Goal: Answer question/provide support: Share knowledge or assist other users

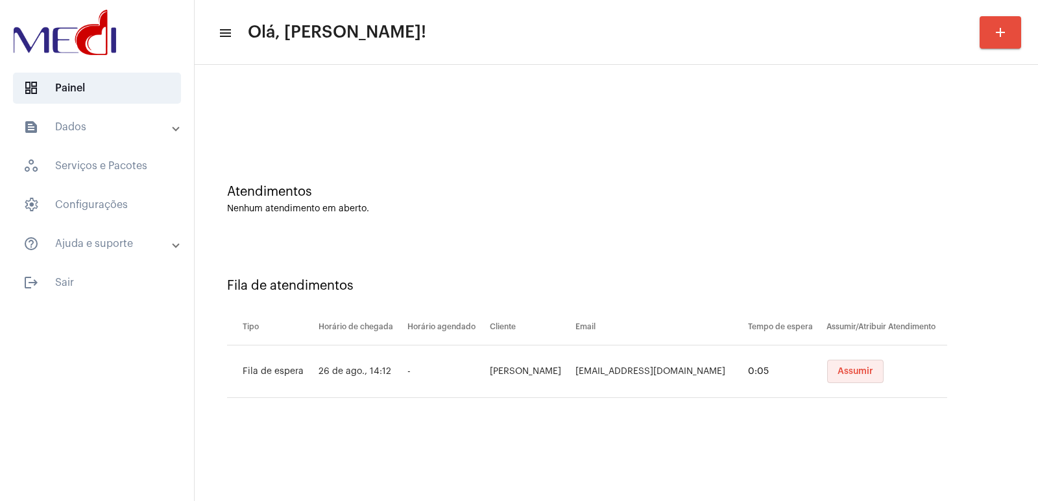
click at [872, 372] on span "Assumir" at bounding box center [855, 371] width 36 height 9
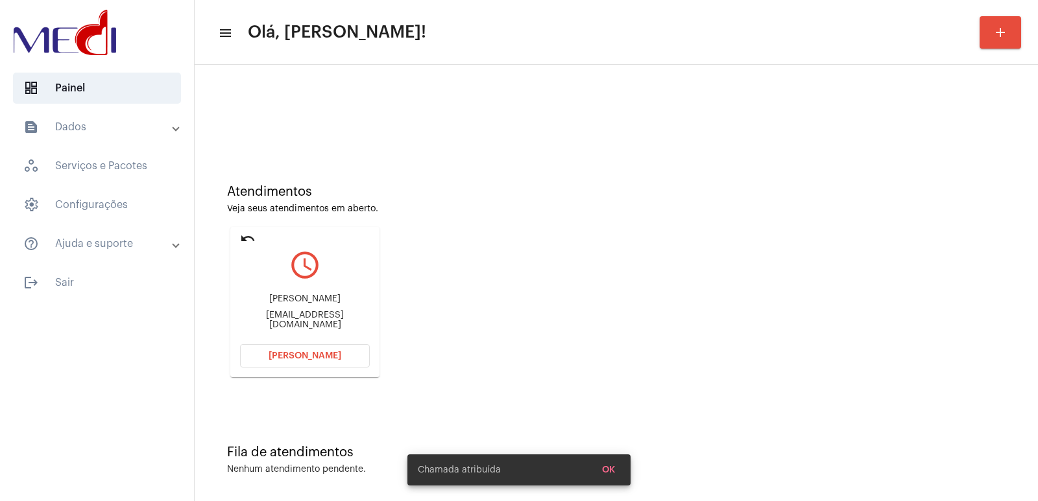
click at [290, 304] on div "Ademilso Mendonça de Menezes" at bounding box center [305, 299] width 130 height 10
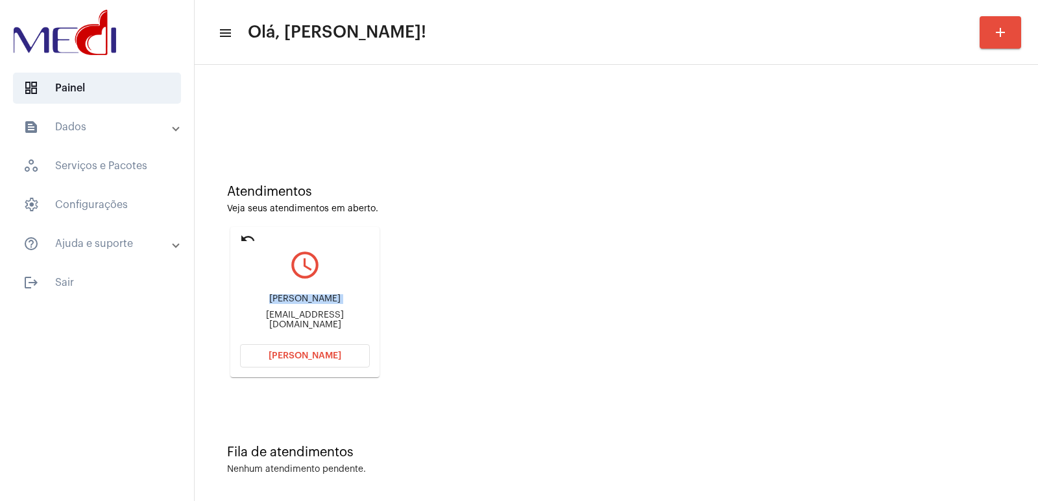
copy div "Ademilso Mendonça de Menezes"
click at [294, 353] on span "Abrir Chamada" at bounding box center [305, 356] width 73 height 9
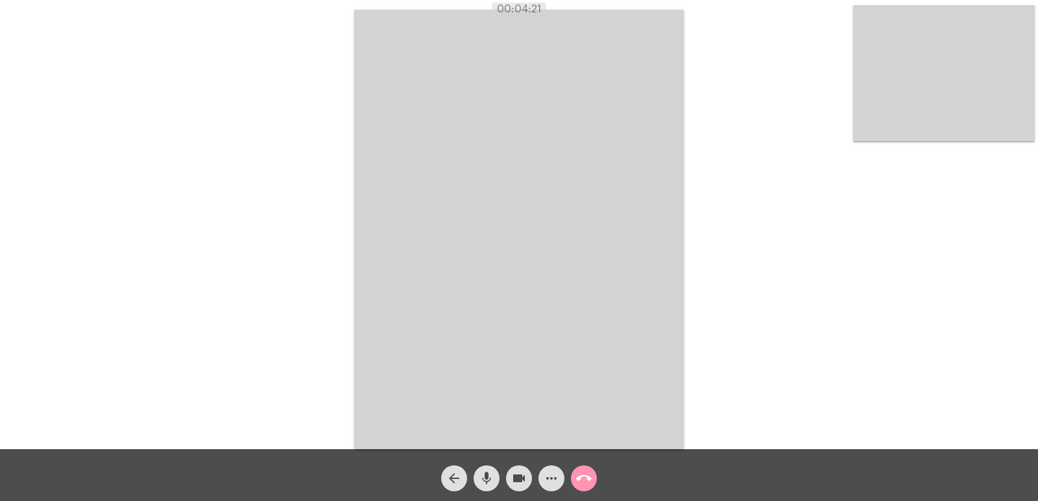
drag, startPoint x: 28, startPoint y: 282, endPoint x: 170, endPoint y: 498, distance: 258.5
click at [27, 280] on div "Acessando Câmera e Microfone..." at bounding box center [518, 228] width 1035 height 450
click at [588, 483] on mat-icon "call_end" at bounding box center [584, 479] width 16 height 16
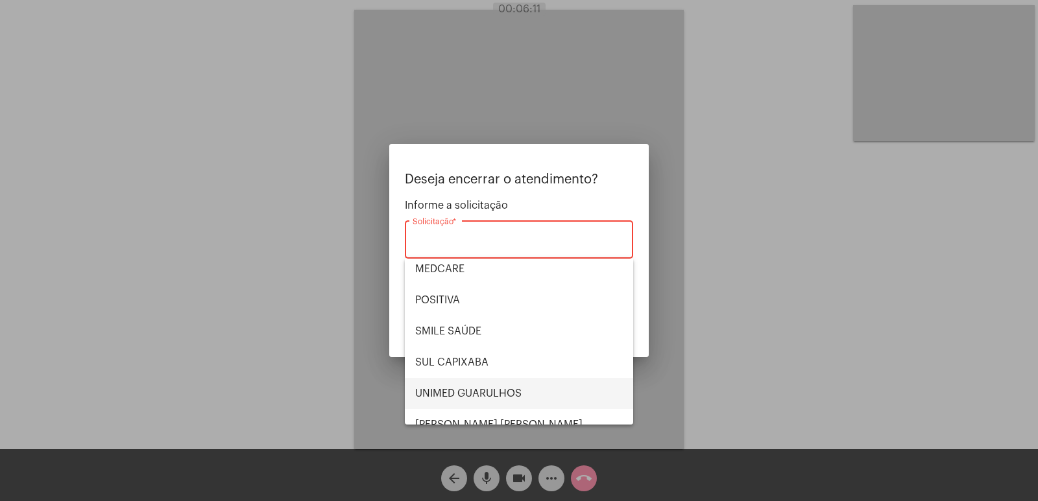
scroll to position [145, 0]
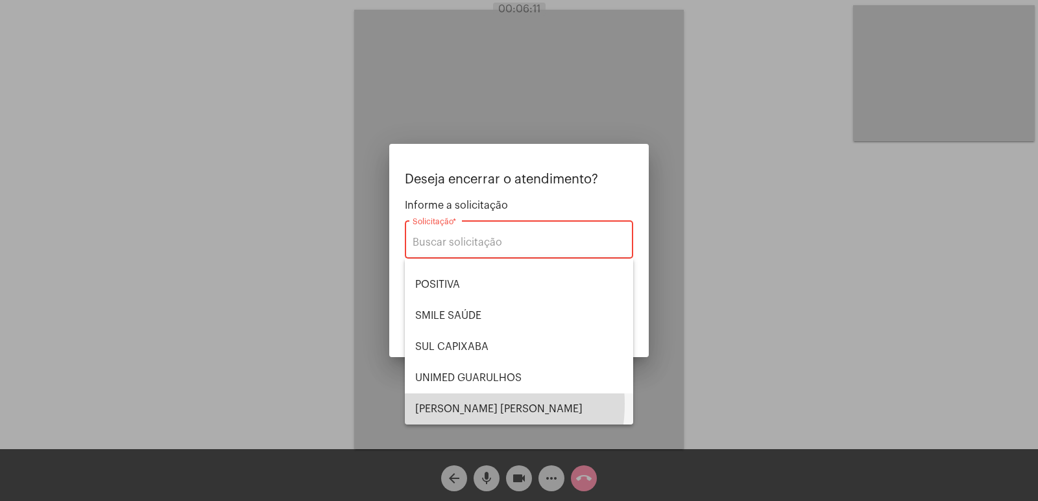
click at [459, 404] on span "VERA CRUZ" at bounding box center [519, 409] width 208 height 31
type input "VERA CRUZ"
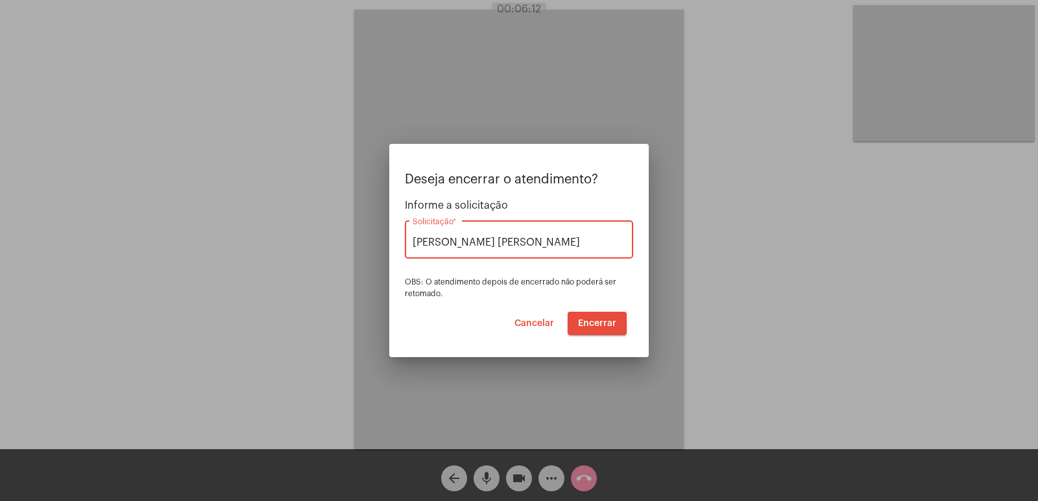
click at [587, 320] on span "Encerrar" at bounding box center [597, 323] width 38 height 9
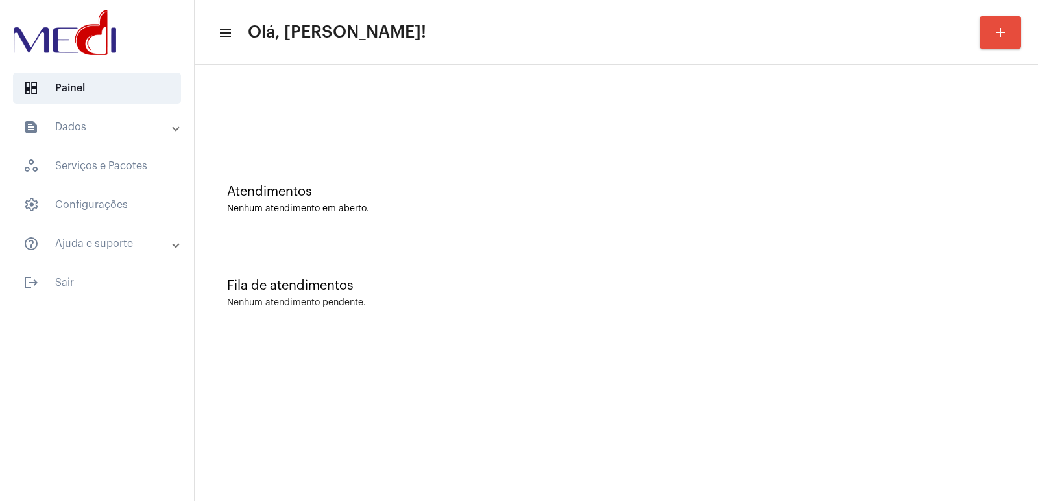
click at [342, 179] on div "Atendimentos Nenhum atendimento em aberto." at bounding box center [616, 193] width 830 height 94
click at [643, 256] on div "Fila de atendimentos Nenhum atendimento pendente." at bounding box center [616, 287] width 830 height 94
click at [617, 218] on div "Atendimentos Nenhum atendimento em aberto." at bounding box center [616, 193] width 830 height 94
drag, startPoint x: 703, startPoint y: 286, endPoint x: 672, endPoint y: 286, distance: 31.1
click at [692, 286] on div "Fila de atendimentos" at bounding box center [616, 286] width 778 height 14
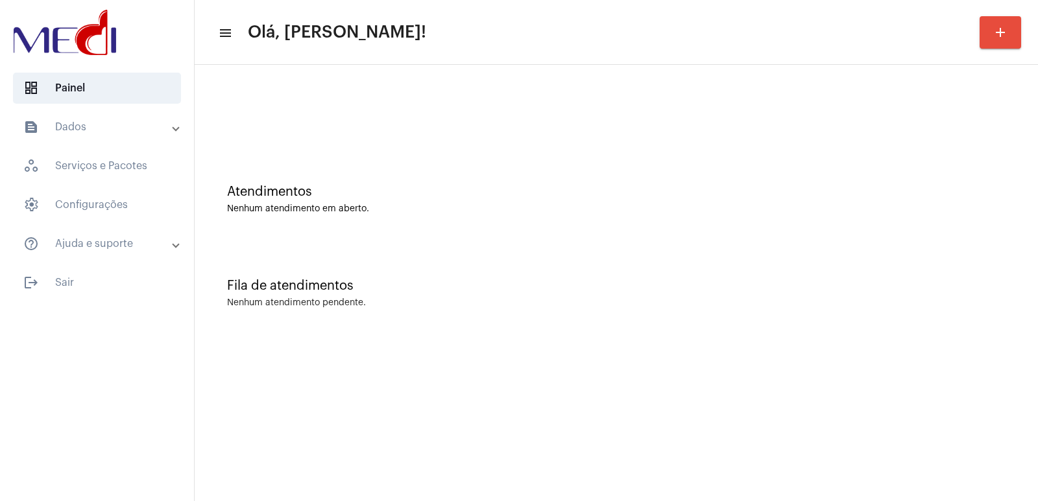
drag, startPoint x: 865, startPoint y: 187, endPoint x: 728, endPoint y: 151, distance: 141.6
click at [854, 182] on div "Atendimentos Nenhum atendimento em aberto." at bounding box center [616, 193] width 830 height 94
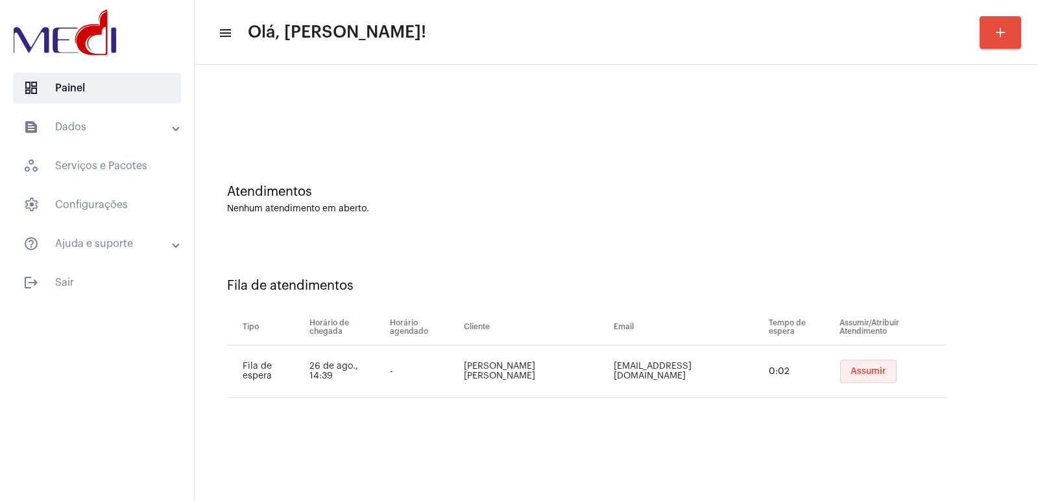
click at [876, 372] on span "Assumir" at bounding box center [868, 371] width 36 height 9
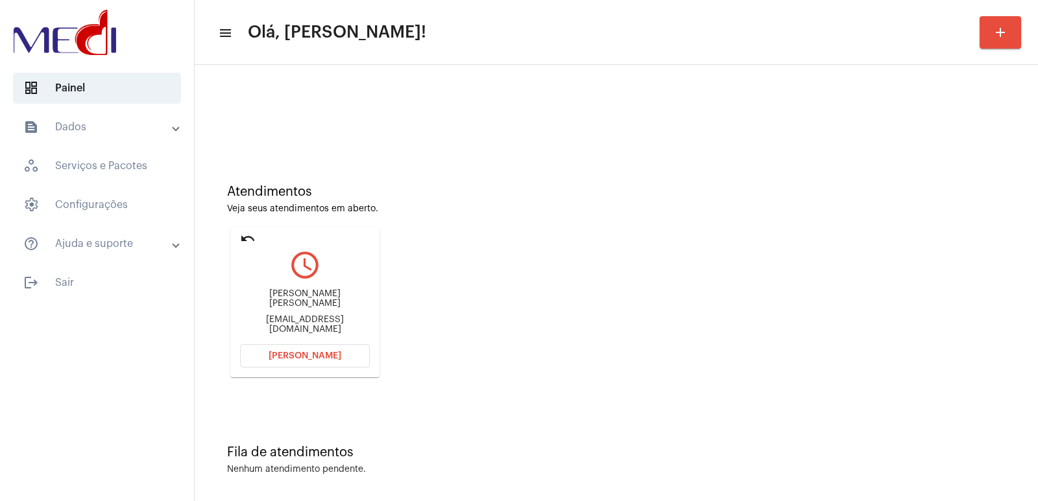
click at [298, 298] on div "Gustavo alves miranda vieira alvestransportes1234@gmail.com" at bounding box center [305, 312] width 130 height 58
click at [297, 298] on div "Gustavo alves miranda vieira alvestransportes1234@gmail.com" at bounding box center [305, 312] width 130 height 58
copy div "Gustavo alves miranda vieira"
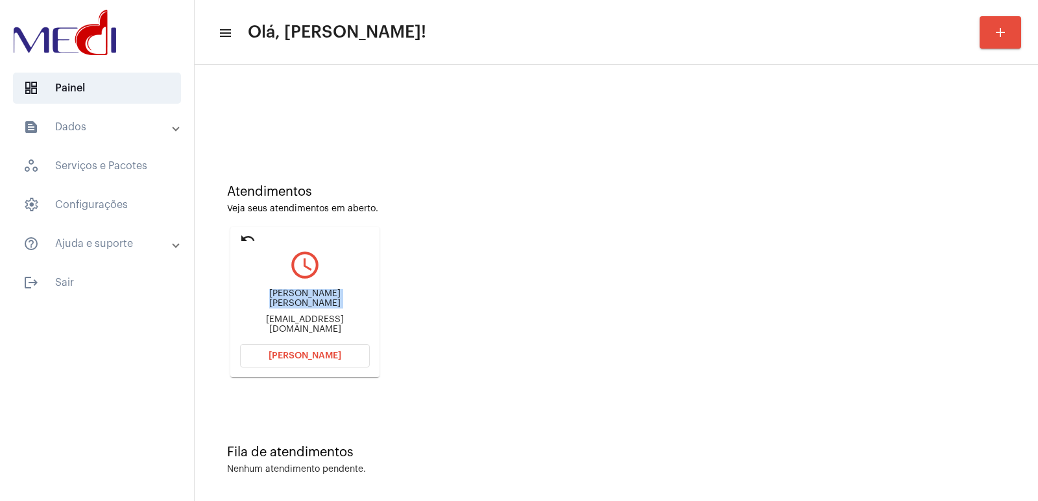
click at [320, 355] on span "Abrir Chamada" at bounding box center [305, 356] width 73 height 9
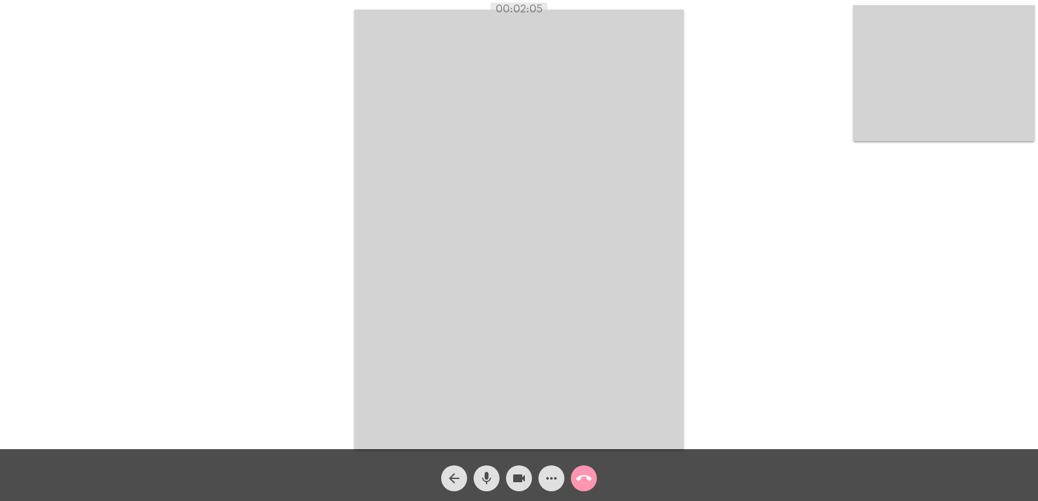
click at [594, 479] on button "call_end" at bounding box center [584, 479] width 26 height 26
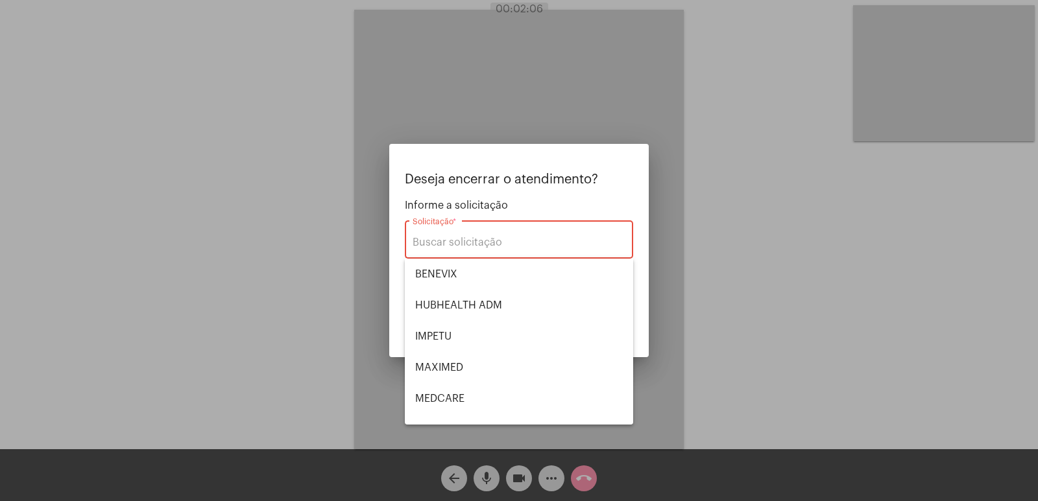
click at [259, 262] on div at bounding box center [519, 250] width 1038 height 501
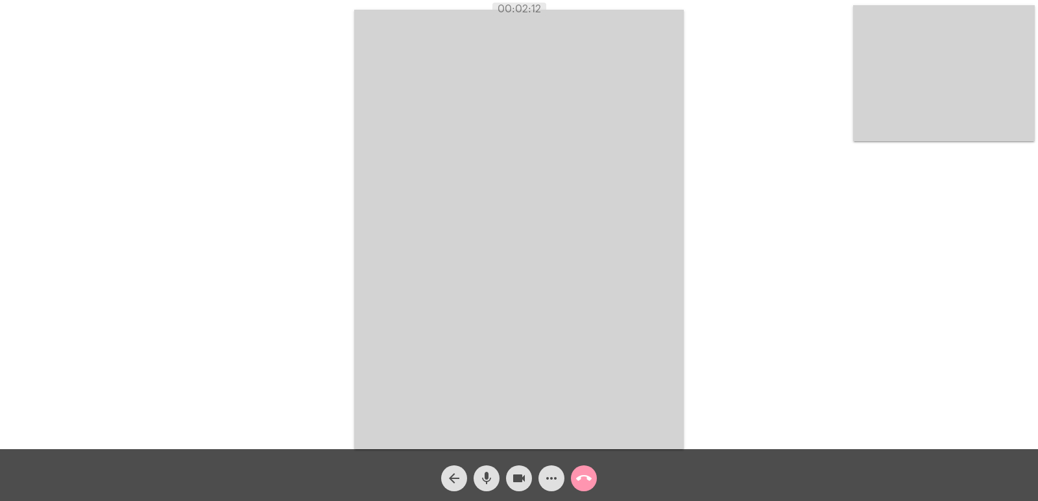
click at [592, 468] on div "call_end" at bounding box center [584, 475] width 32 height 32
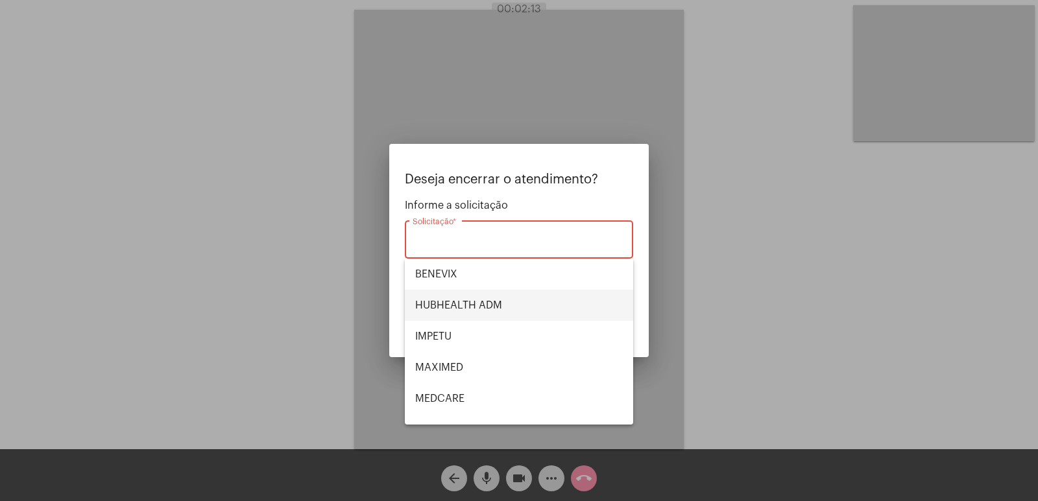
scroll to position [145, 0]
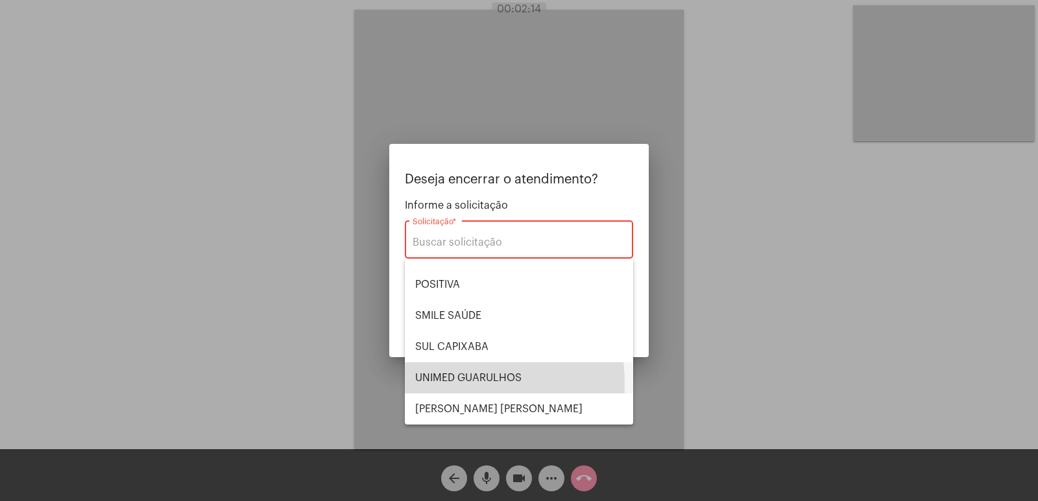
click at [440, 384] on span "UNIMED GUARULHOS" at bounding box center [519, 378] width 208 height 31
type input "UNIMED GUARULHOS"
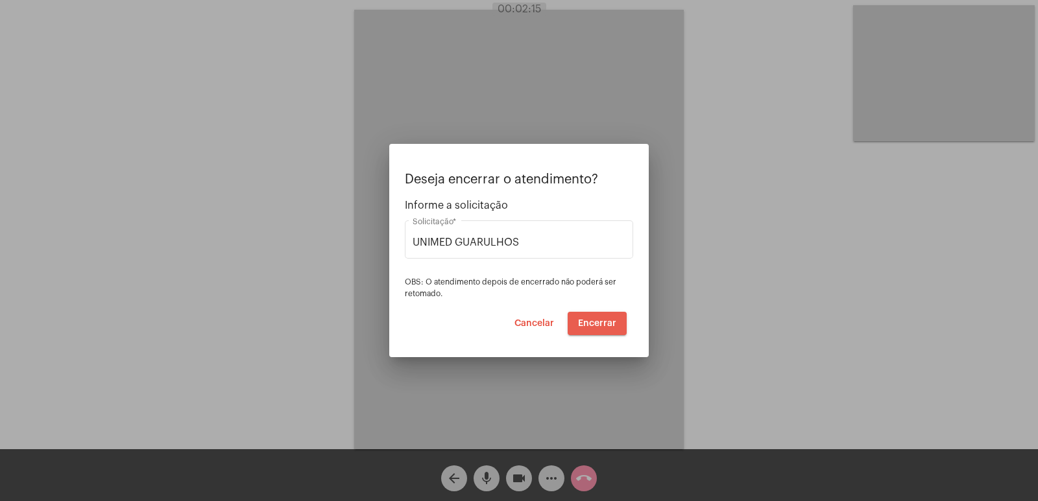
click at [593, 333] on button "Encerrar" at bounding box center [597, 323] width 59 height 23
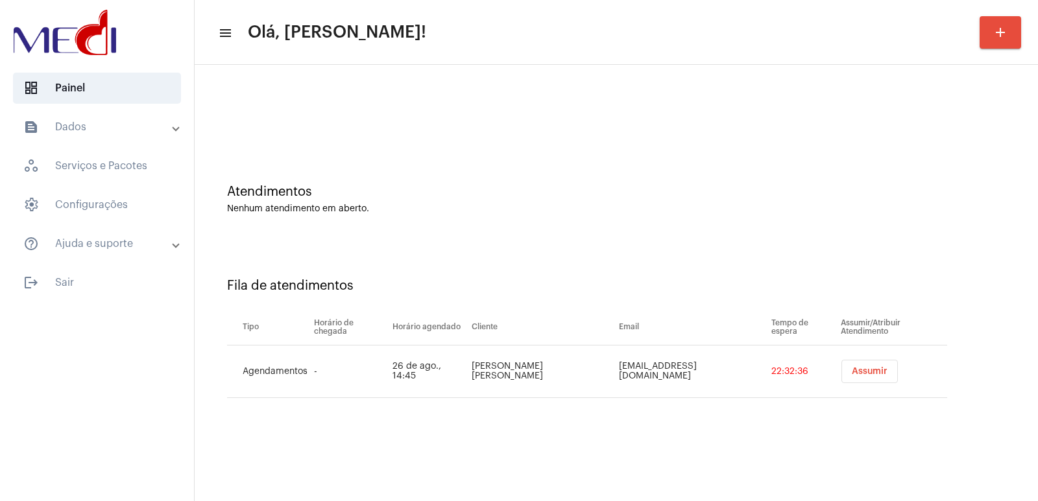
click at [593, 333] on th "Cliente" at bounding box center [541, 327] width 147 height 36
click at [838, 359] on td "Assumir" at bounding box center [892, 372] width 110 height 53
click at [848, 366] on button "Assumir" at bounding box center [869, 371] width 56 height 23
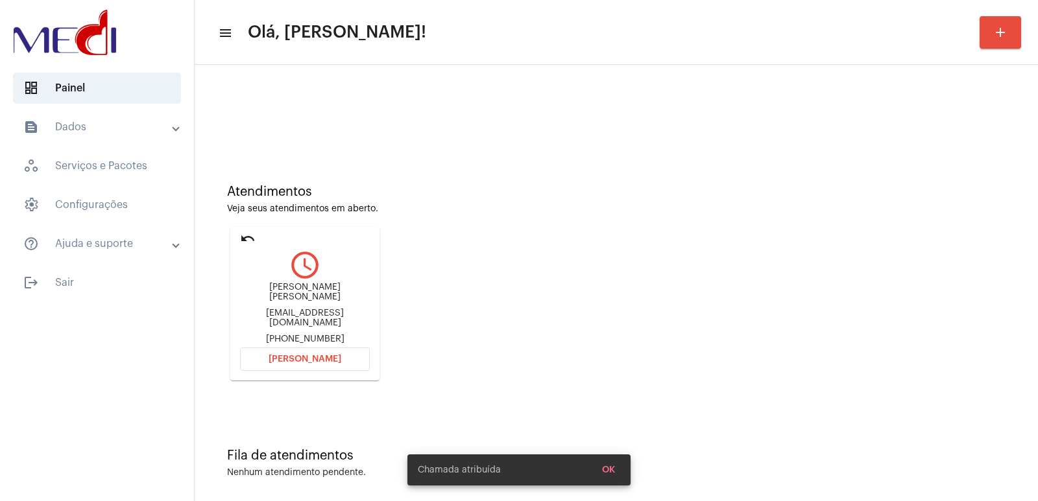
click at [300, 294] on div "Fernanda de Figueiredo Torres" at bounding box center [305, 292] width 130 height 19
copy div "Fernanda de Figueiredo Torres"
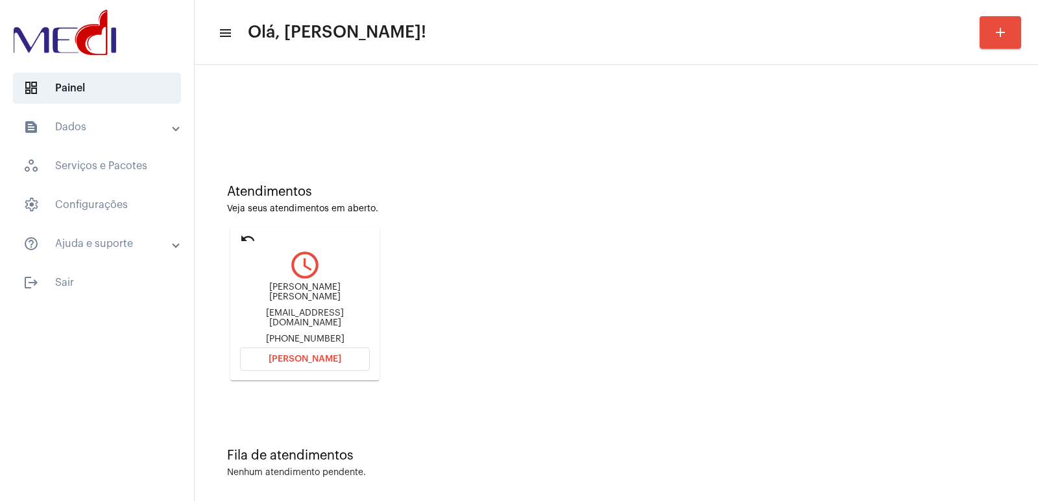
click at [335, 356] on span "Abrir Chamada" at bounding box center [305, 359] width 73 height 9
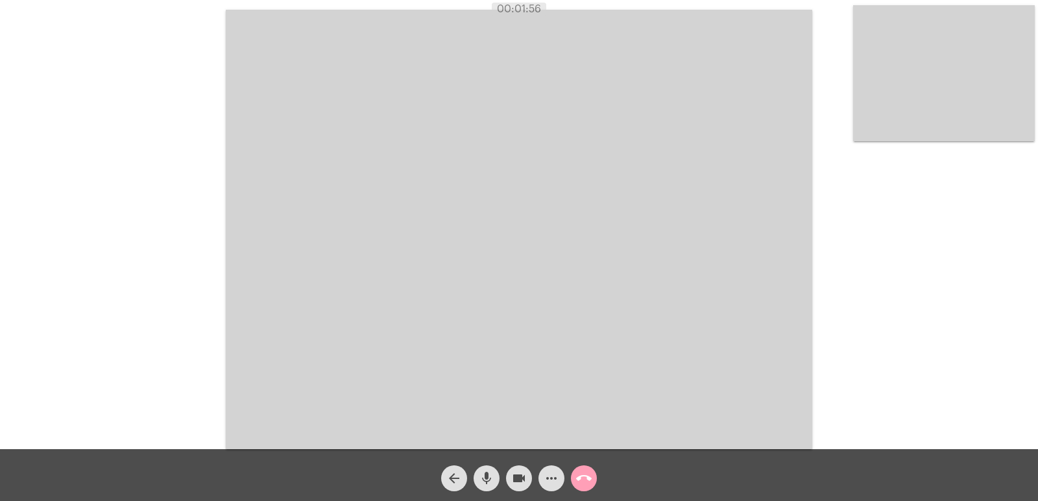
click at [588, 476] on mat-icon "call_end" at bounding box center [584, 479] width 16 height 16
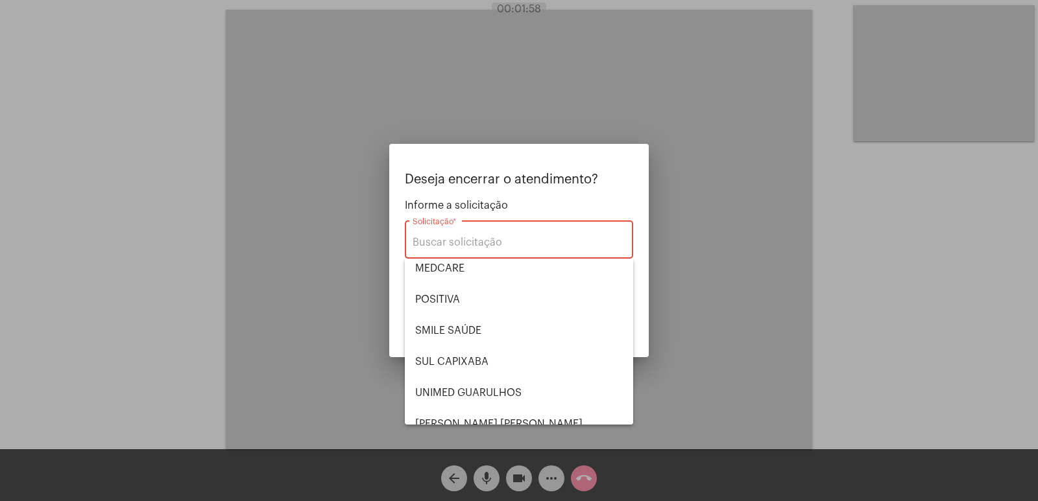
scroll to position [145, 0]
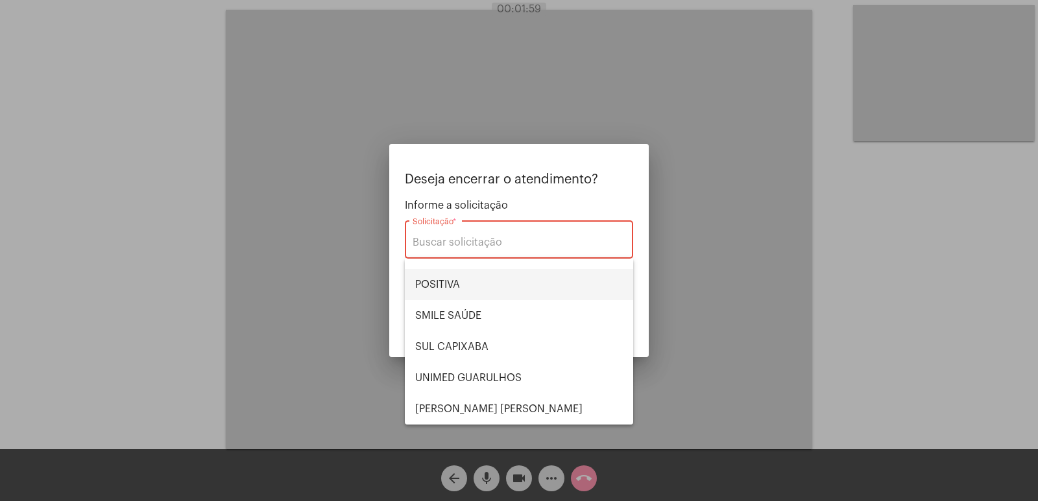
click at [454, 284] on span "POSITIVA" at bounding box center [519, 284] width 208 height 31
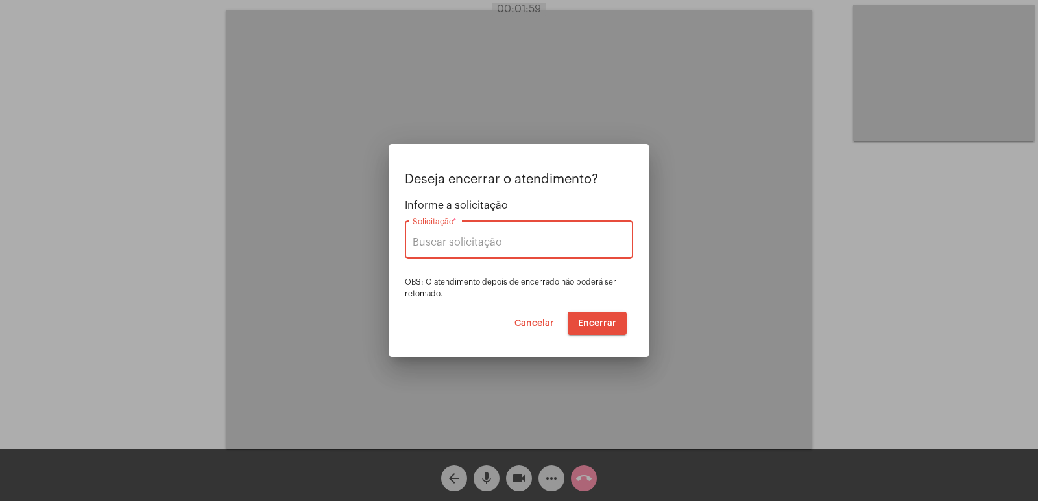
type input "POSITIVA"
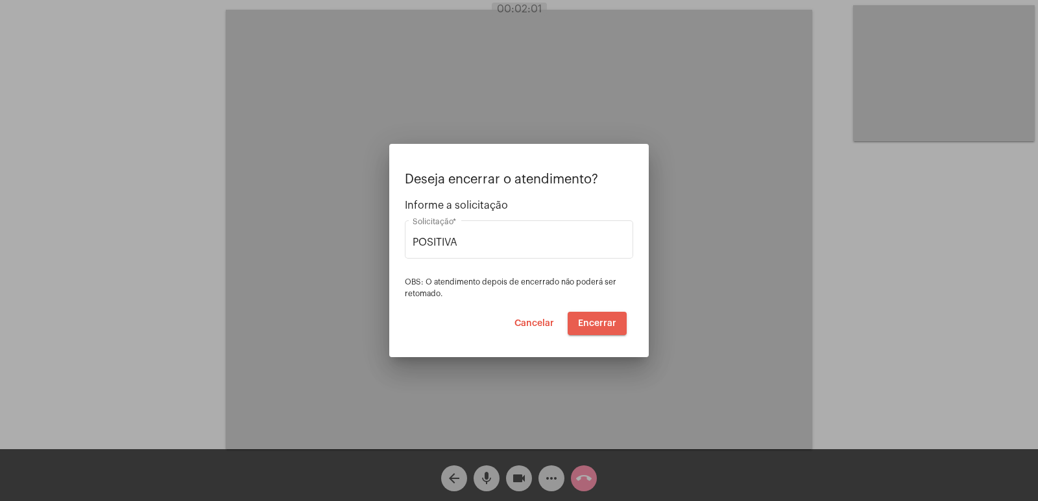
click at [606, 322] on span "Encerrar" at bounding box center [597, 323] width 38 height 9
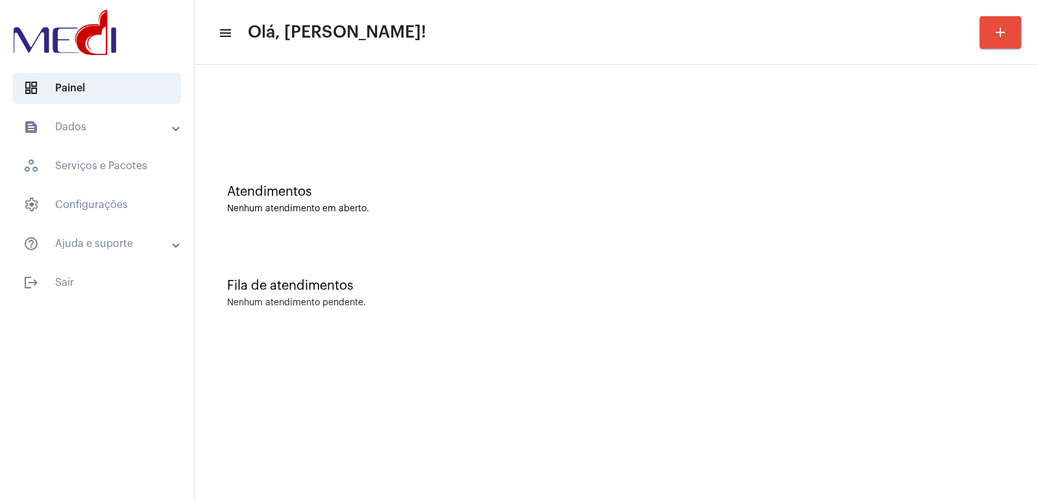
drag, startPoint x: 681, startPoint y: 230, endPoint x: 540, endPoint y: 199, distance: 144.2
click at [660, 228] on div "Atendimentos Nenhum atendimento em aberto." at bounding box center [616, 193] width 830 height 94
click at [700, 243] on div "Fila de atendimentos Nenhum atendimento pendente." at bounding box center [616, 287] width 830 height 94
click at [763, 425] on mat-sidenav-content "menu Olá, [PERSON_NAME]! add Atendimentos Nenhum atendimento em aberto. Fila de…" at bounding box center [616, 250] width 843 height 501
click at [778, 222] on div "Atendimentos Nenhum atendimento em aberto." at bounding box center [616, 193] width 830 height 94
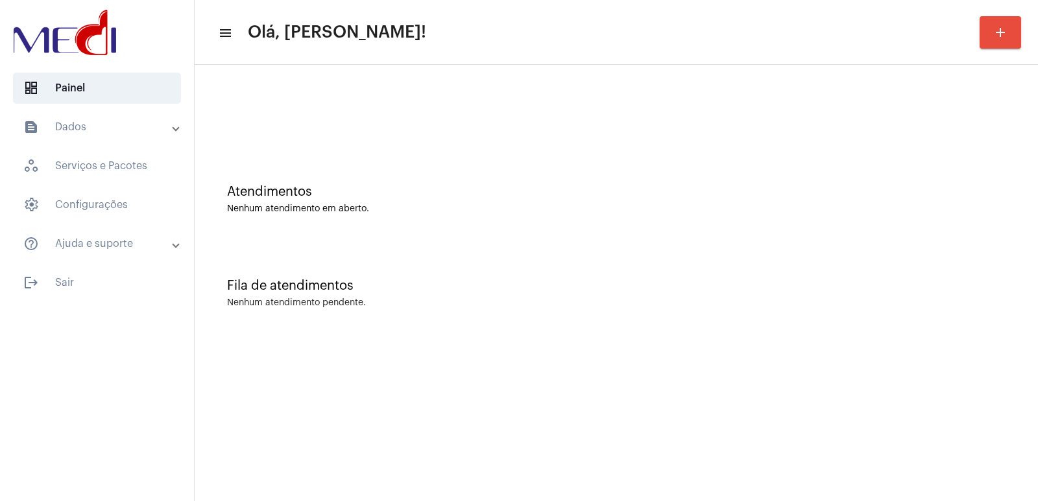
click at [361, 499] on mat-sidenav-content "menu Olá, [PERSON_NAME]! add Atendimentos Nenhum atendimento em aberto. Fila de…" at bounding box center [616, 250] width 843 height 501
drag, startPoint x: 780, startPoint y: 277, endPoint x: 773, endPoint y: 284, distance: 10.6
click at [780, 277] on div "Fila de atendimentos Nenhum atendimento pendente." at bounding box center [616, 287] width 830 height 94
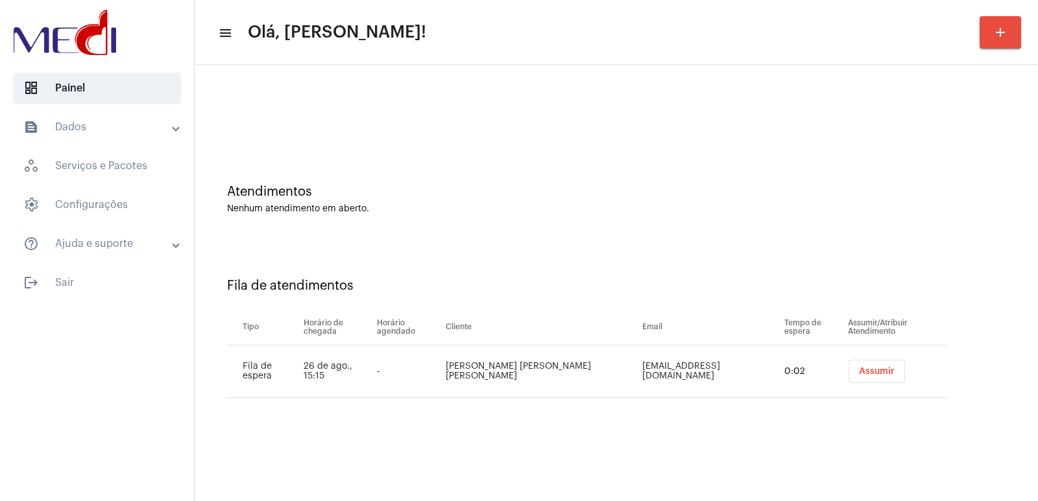
click at [845, 357] on td "Assumir" at bounding box center [896, 372] width 102 height 53
click at [848, 362] on button "Assumir" at bounding box center [876, 371] width 56 height 23
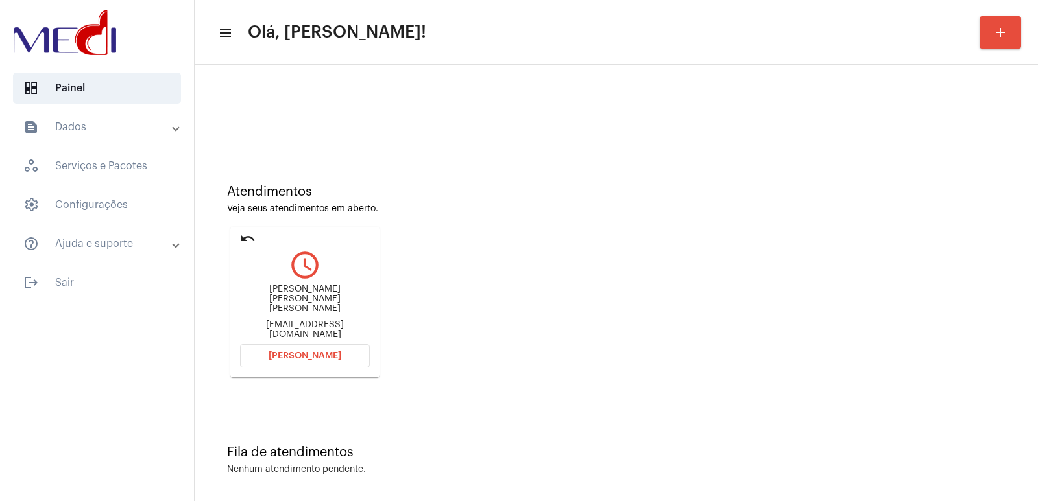
click at [283, 303] on div "Eron Diego de Sousa Rodrigues" at bounding box center [305, 299] width 130 height 29
copy div "Eron Diego de Sousa Rodrigues"
click at [344, 350] on button "Abrir Chamada" at bounding box center [305, 355] width 130 height 23
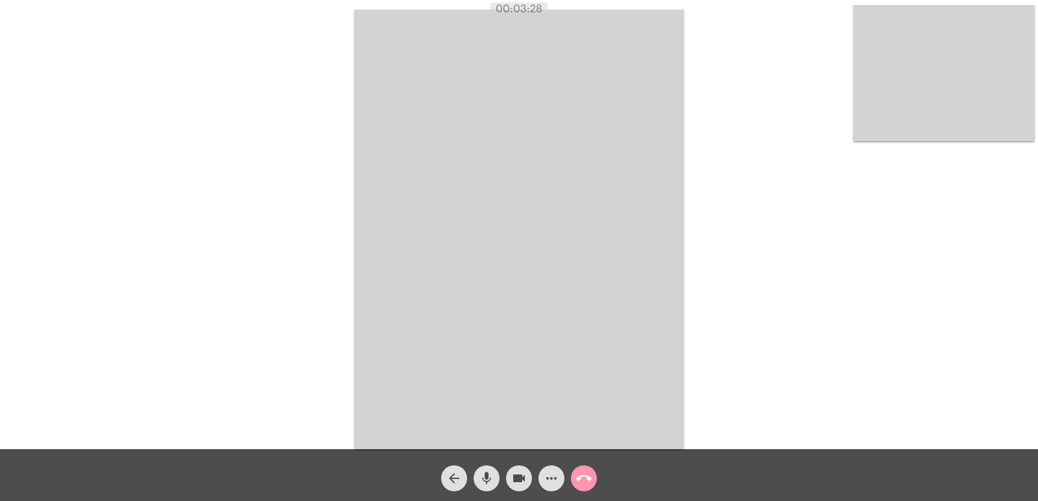
click at [591, 479] on mat-icon "call_end" at bounding box center [584, 479] width 16 height 16
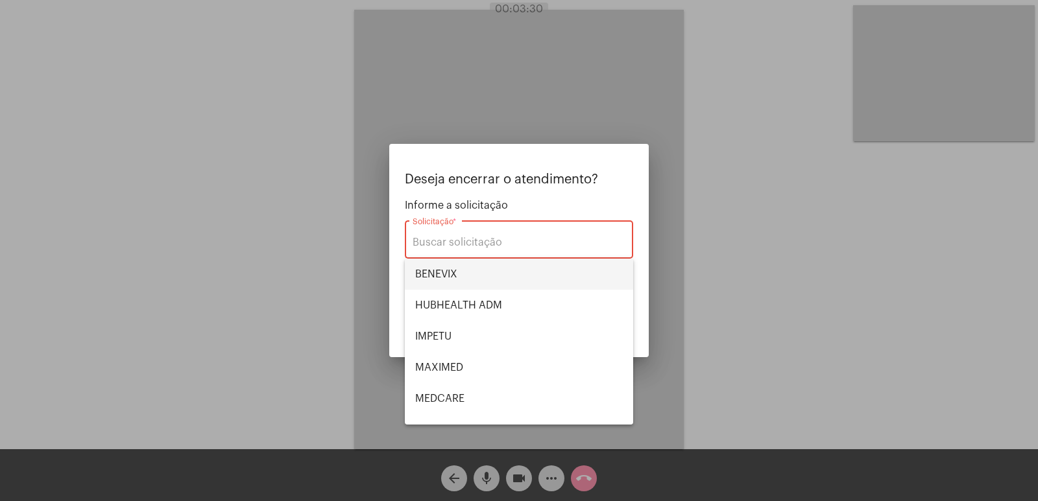
click at [448, 279] on span "BENEVIX" at bounding box center [519, 274] width 208 height 31
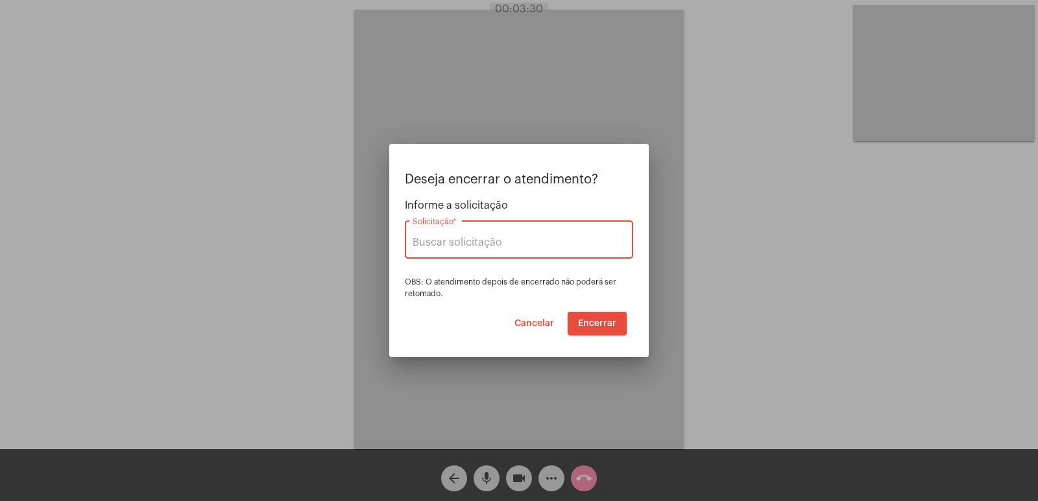
type input "BENEVIX"
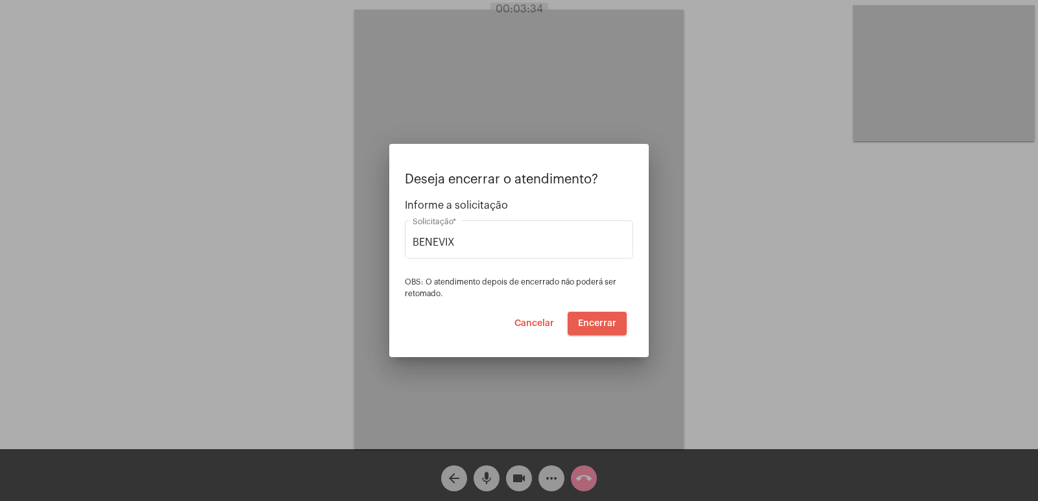
click at [595, 328] on span "Encerrar" at bounding box center [597, 323] width 38 height 9
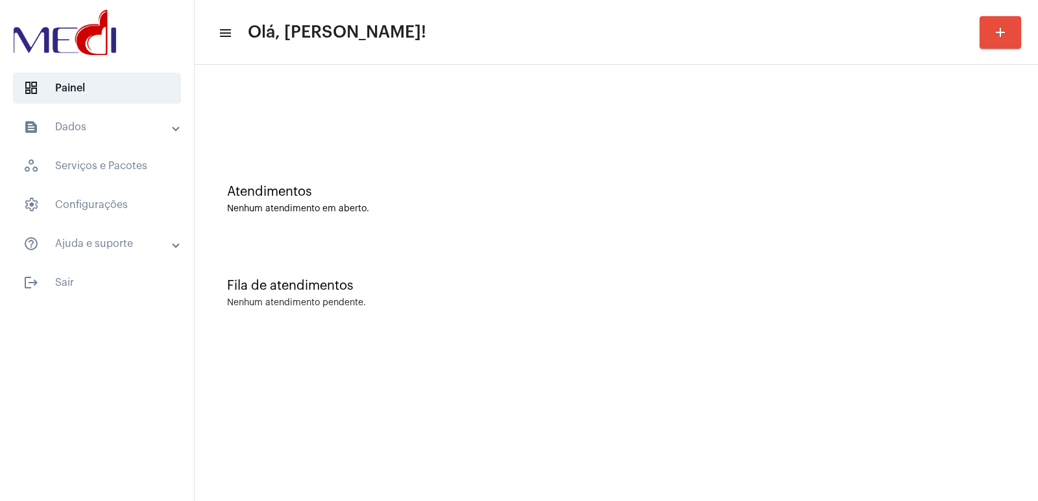
drag, startPoint x: 889, startPoint y: 335, endPoint x: 880, endPoint y: 335, distance: 9.1
click at [889, 335] on div "Atendimentos Nenhum atendimento em aberto. Fila de atendimentos Nenhum atendime…" at bounding box center [616, 203] width 843 height 276
click at [793, 260] on div "Fila de atendimentos Nenhum atendimento pendente." at bounding box center [616, 287] width 830 height 94
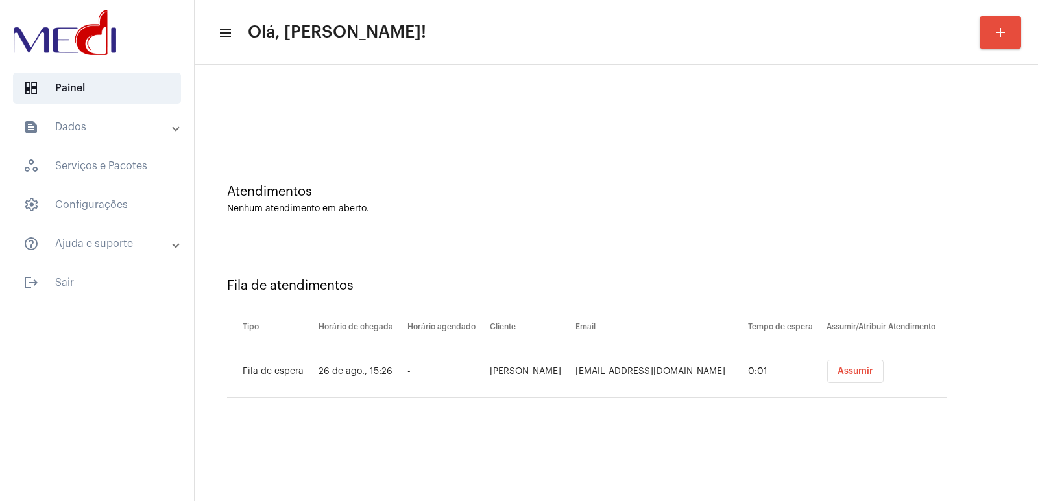
click at [859, 389] on td "Assumir" at bounding box center [885, 372] width 124 height 53
click at [854, 381] on button "Assumir" at bounding box center [855, 371] width 56 height 23
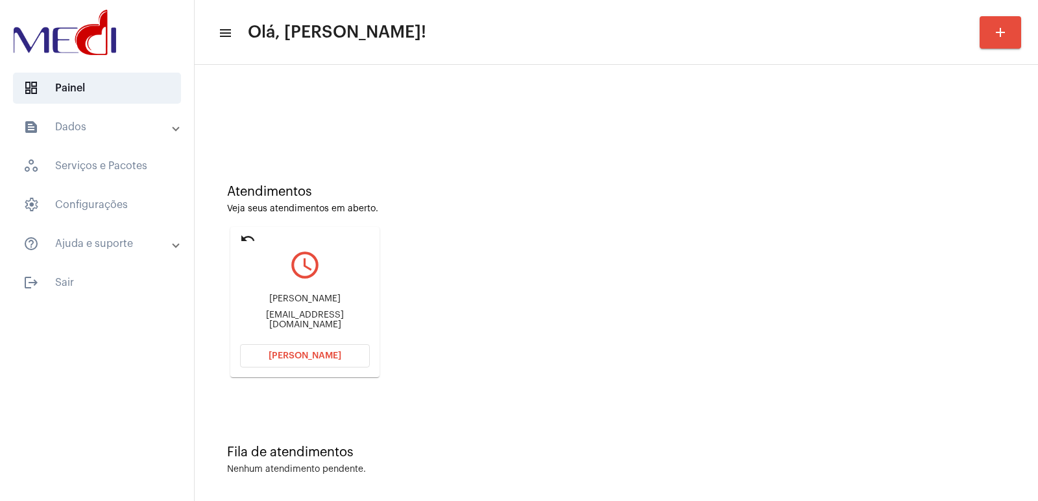
click at [301, 302] on div "Simone Martins" at bounding box center [305, 299] width 130 height 10
copy div "Simone Martins"
click at [302, 358] on span "Abrir Chamada" at bounding box center [305, 356] width 73 height 9
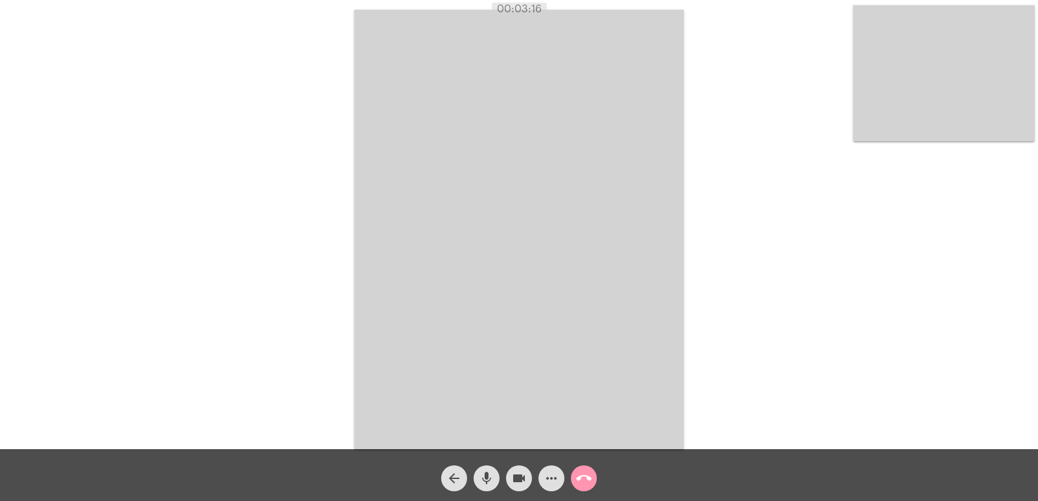
click at [588, 476] on mat-icon "call_end" at bounding box center [584, 479] width 16 height 16
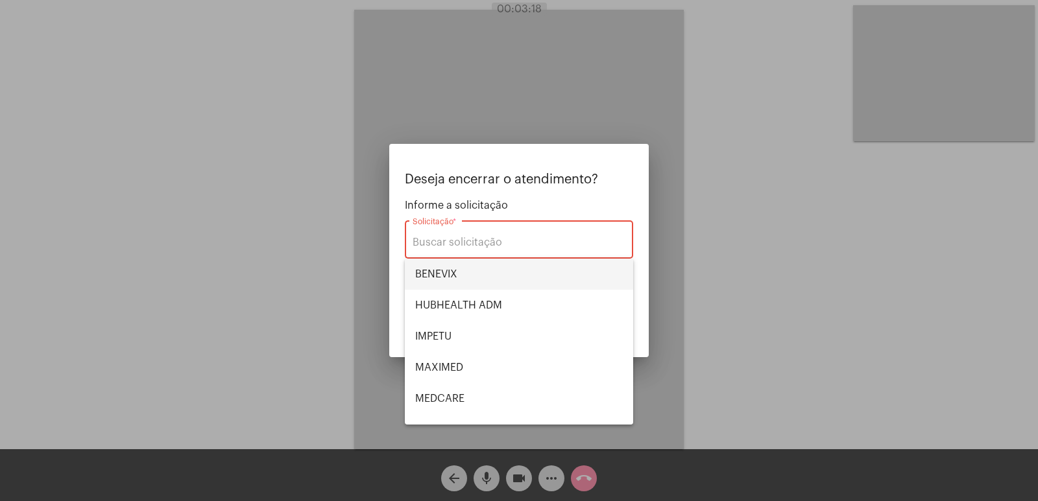
click at [490, 283] on span "BENEVIX" at bounding box center [519, 274] width 208 height 31
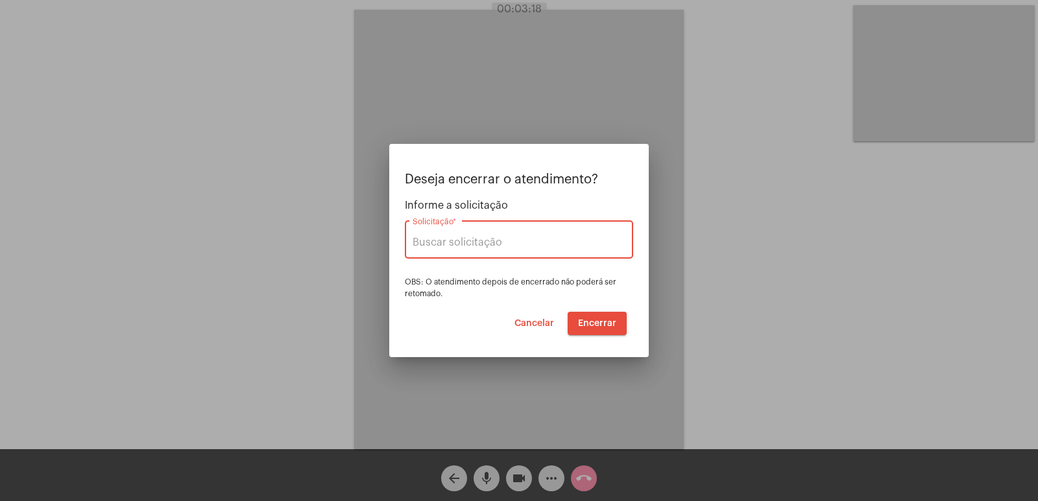
type input "BENEVIX"
click at [588, 319] on span "Encerrar" at bounding box center [597, 323] width 38 height 9
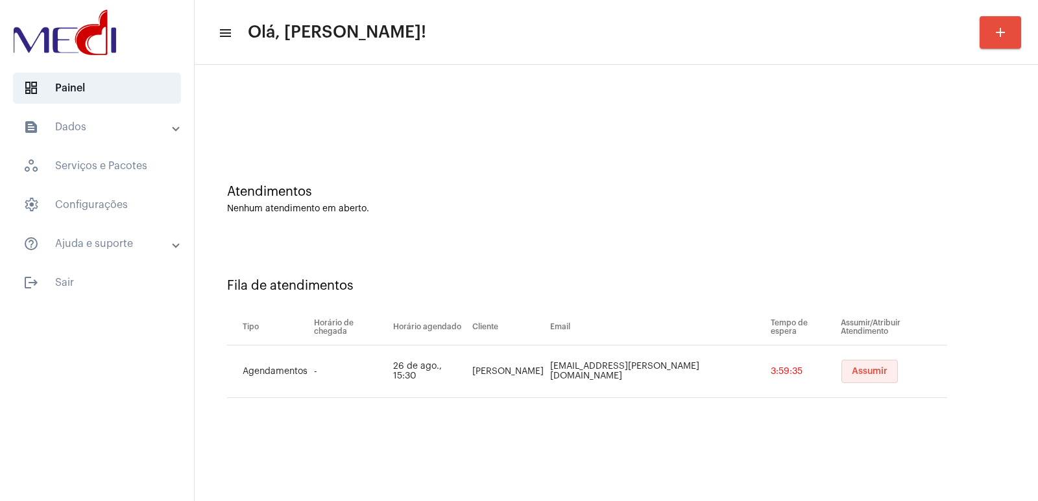
click at [845, 366] on button "Assumir" at bounding box center [869, 371] width 56 height 23
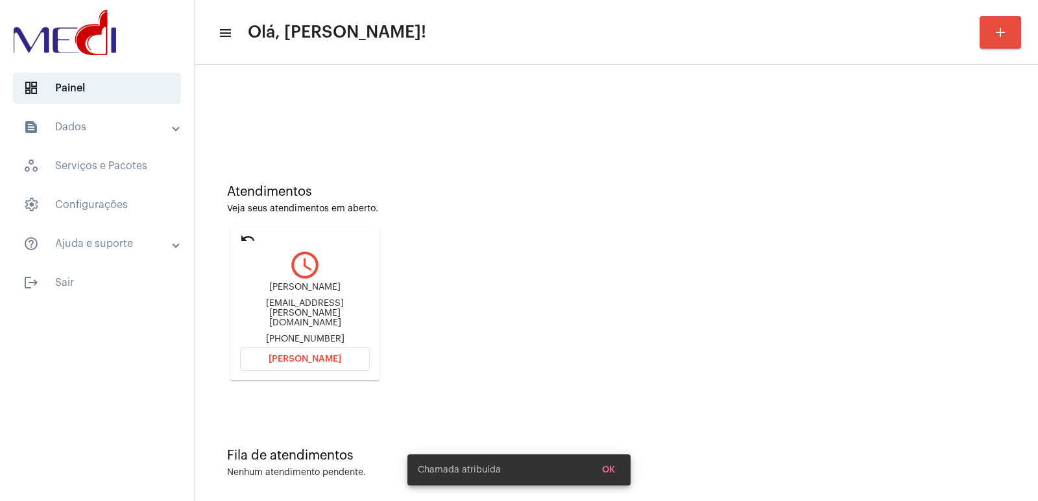
click at [289, 304] on div "Maria stefanyvitoria.gomes@hotmail.com +5531984111591" at bounding box center [305, 314] width 130 height 62
click at [289, 309] on div "stefanyvitoria.gomes@hotmail.com" at bounding box center [305, 313] width 130 height 29
copy div "stefanyvitoria.gomes@hotmail.com"
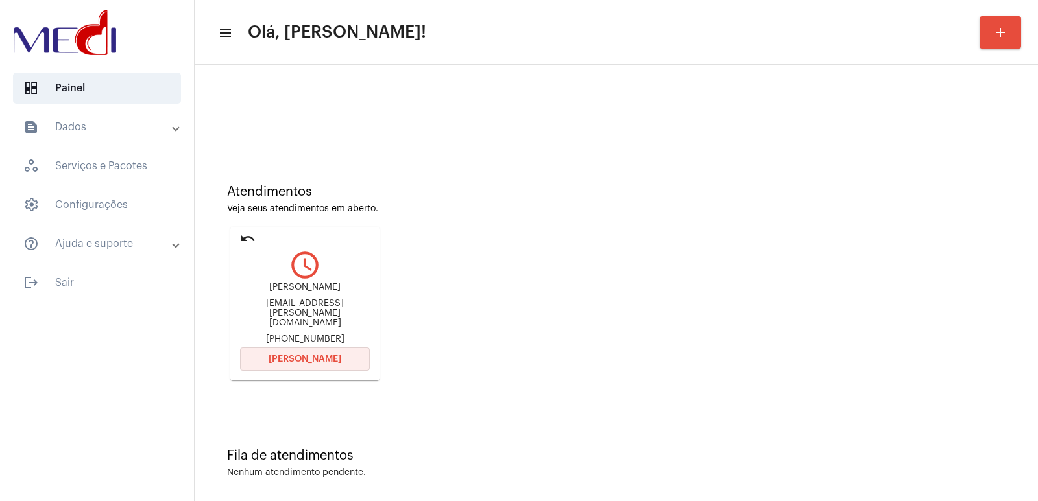
click at [340, 356] on button "Abrir Chamada" at bounding box center [305, 359] width 130 height 23
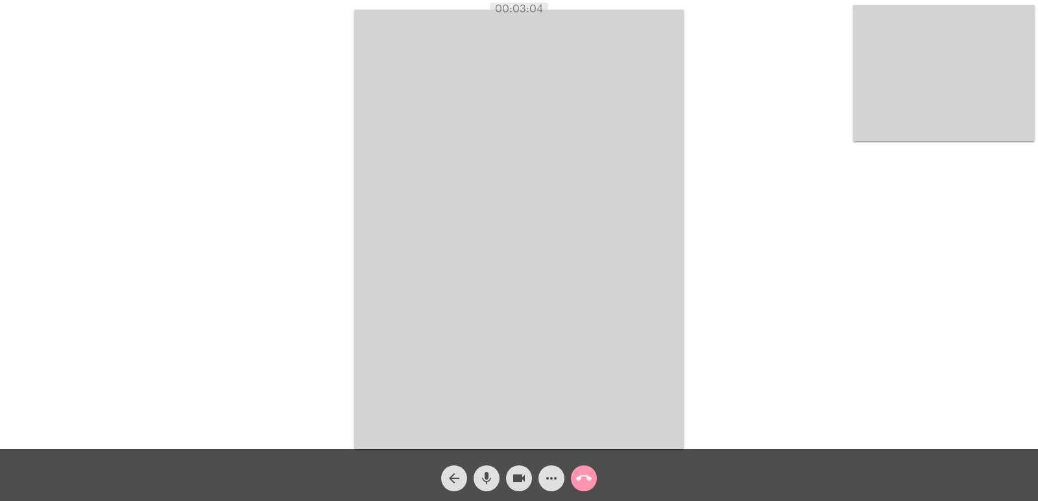
click at [581, 481] on mat-icon "call_end" at bounding box center [584, 479] width 16 height 16
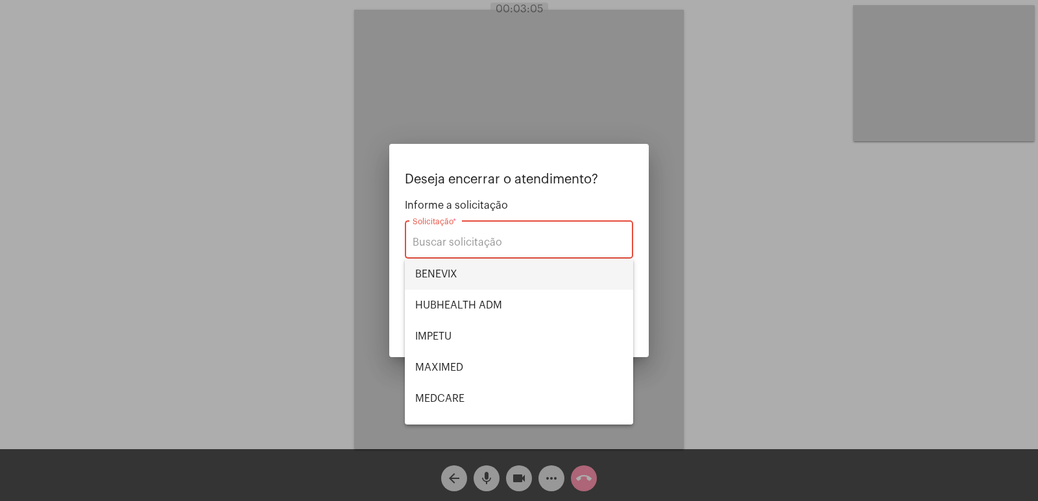
click at [491, 285] on span "BENEVIX" at bounding box center [519, 274] width 208 height 31
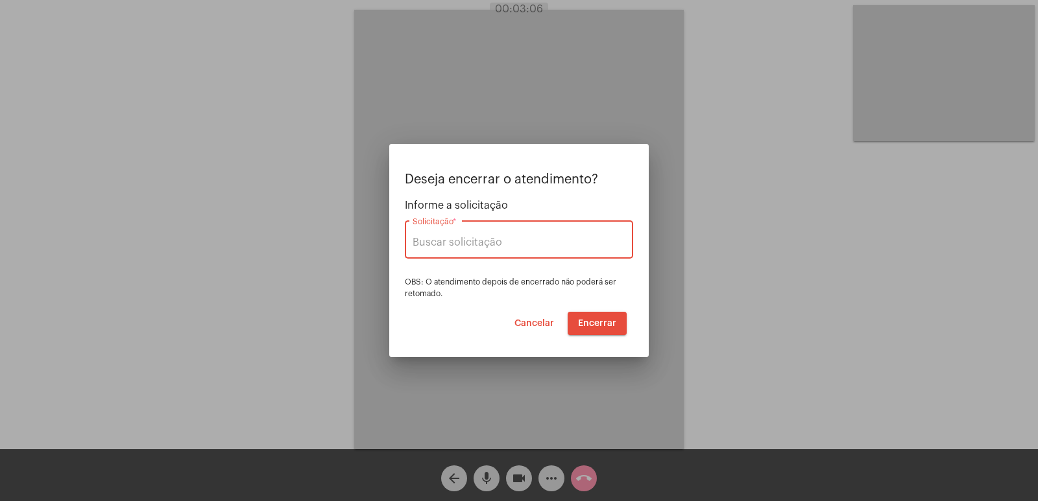
type input "BENEVIX"
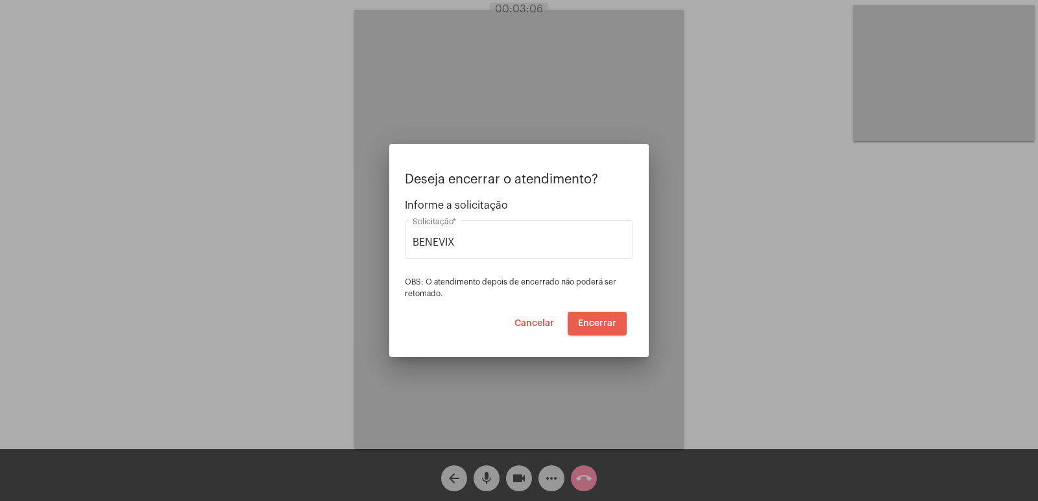
click at [586, 315] on button "Encerrar" at bounding box center [597, 323] width 59 height 23
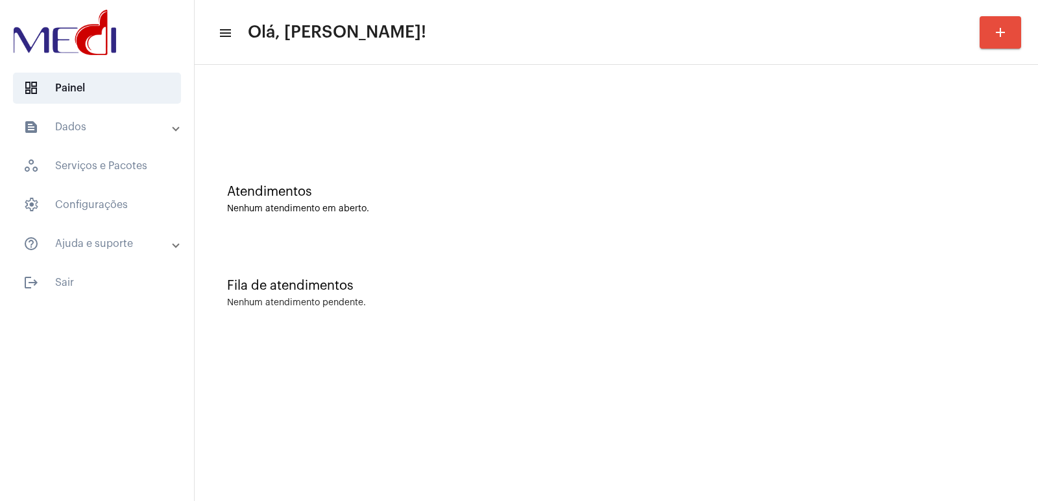
drag, startPoint x: 759, startPoint y: 128, endPoint x: 464, endPoint y: 54, distance: 304.3
click at [750, 122] on div at bounding box center [616, 108] width 830 height 75
click at [708, 153] on div "Atendimentos Nenhum atendimento em aberto." at bounding box center [616, 193] width 830 height 94
drag, startPoint x: 437, startPoint y: 158, endPoint x: 440, endPoint y: 173, distance: 14.6
click at [437, 158] on div "Atendimentos Nenhum atendimento em aberto." at bounding box center [616, 193] width 830 height 94
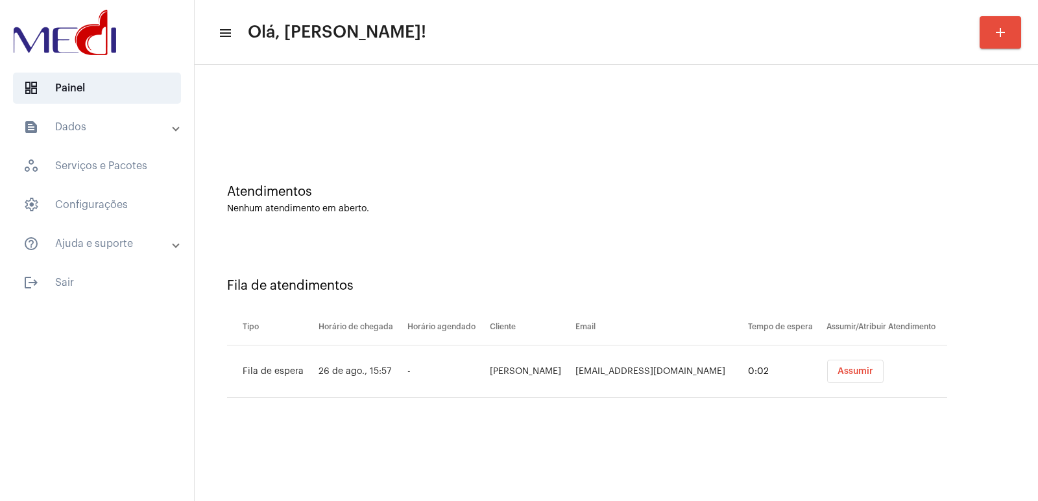
click at [704, 337] on th "Email" at bounding box center [658, 327] width 173 height 36
click at [852, 382] on button "Assumir" at bounding box center [855, 371] width 56 height 23
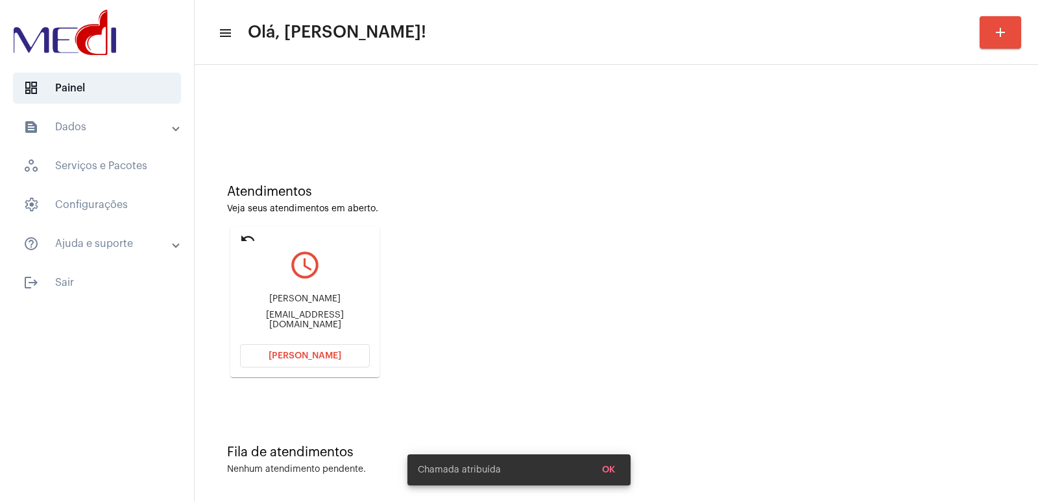
click at [298, 295] on div "Marília Gabriela Sampaio mariliagabs4@gmail.com" at bounding box center [305, 312] width 130 height 58
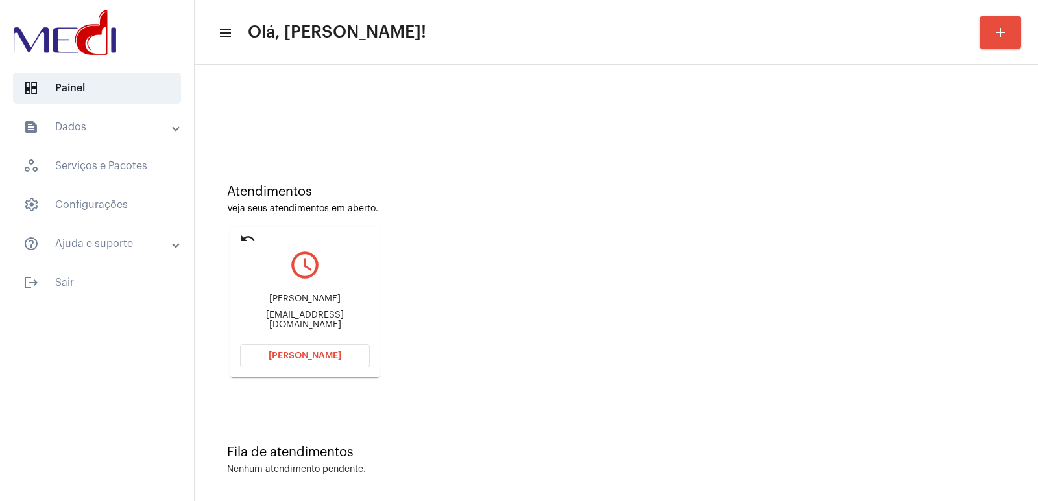
click at [298, 295] on div "Marília Gabriela Sampaio mariliagabs4@gmail.com" at bounding box center [305, 312] width 130 height 58
copy div "Marília Gabriela Sampaio"
click at [294, 322] on div "mariliagabs4@gmail.com" at bounding box center [305, 320] width 130 height 19
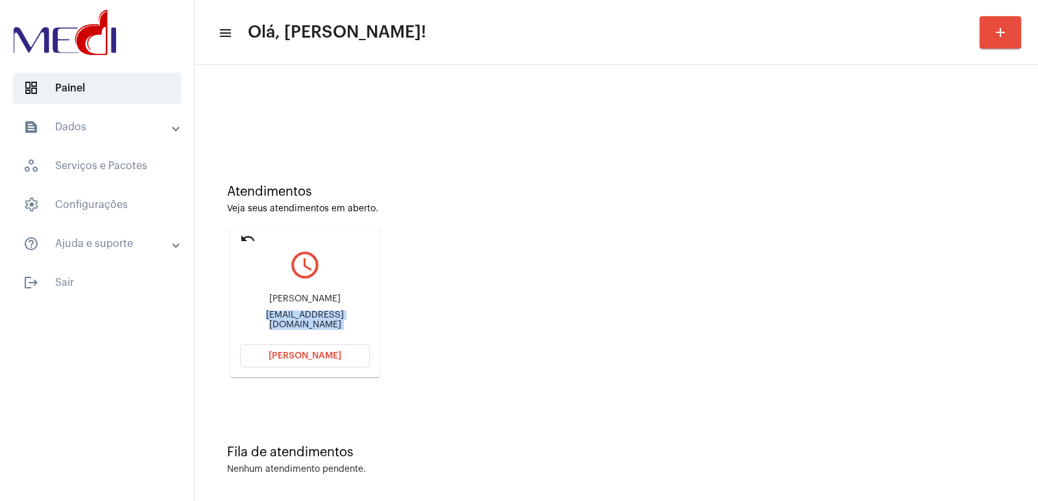
click at [294, 322] on div "mariliagabs4@gmail.com" at bounding box center [305, 320] width 130 height 19
copy mat-card-content "mariliagabs4@gmail.com Abrir Chamada"
click at [329, 293] on div "Marília Gabriela Sampaio mariliagabs4@gmail.com" at bounding box center [305, 312] width 130 height 58
click at [329, 296] on div "Marília Gabriela Sampaio mariliagabs4@gmail.com" at bounding box center [305, 312] width 130 height 58
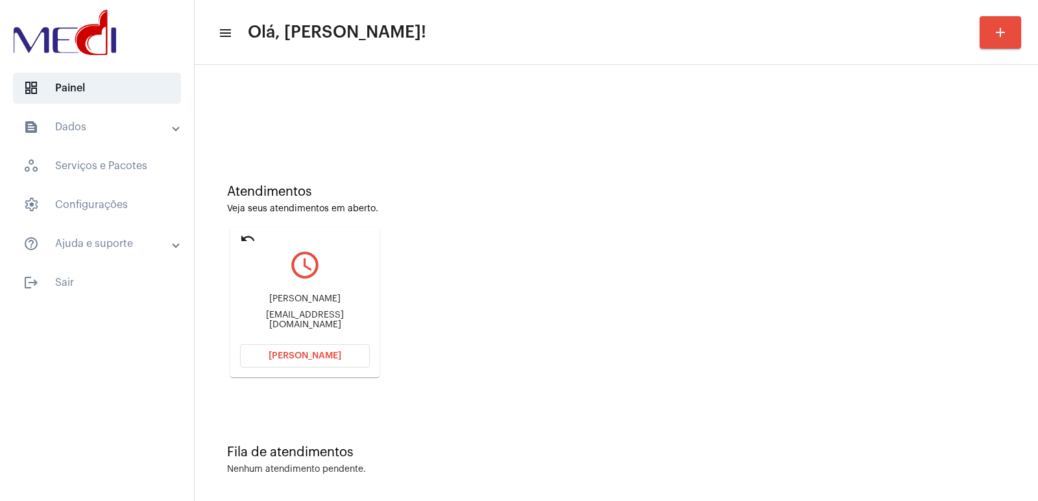
click at [329, 296] on div "Marília Gabriela Sampaio mariliagabs4@gmail.com" at bounding box center [305, 312] width 130 height 58
copy div "Marília Gabriela Sampaio"
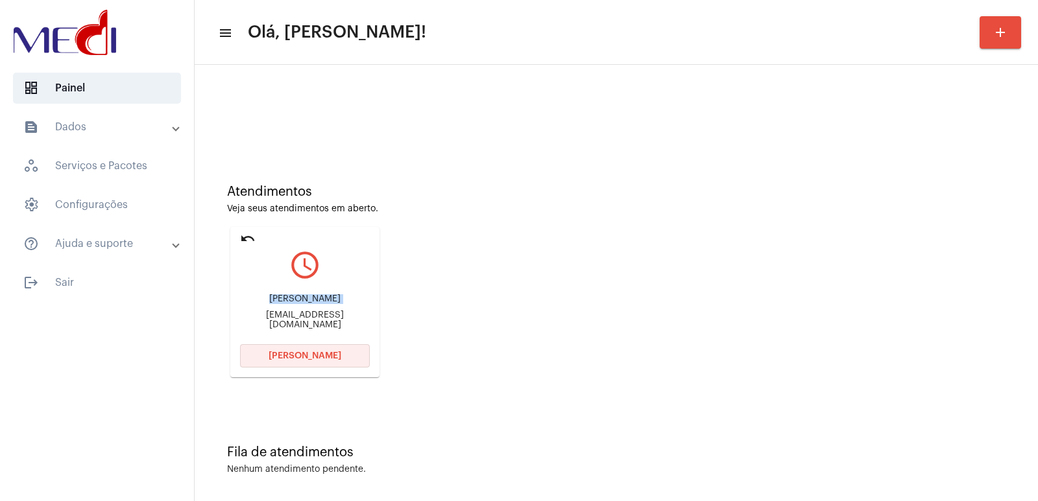
click at [301, 350] on button "[PERSON_NAME]" at bounding box center [305, 355] width 130 height 23
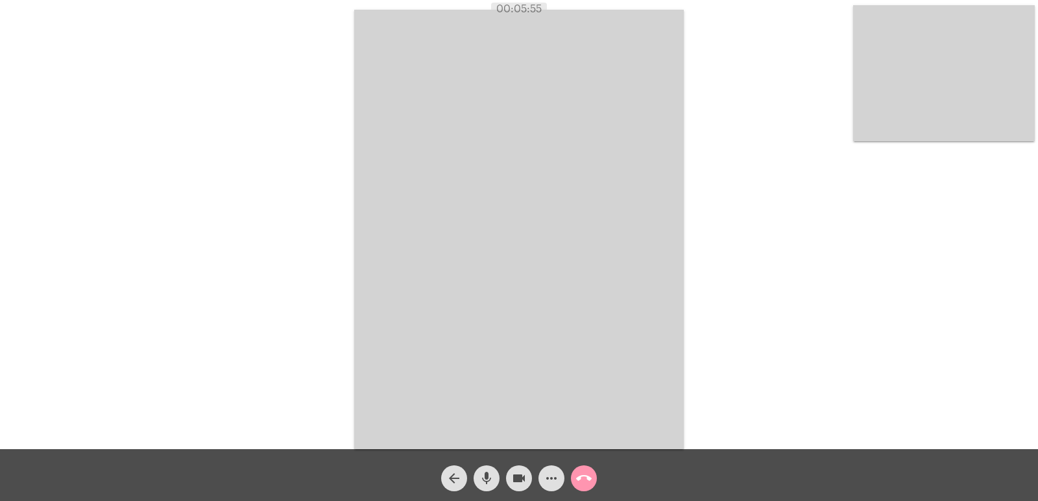
drag, startPoint x: 492, startPoint y: 8, endPoint x: 479, endPoint y: 5, distance: 13.4
click at [588, 12] on div "00:05:55" at bounding box center [519, 9] width 1038 height 12
click at [772, 160] on div "Acessando Câmera e Microfone..." at bounding box center [518, 228] width 1035 height 450
click at [586, 474] on mat-icon "call_end" at bounding box center [584, 479] width 16 height 16
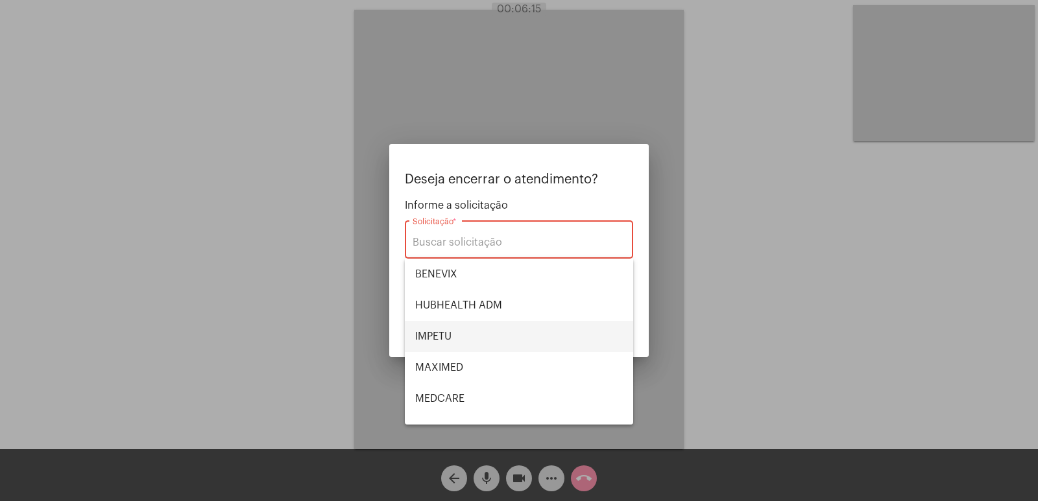
click at [453, 335] on span "IMPETU" at bounding box center [519, 336] width 208 height 31
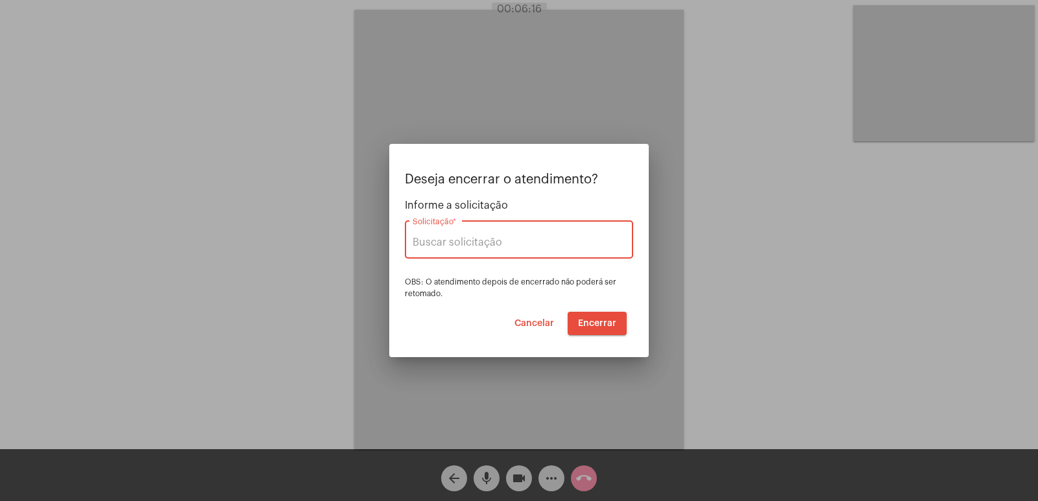
type input "IMPETU"
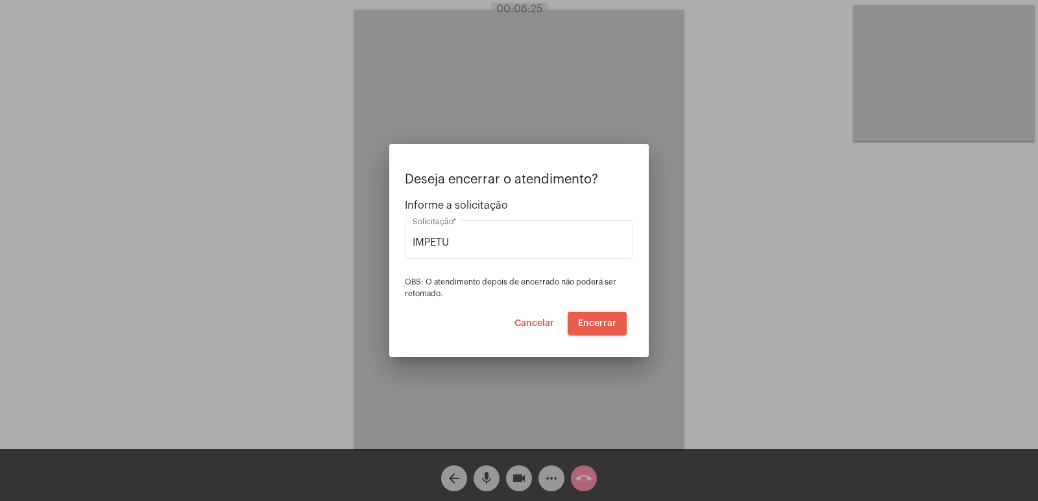
click at [593, 327] on span "Encerrar" at bounding box center [597, 323] width 38 height 9
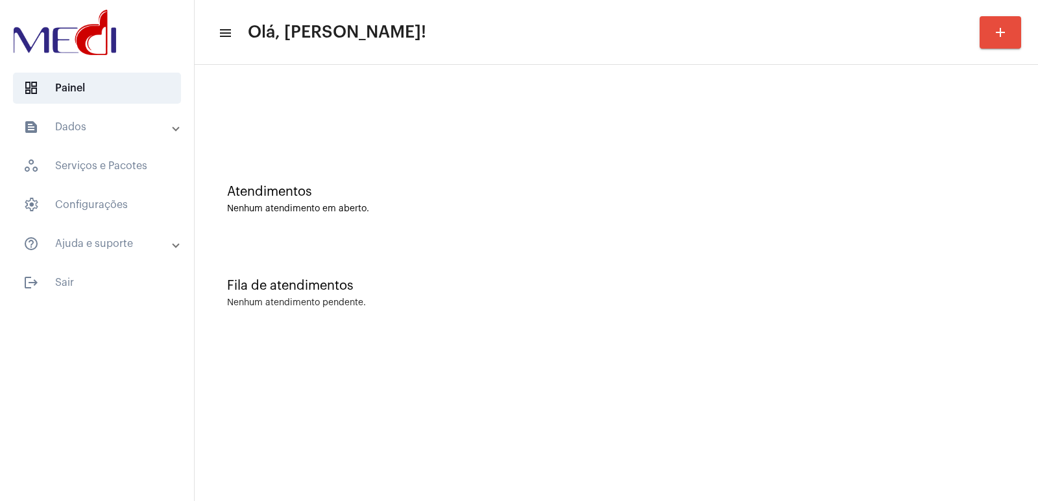
drag, startPoint x: 580, startPoint y: 417, endPoint x: 538, endPoint y: 499, distance: 92.0
click at [580, 417] on mat-sidenav-content "menu Olá, Vivian! add Atendimentos Nenhum atendimento em aberto. Fila de atendi…" at bounding box center [616, 250] width 843 height 501
drag, startPoint x: 640, startPoint y: 273, endPoint x: 623, endPoint y: 252, distance: 26.3
click at [640, 273] on div "Fila de atendimentos Nenhum atendimento pendente." at bounding box center [616, 287] width 830 height 94
click at [654, 351] on mat-sidenav-content "menu Olá, Vivian! add Atendimentos Nenhum atendimento em aberto. Fila de atendi…" at bounding box center [616, 250] width 843 height 501
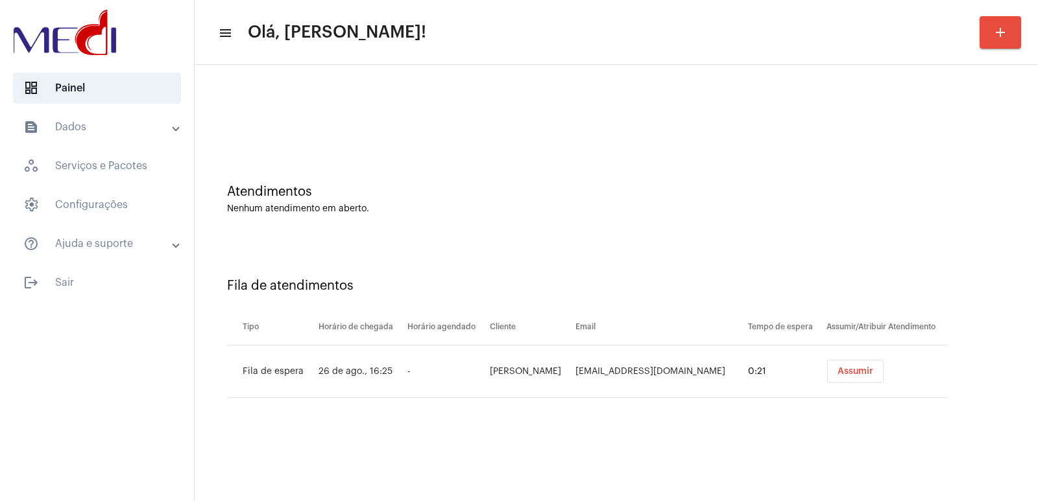
click at [863, 376] on span "Assumir" at bounding box center [855, 371] width 36 height 9
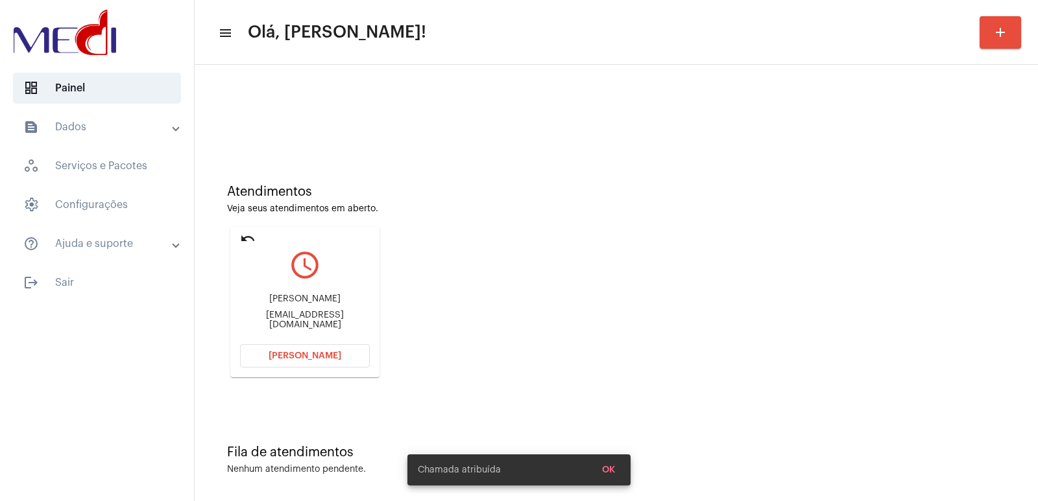
click at [289, 317] on div "dan.emerich.md@gmail.com" at bounding box center [305, 320] width 130 height 19
click at [294, 296] on div "Daniel Emerich Soares dan.emerich.md@gmail.com" at bounding box center [305, 312] width 130 height 58
copy div "Daniel Emerich Soares"
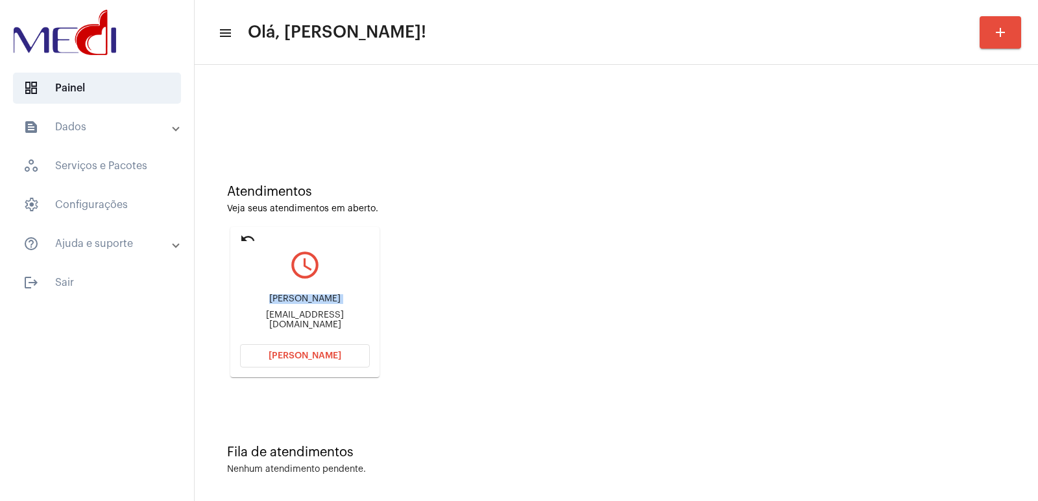
click at [322, 366] on button "[PERSON_NAME]" at bounding box center [305, 355] width 130 height 23
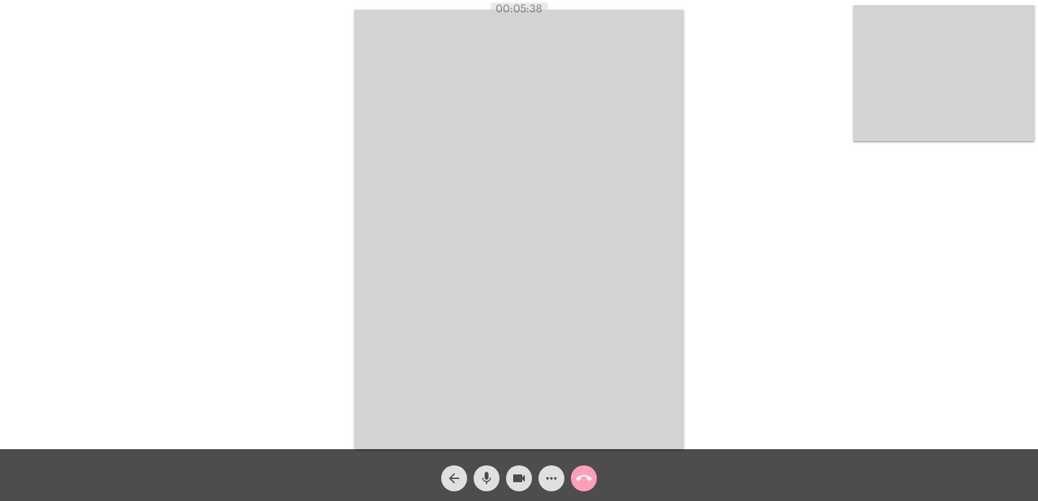
click at [592, 484] on button "call_end" at bounding box center [584, 479] width 26 height 26
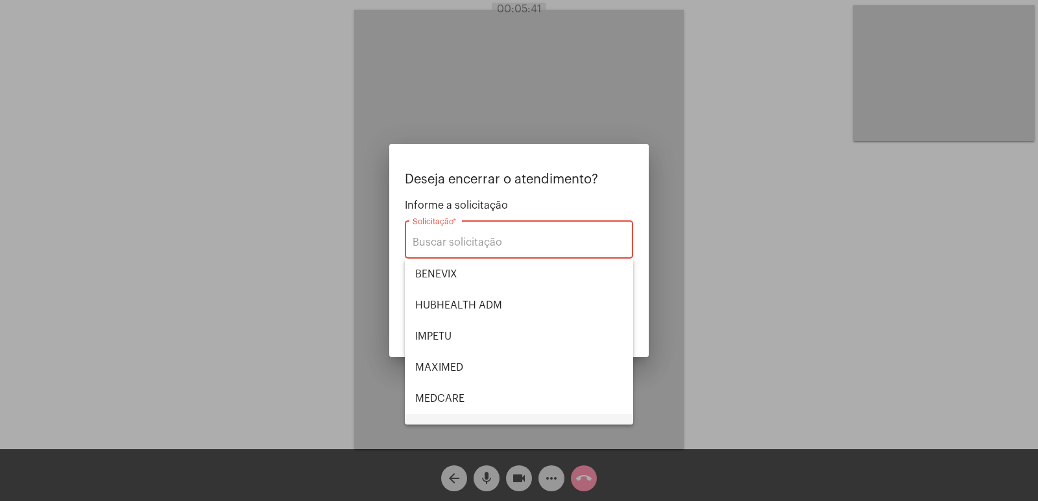
click at [472, 414] on span "POSITIVA" at bounding box center [519, 429] width 208 height 31
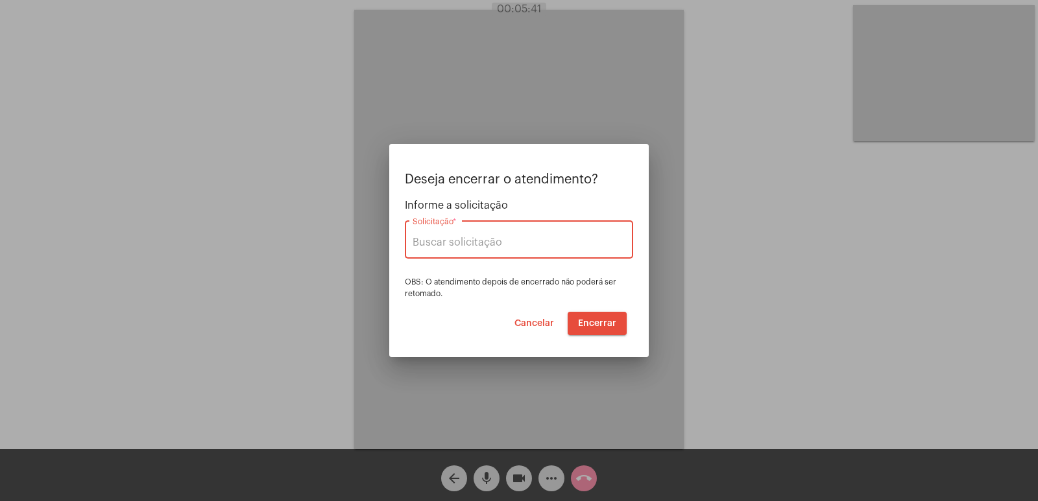
type input "POSITIVA"
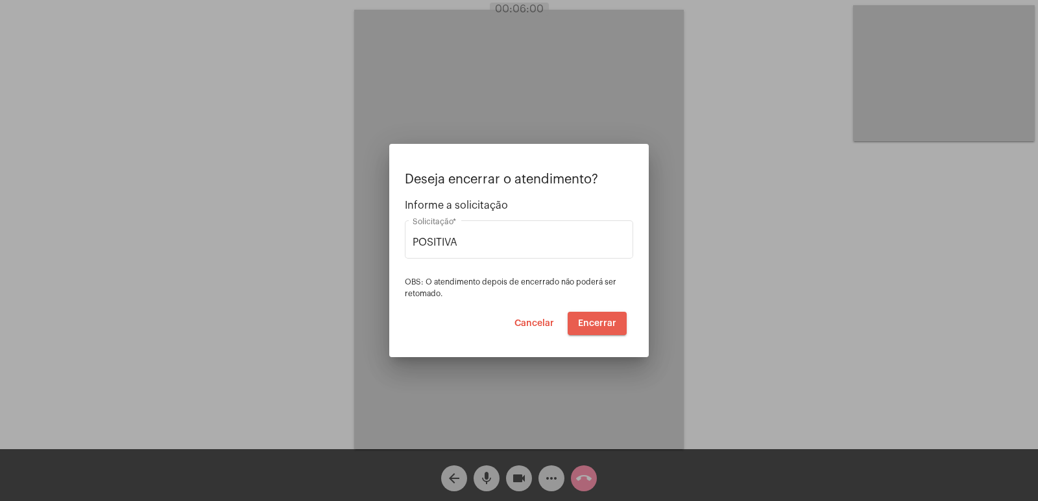
click at [601, 317] on button "Encerrar" at bounding box center [597, 323] width 59 height 23
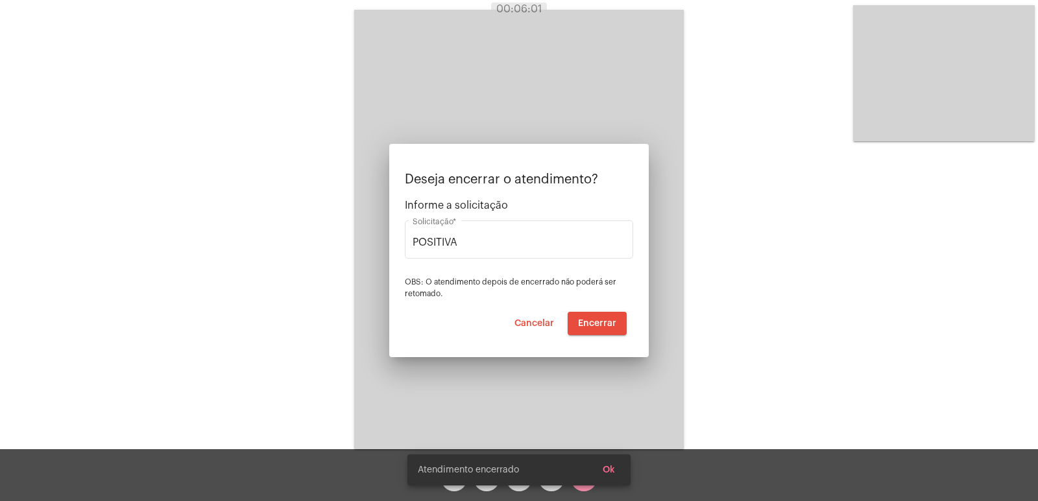
click at [601, 317] on video at bounding box center [519, 230] width 330 height 440
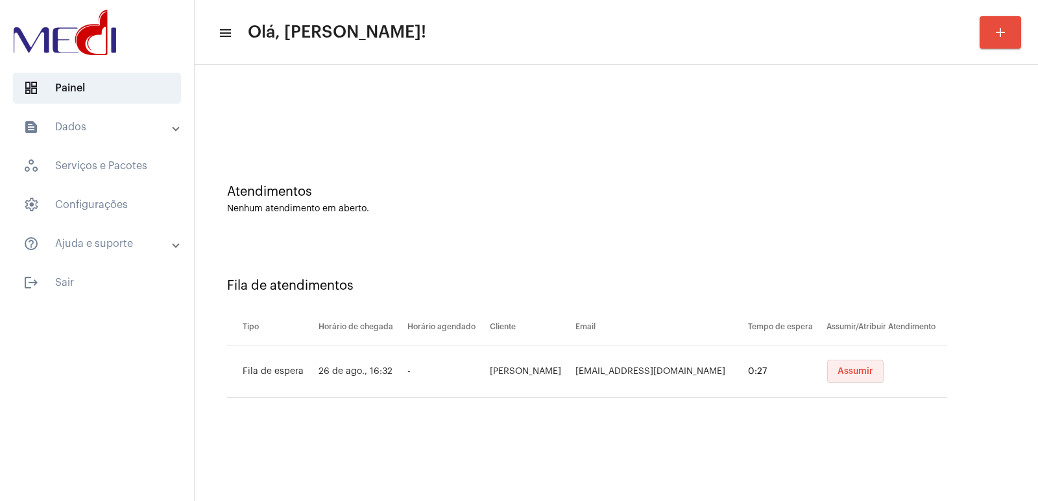
click at [873, 365] on button "Assumir" at bounding box center [855, 371] width 56 height 23
click at [861, 367] on button "Assumir" at bounding box center [855, 371] width 56 height 23
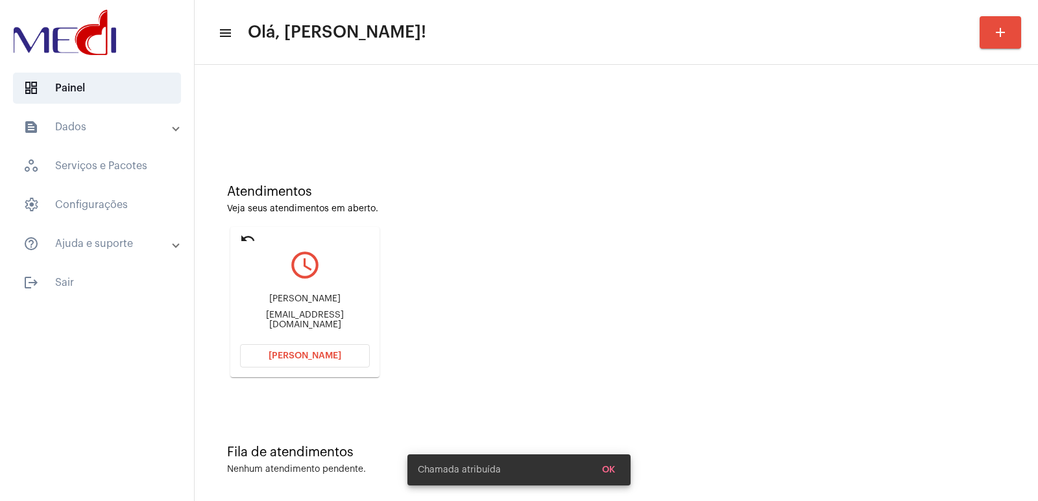
drag, startPoint x: 309, startPoint y: 314, endPoint x: 322, endPoint y: 305, distance: 16.4
click at [315, 311] on div "Alisson faria dias alissonjmj@hotmail.com" at bounding box center [305, 312] width 130 height 58
click at [330, 300] on div "Alisson faria dias" at bounding box center [305, 299] width 130 height 10
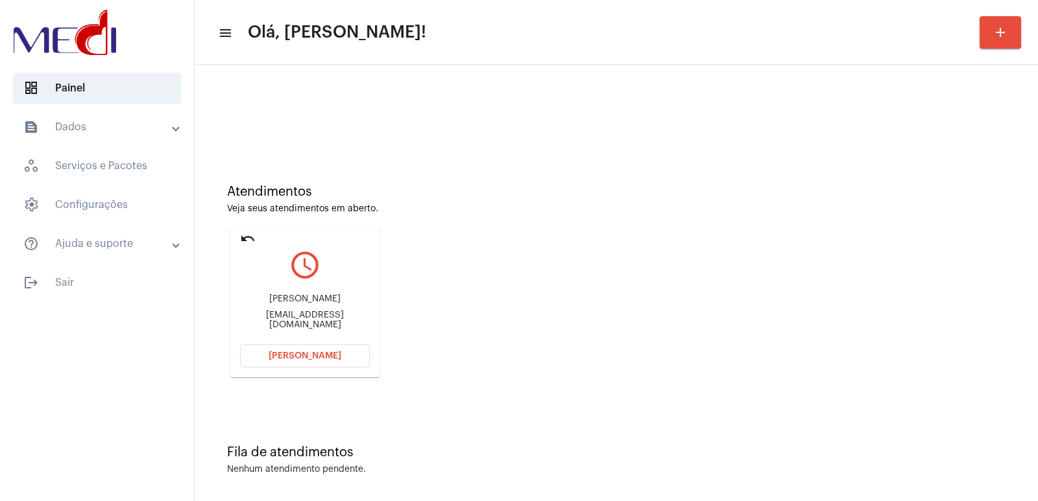
click at [282, 354] on span "Abrir Chamada" at bounding box center [305, 356] width 73 height 9
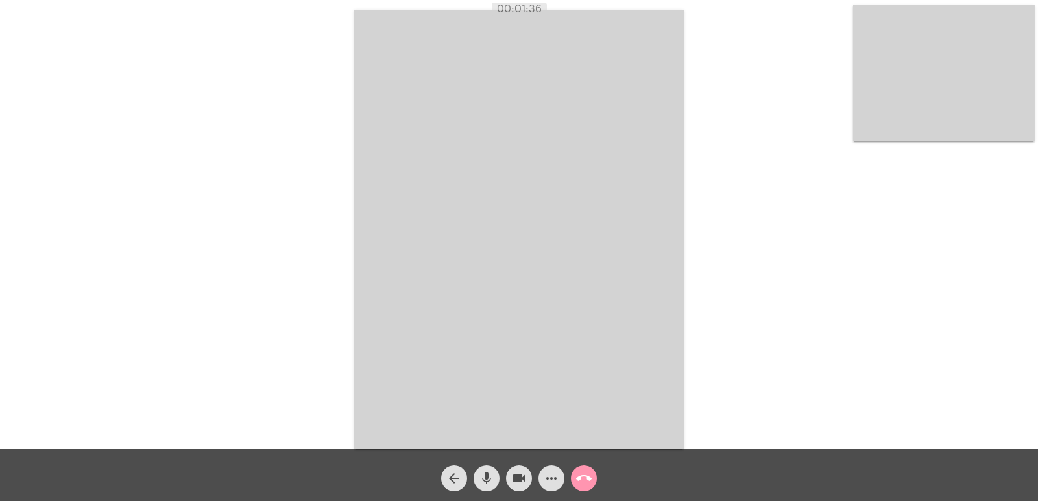
click at [401, 488] on app-call "00:01:36 Acessando Câmera e Microfone... arrow_back mic videocam more_horiz cal…" at bounding box center [519, 250] width 1038 height 501
click at [581, 471] on mat-icon "call_end" at bounding box center [584, 479] width 16 height 16
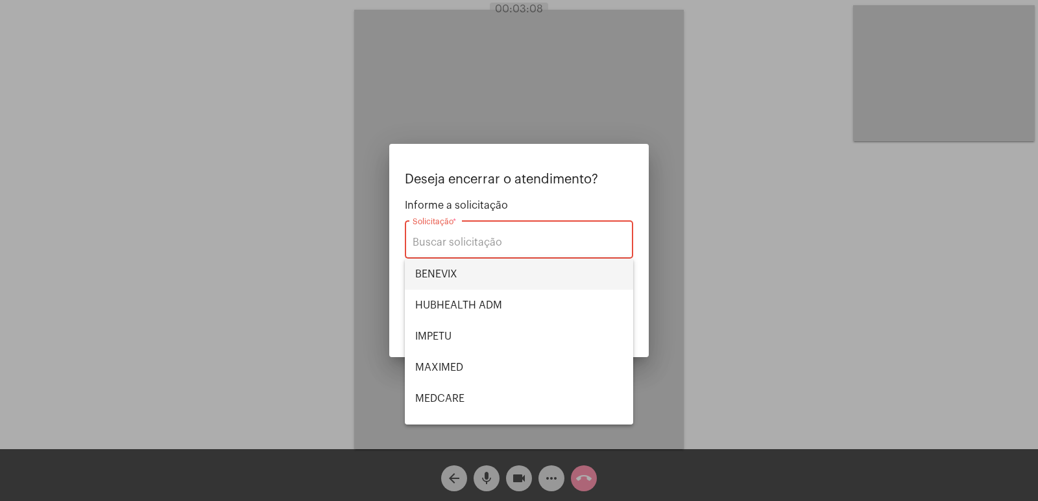
click at [495, 282] on span "BENEVIX" at bounding box center [519, 274] width 208 height 31
type input "BENEVIX"
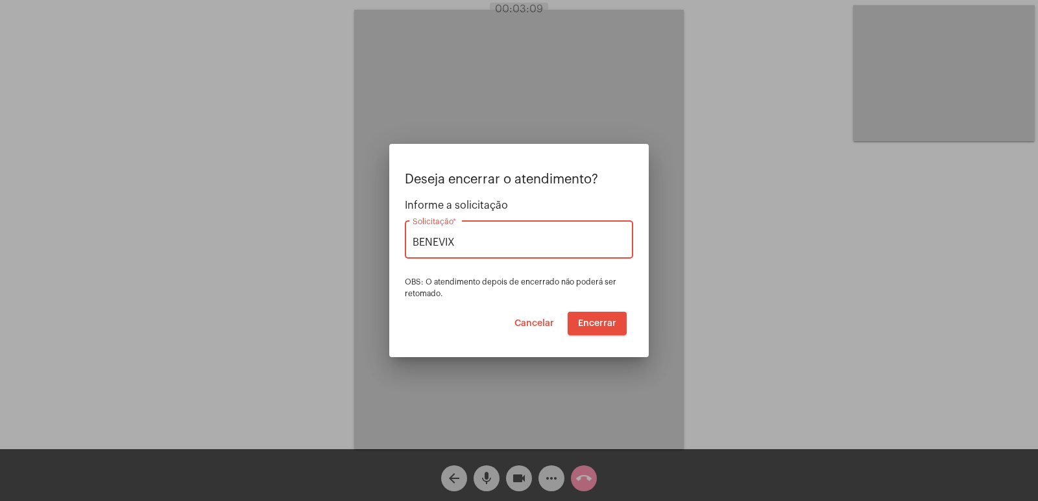
click at [611, 318] on button "Encerrar" at bounding box center [597, 323] width 59 height 23
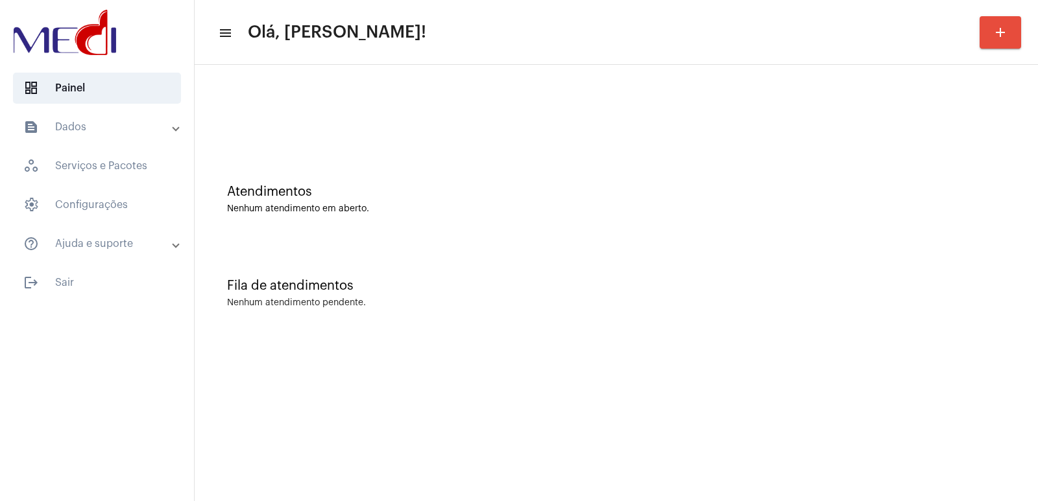
click at [734, 268] on div "Fila de atendimentos Nenhum atendimento pendente." at bounding box center [616, 287] width 830 height 94
click at [724, 250] on div "Fila de atendimentos Nenhum atendimento pendente." at bounding box center [616, 287] width 830 height 94
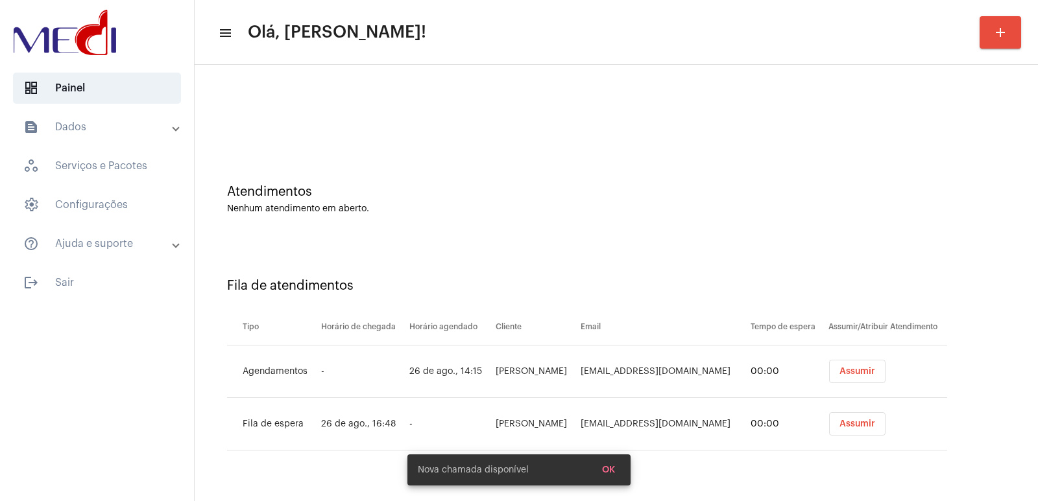
click at [761, 305] on div "Fila de atendimentos Tipo Horário de chegada Horário agendado Cliente Email Tem…" at bounding box center [616, 359] width 830 height 239
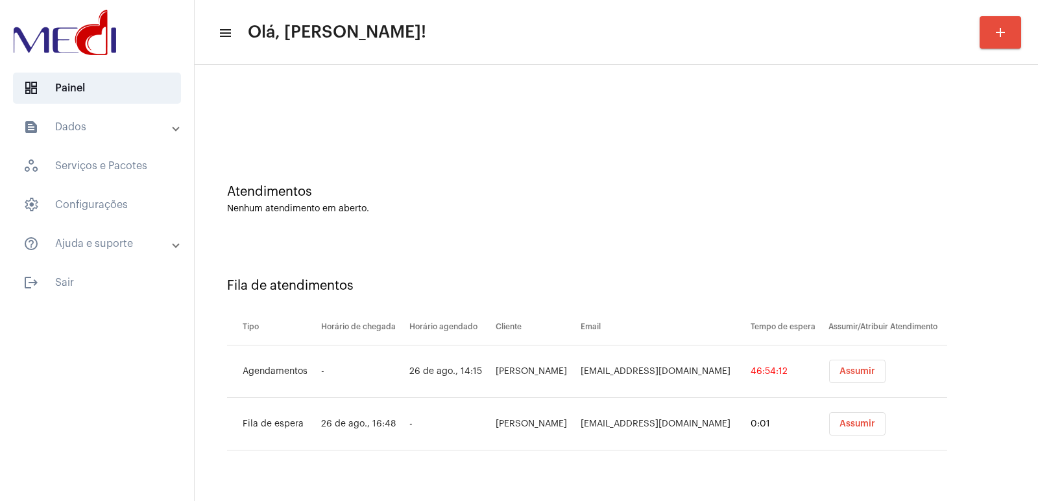
click at [870, 374] on span "Assumir" at bounding box center [857, 371] width 36 height 9
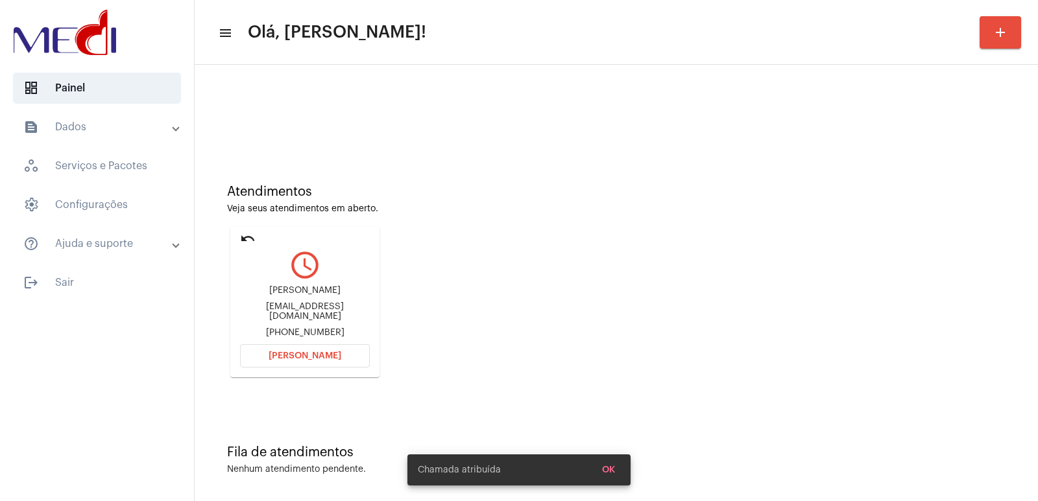
click at [291, 304] on div "Polyana Camargo horinsconstrucoes@gmail.com +5519999907677" at bounding box center [305, 312] width 130 height 58
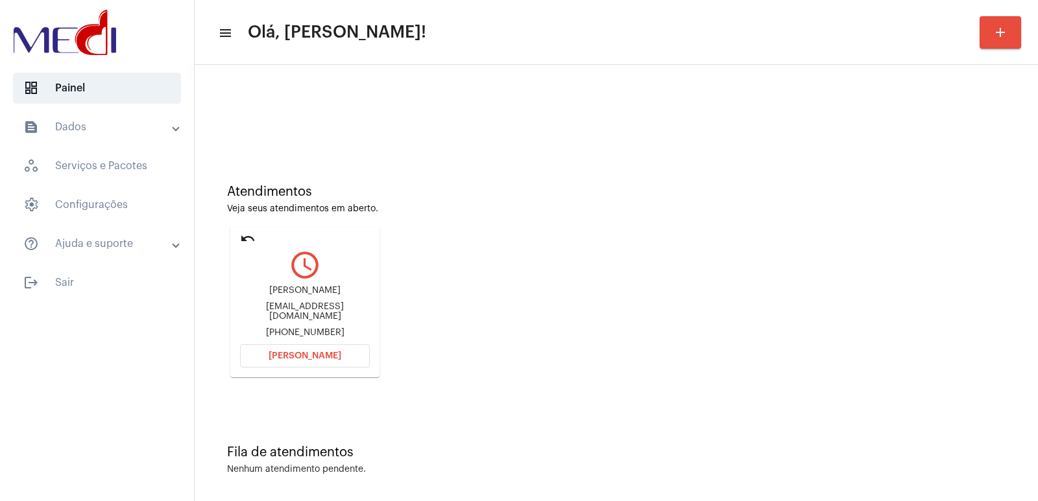
copy div "Polyana Camargo"
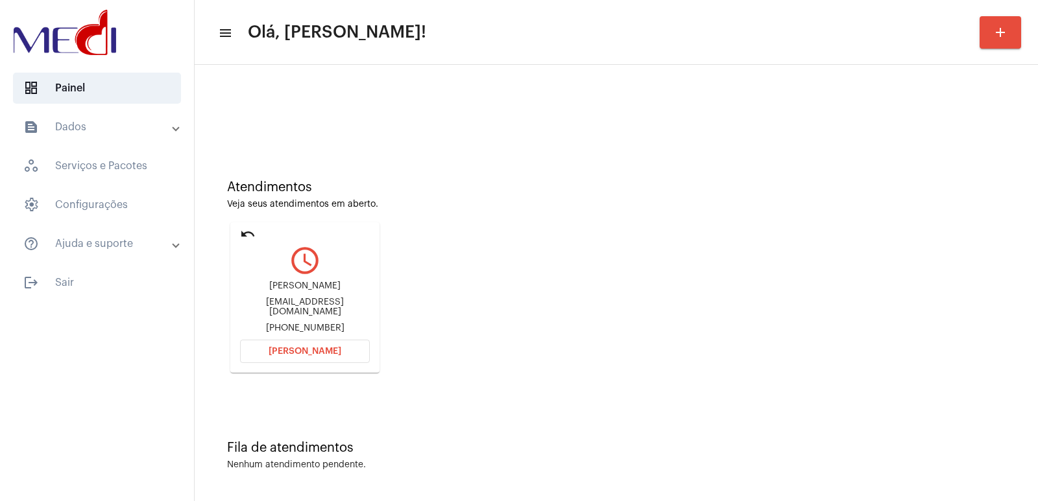
scroll to position [6, 0]
click at [315, 344] on button "Abrir Chamada" at bounding box center [305, 350] width 130 height 23
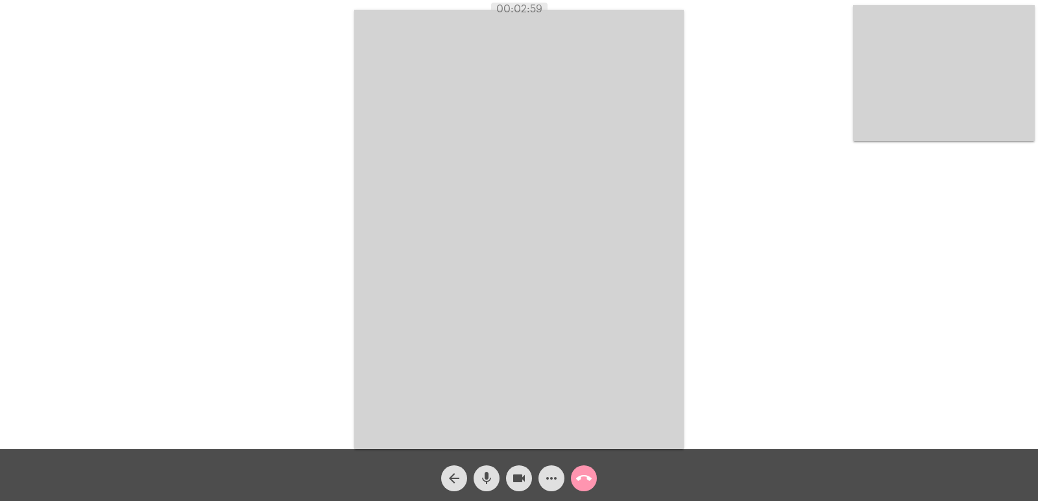
click at [588, 472] on mat-icon "call_end" at bounding box center [584, 479] width 16 height 16
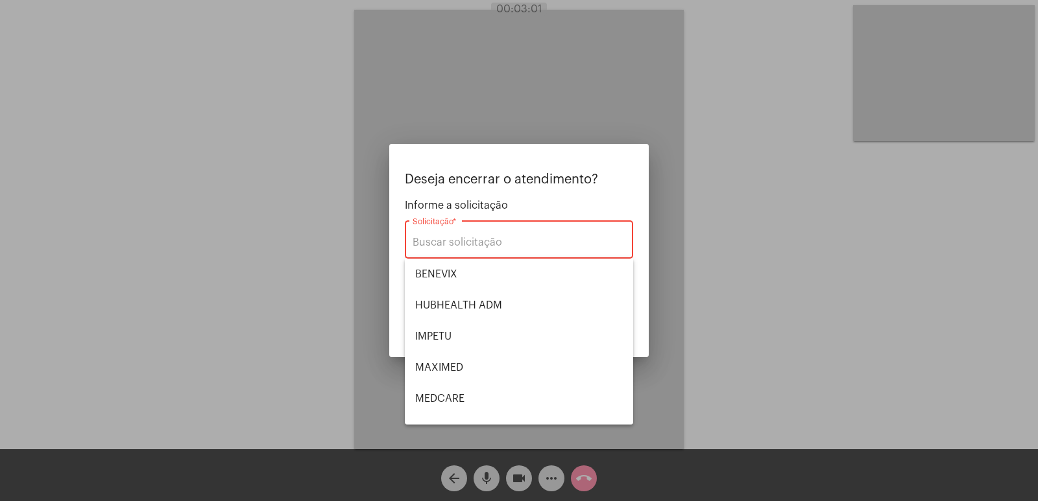
type input "VERA CRUZ"
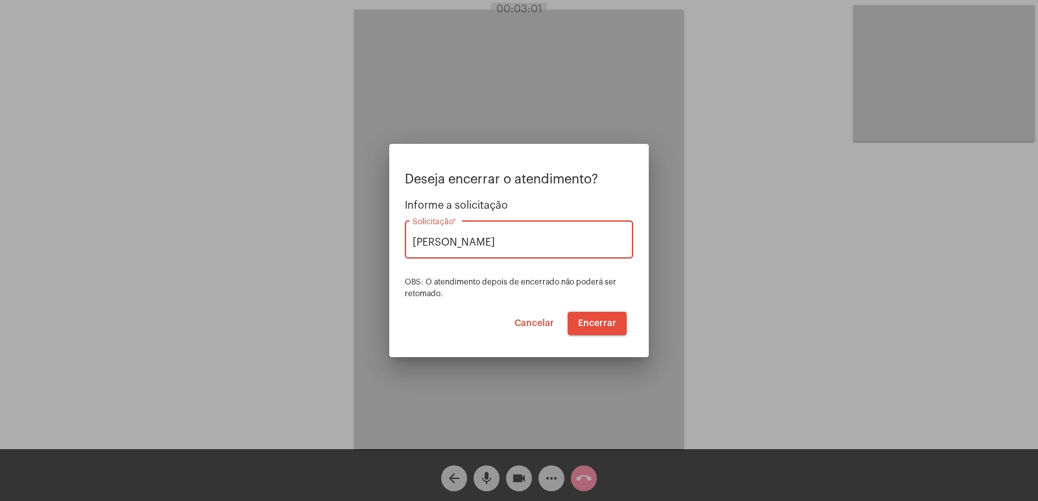
click at [582, 317] on button "Encerrar" at bounding box center [597, 323] width 59 height 23
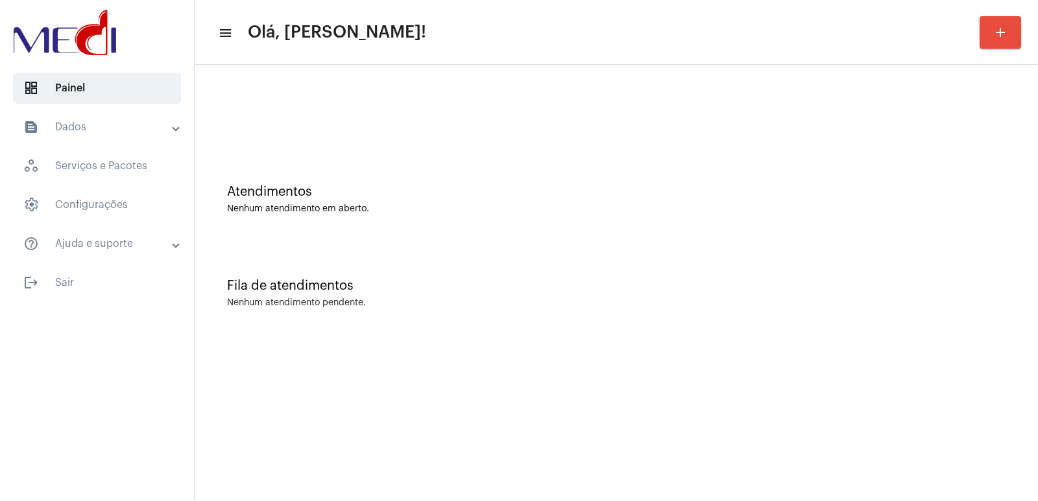
drag, startPoint x: 966, startPoint y: 315, endPoint x: 933, endPoint y: 321, distance: 33.7
click at [965, 316] on div "Fila de atendimentos Nenhum atendimento pendente." at bounding box center [616, 287] width 830 height 94
click at [627, 329] on div "Fila de atendimentos Nenhum atendimento pendente." at bounding box center [616, 287] width 830 height 94
click at [651, 327] on div "Fila de atendimentos Nenhum atendimento pendente." at bounding box center [616, 287] width 830 height 94
click at [683, 290] on div "Fila de atendimentos" at bounding box center [616, 286] width 778 height 14
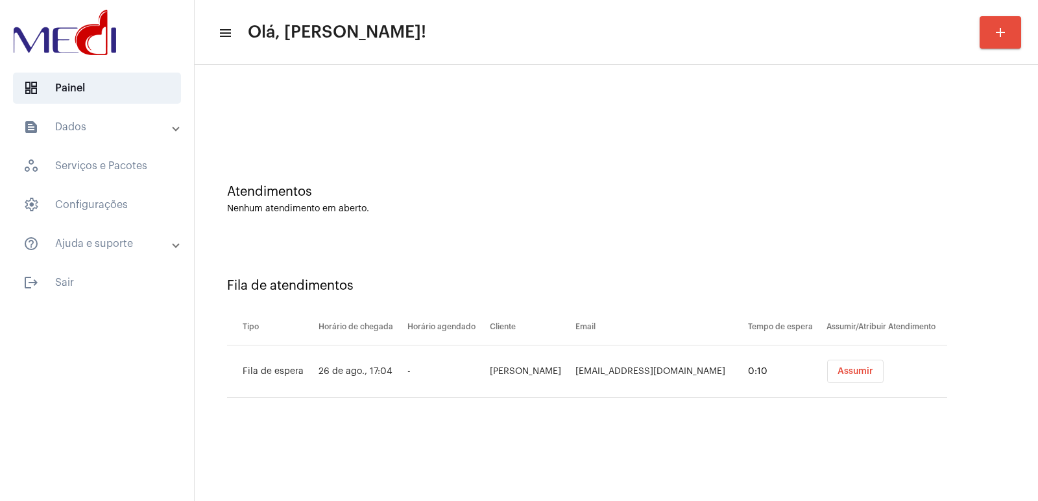
click at [638, 410] on div "Fila de atendimentos Tipo Horário de chegada Horário agendado Cliente Email Tem…" at bounding box center [616, 333] width 830 height 187
click at [856, 378] on button "Assumir" at bounding box center [855, 371] width 56 height 23
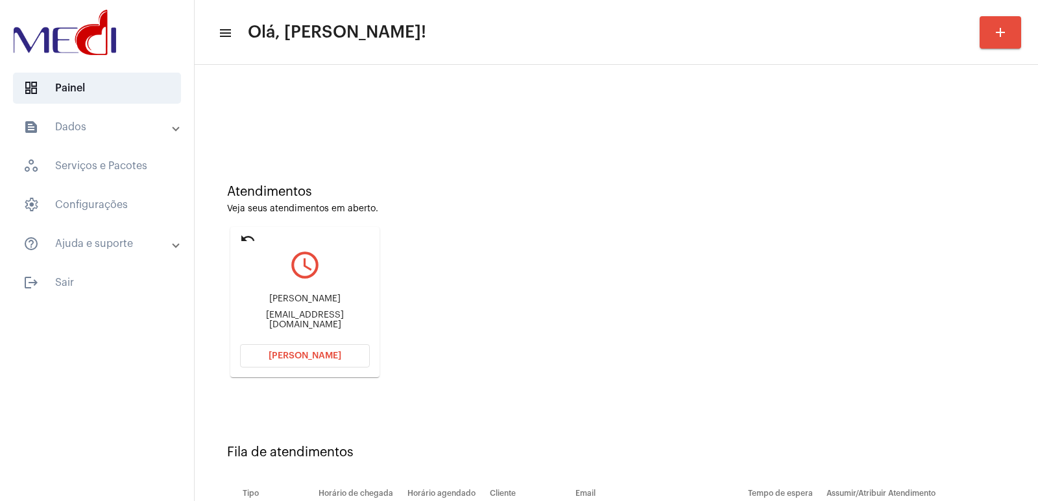
click at [309, 304] on div "Luis Ricardo" at bounding box center [305, 299] width 130 height 10
click at [308, 304] on div "Luis Ricardo" at bounding box center [305, 299] width 130 height 10
copy div "Luis Ricardo"
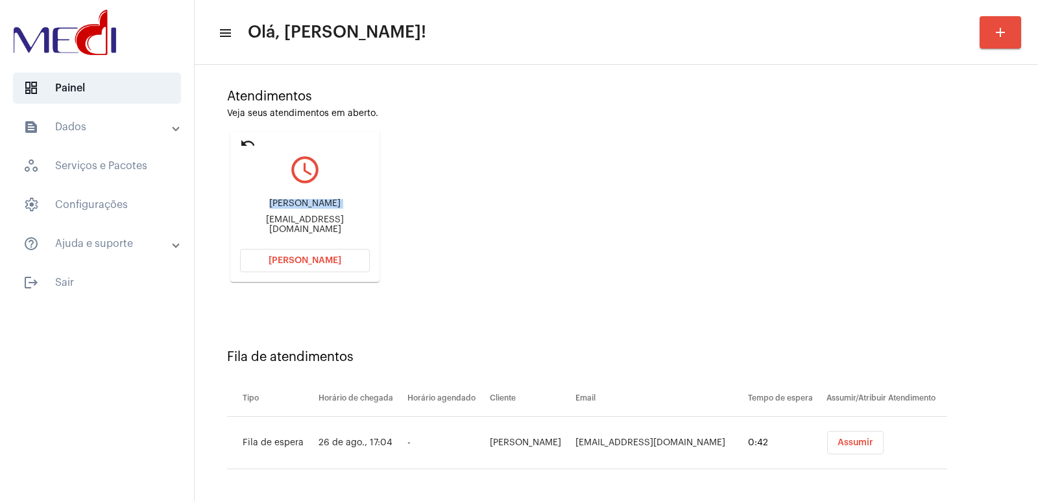
scroll to position [99, 0]
copy div "Luis Ricardo"
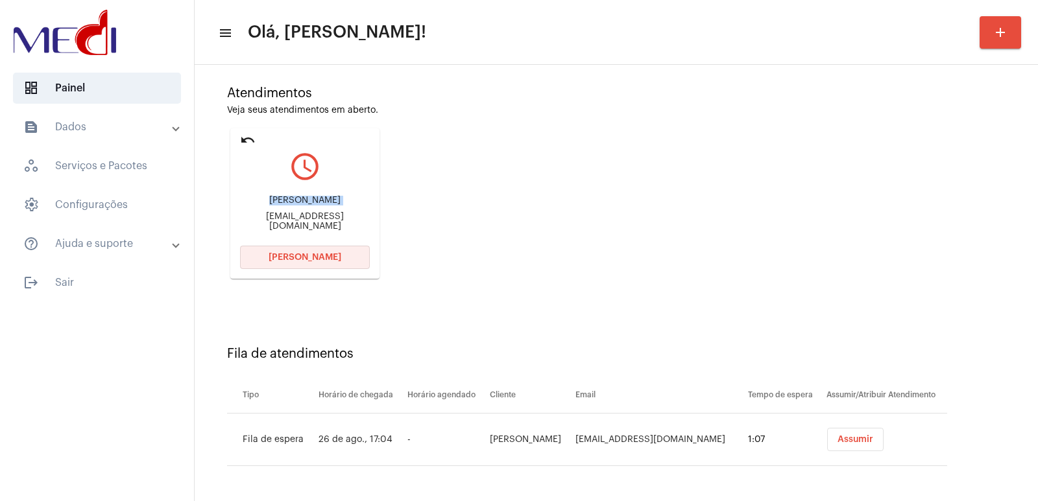
click at [300, 254] on span "[PERSON_NAME]" at bounding box center [305, 257] width 73 height 9
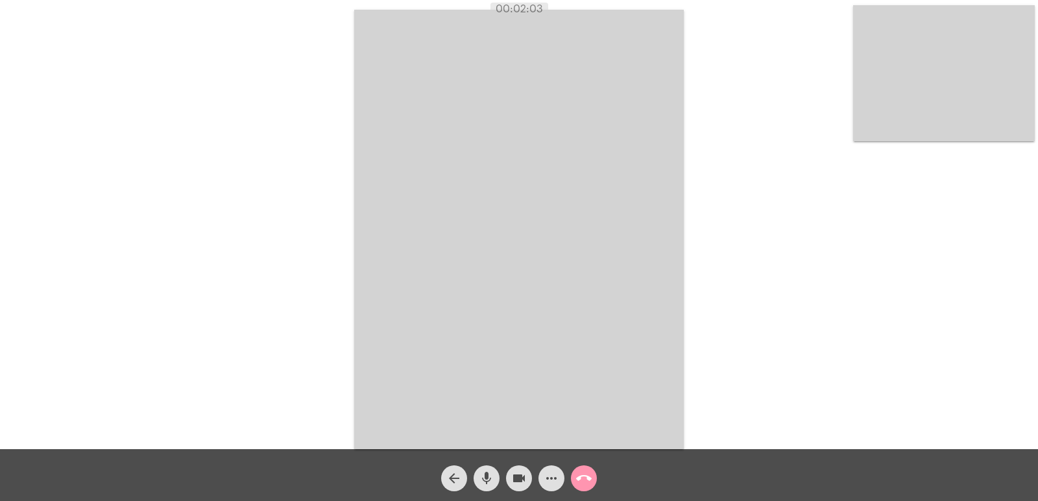
click at [592, 475] on button "call_end" at bounding box center [584, 479] width 26 height 26
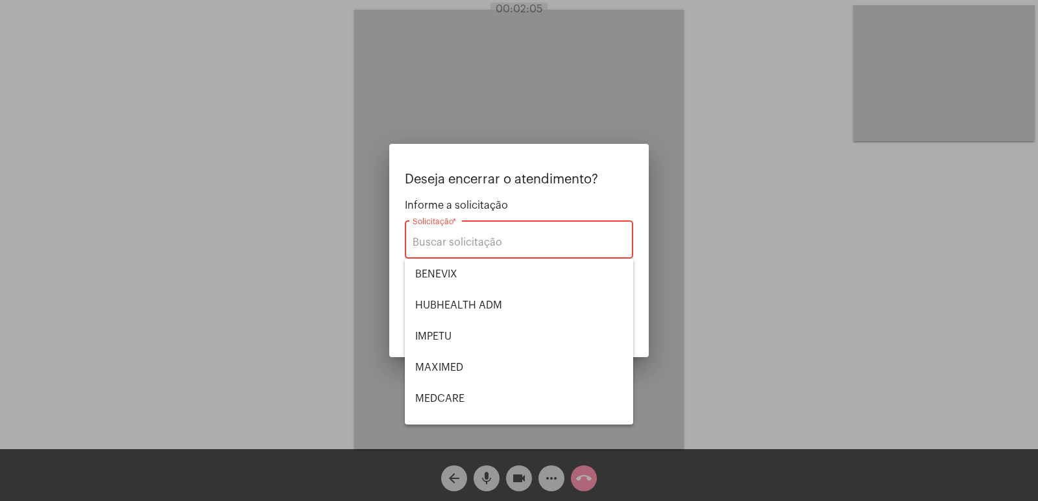
drag, startPoint x: 453, startPoint y: 410, endPoint x: 594, endPoint y: 313, distance: 170.7
type input "[PERSON_NAME] [PERSON_NAME]"
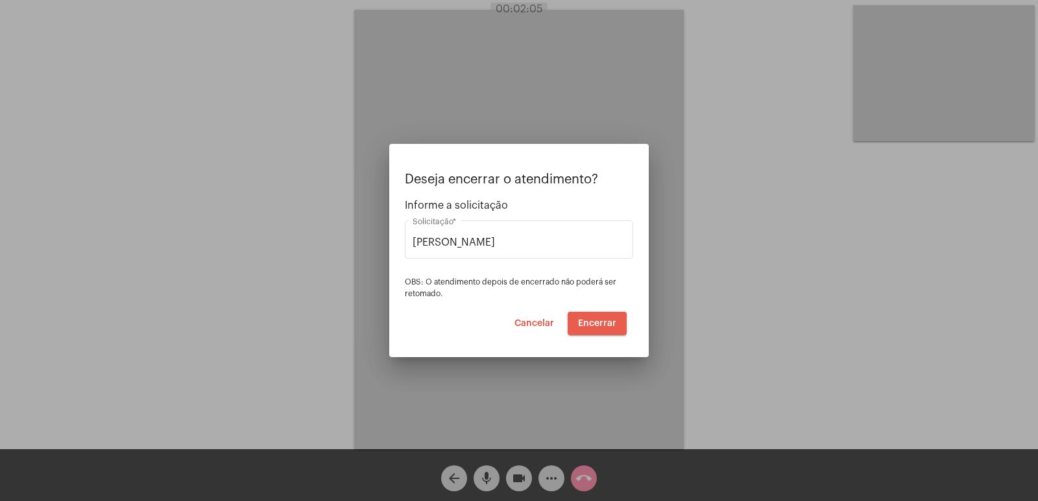
click at [594, 313] on button "Encerrar" at bounding box center [597, 323] width 59 height 23
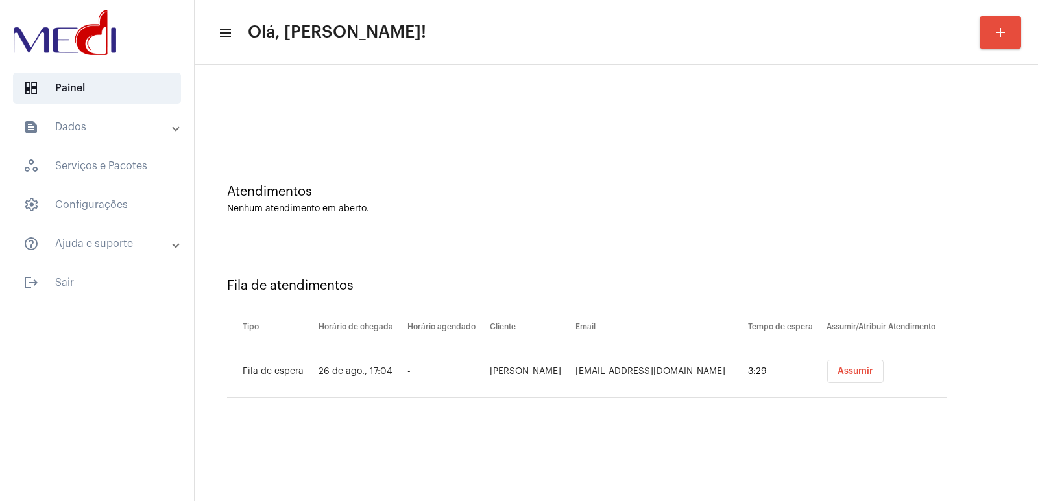
click at [837, 371] on span "Assumir" at bounding box center [855, 371] width 36 height 9
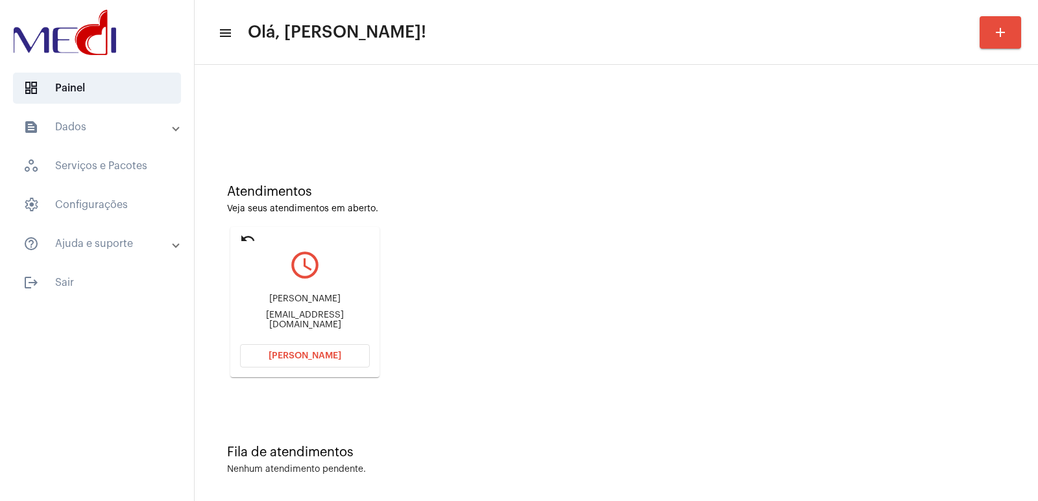
click at [291, 318] on div "Marianacsrocha@yahoo.com" at bounding box center [305, 320] width 130 height 19
copy mat-card-content "Marianacsrocha@yahoo.com Abrir Chamada"
click at [333, 354] on span "[PERSON_NAME]" at bounding box center [305, 356] width 73 height 9
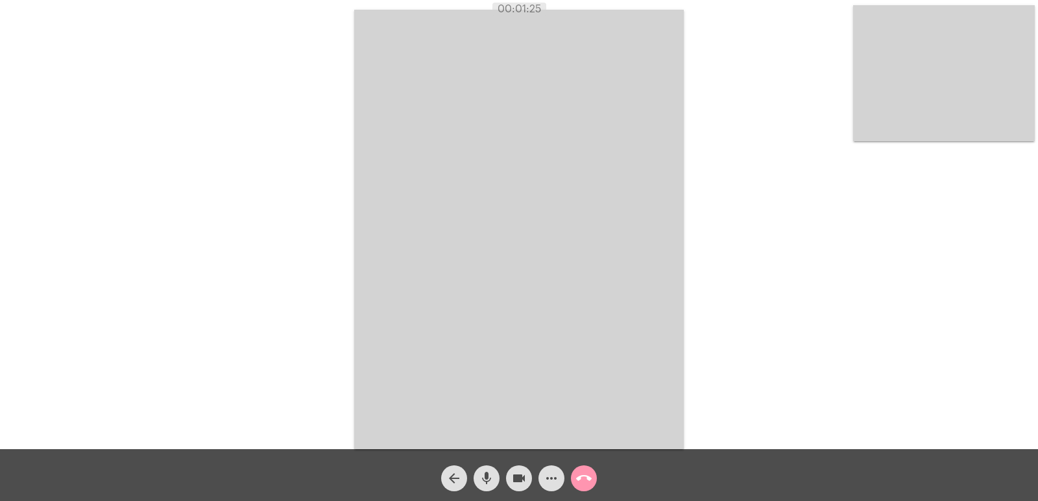
click at [586, 485] on mat-icon "call_end" at bounding box center [584, 479] width 16 height 16
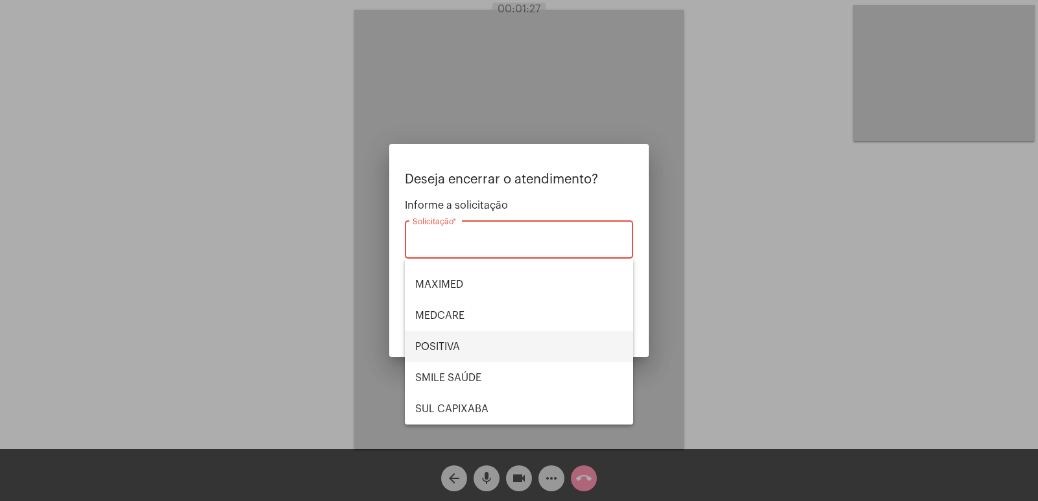
scroll to position [130, 0]
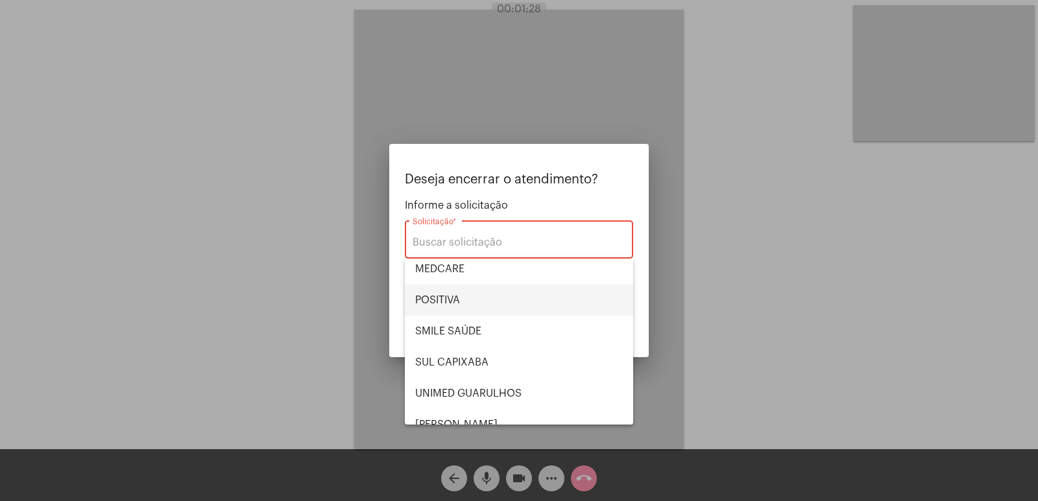
click at [468, 306] on span "POSITIVA" at bounding box center [519, 300] width 208 height 31
type input "POSITIVA"
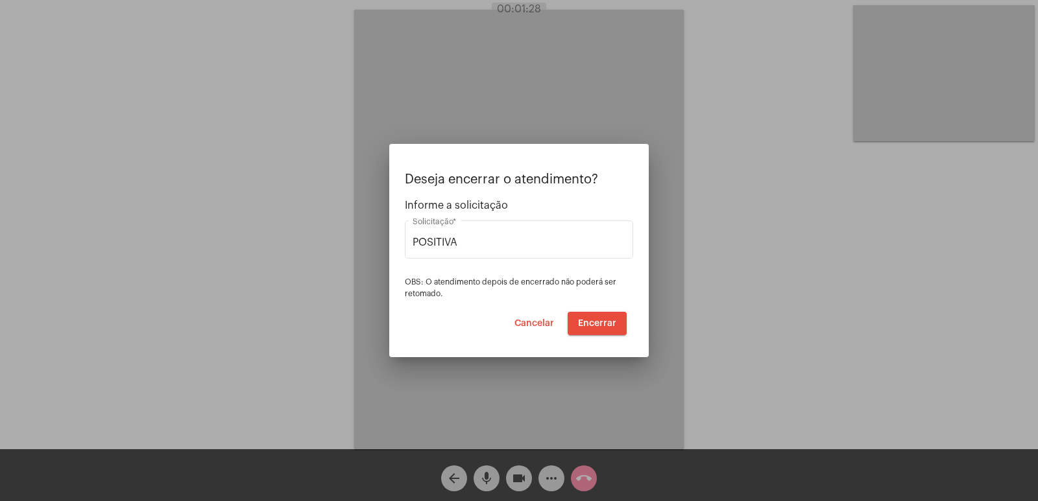
click at [698, 323] on div at bounding box center [519, 250] width 1038 height 501
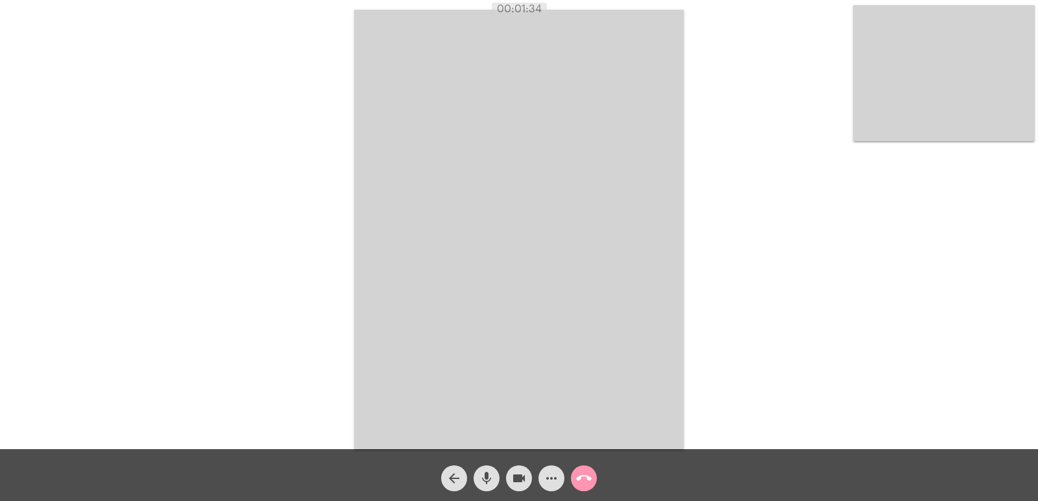
click at [588, 481] on mat-icon "call_end" at bounding box center [584, 479] width 16 height 16
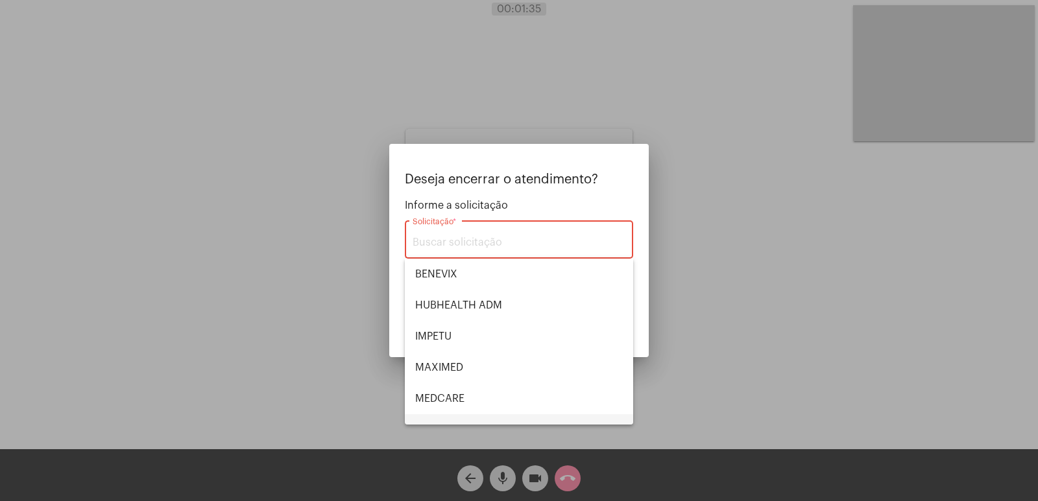
scroll to position [145, 0]
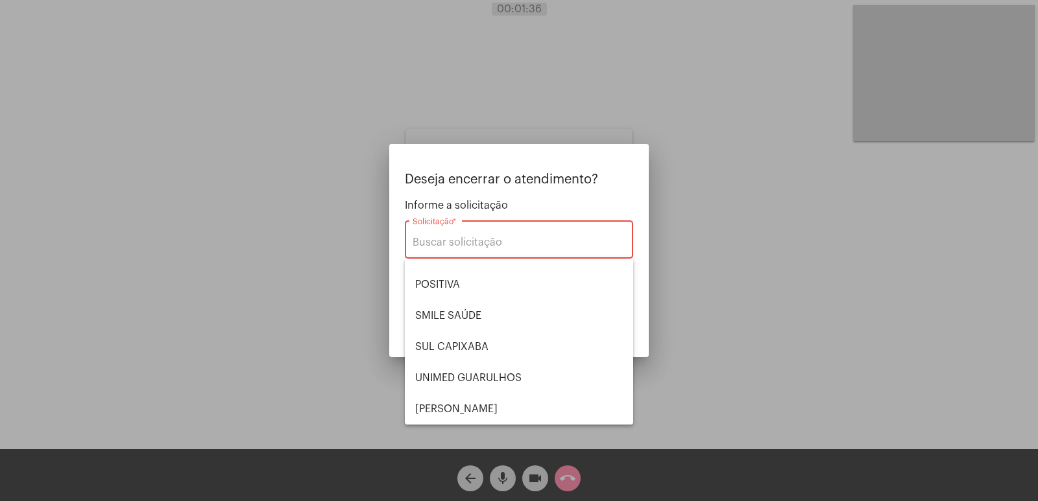
click at [730, 254] on div at bounding box center [519, 250] width 1038 height 501
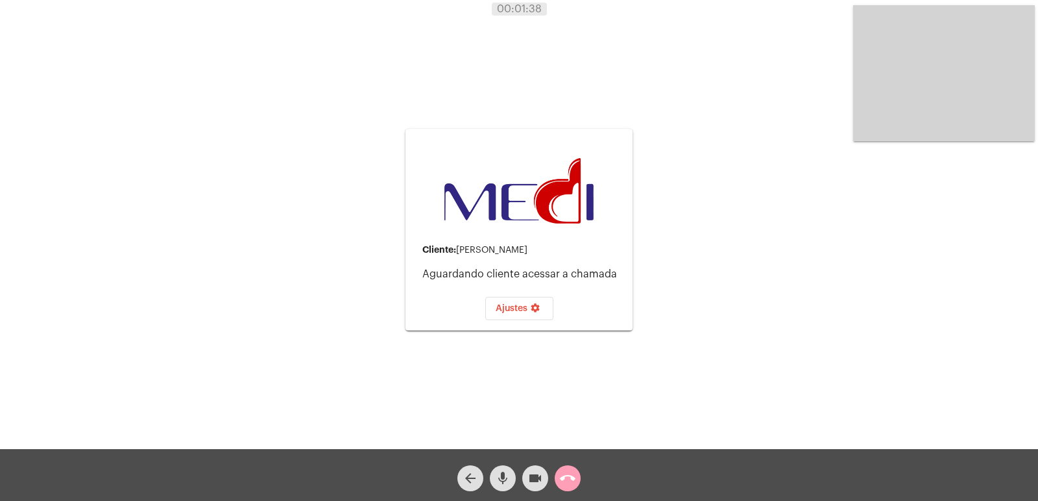
click at [574, 474] on mat-icon "call_end" at bounding box center [568, 479] width 16 height 16
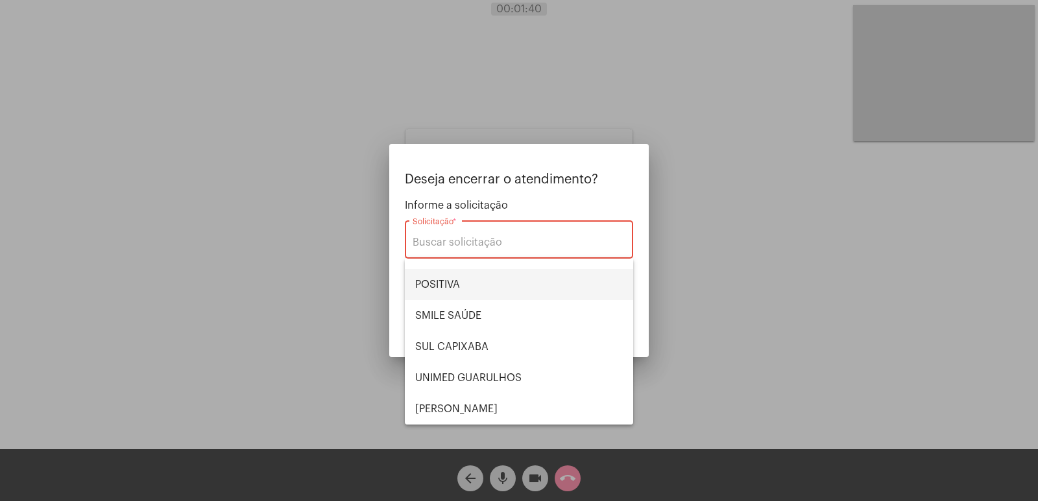
click at [478, 291] on span "POSITIVA" at bounding box center [519, 284] width 208 height 31
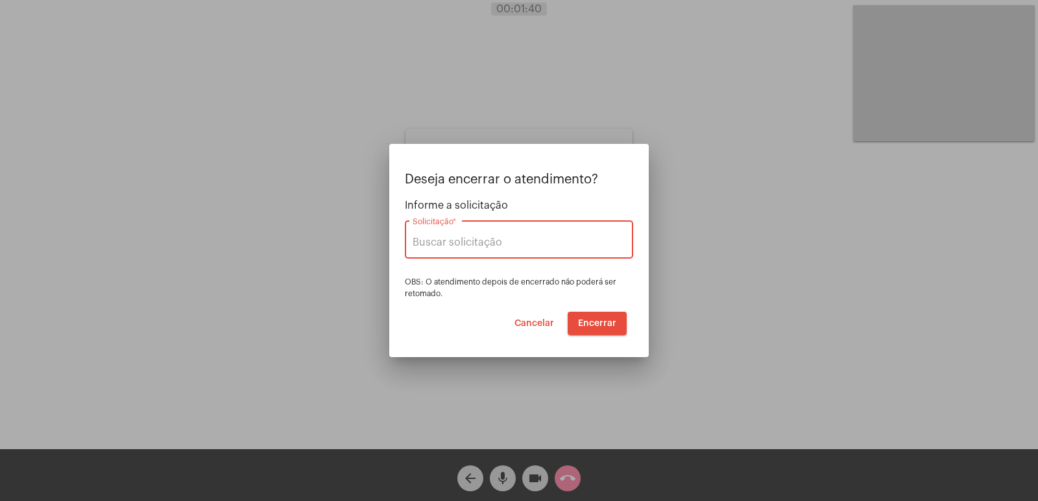
type input "POSITIVA"
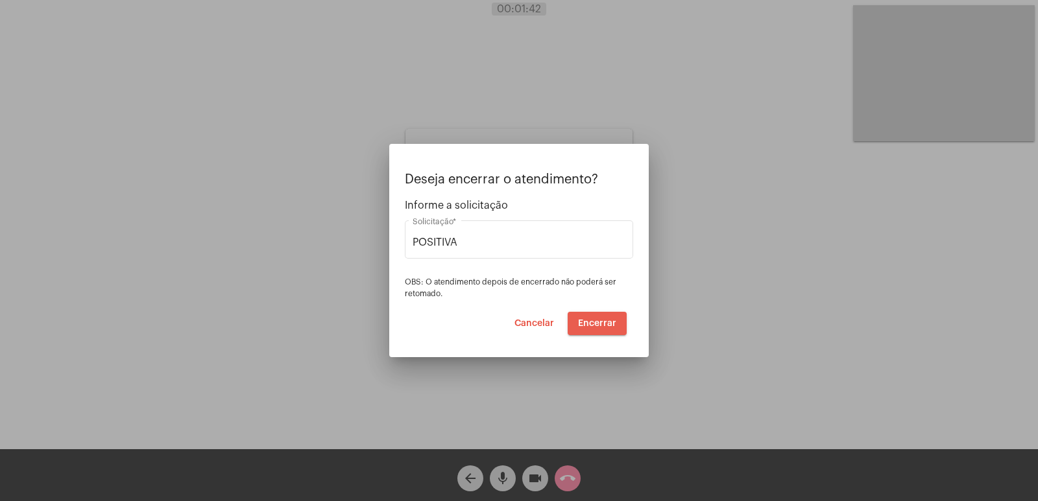
click at [604, 325] on span "Encerrar" at bounding box center [597, 323] width 38 height 9
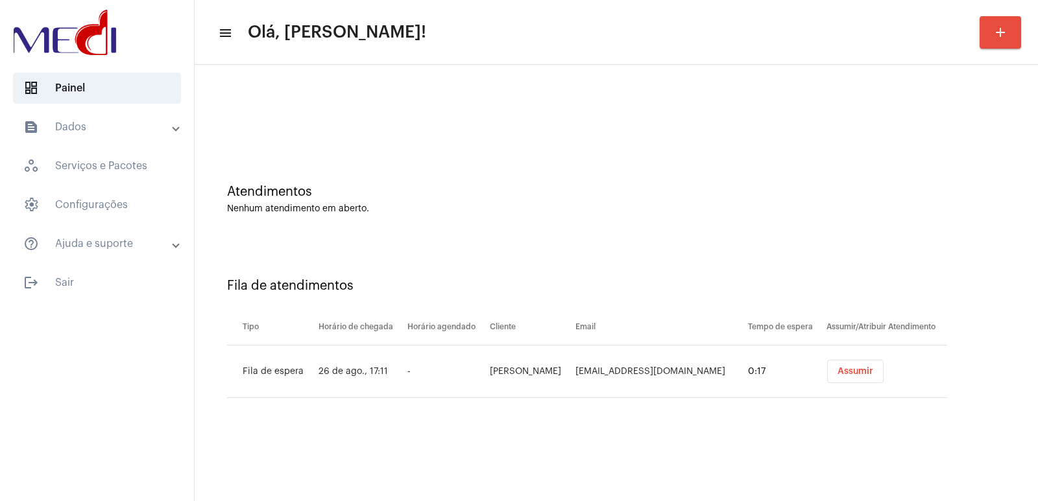
click at [848, 383] on td "Assumir" at bounding box center [885, 372] width 124 height 53
click at [843, 371] on span "Assumir" at bounding box center [855, 371] width 36 height 9
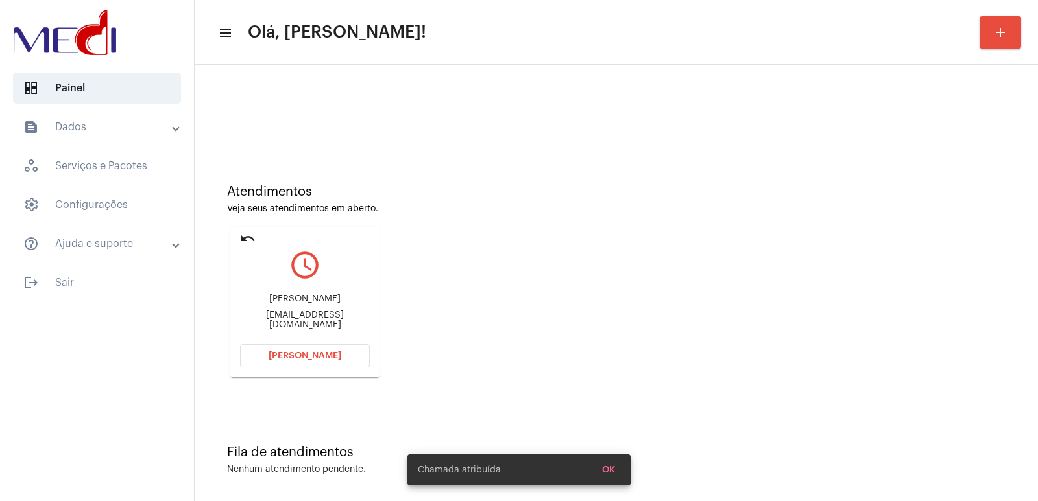
click at [317, 344] on mat-card "undo query_builder Mariana Marianacsrocha@yahoo.com Abrir Chamada" at bounding box center [304, 302] width 149 height 150
click at [322, 354] on span "[PERSON_NAME]" at bounding box center [305, 356] width 73 height 9
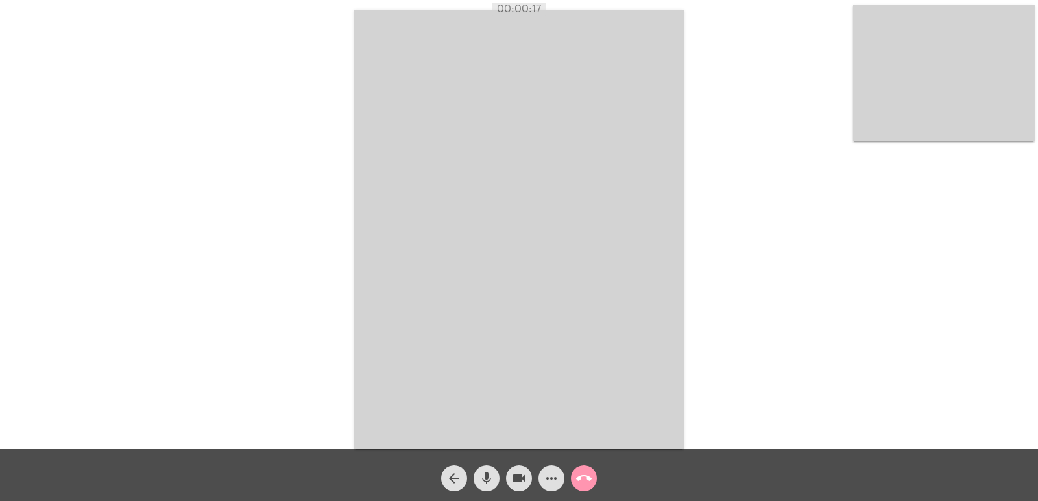
click at [588, 476] on mat-icon "call_end" at bounding box center [584, 479] width 16 height 16
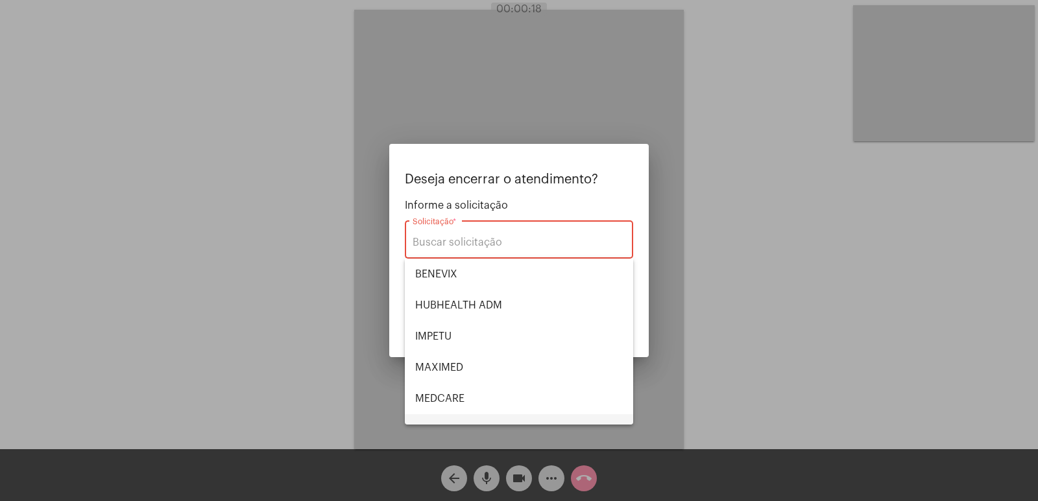
scroll to position [130, 0]
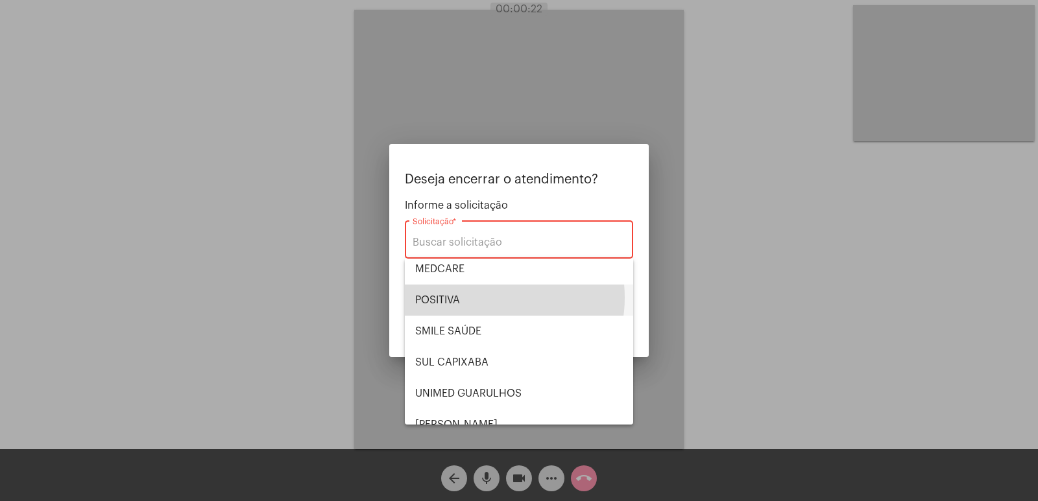
click at [485, 298] on span "POSITIVA" at bounding box center [519, 300] width 208 height 31
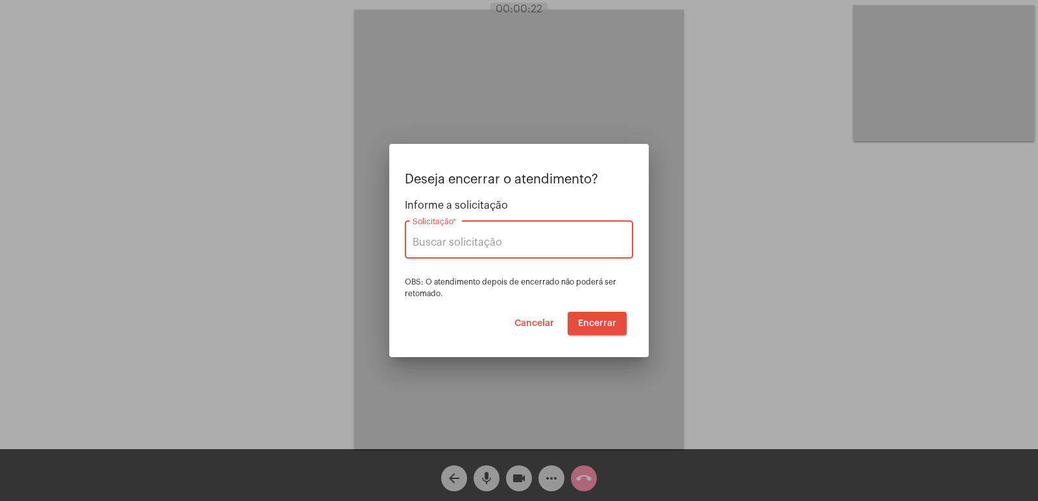
type input "POSITIVA"
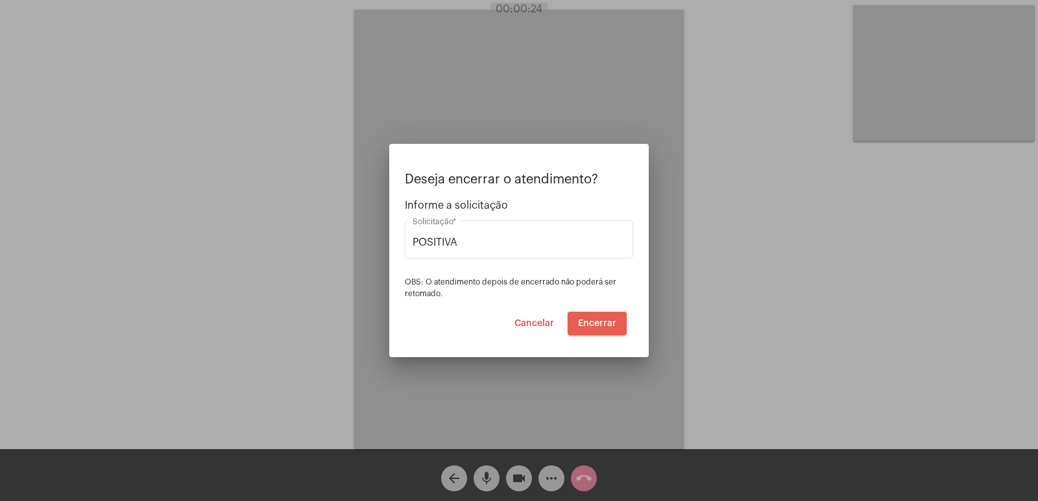
click at [603, 321] on span "Encerrar" at bounding box center [597, 323] width 38 height 9
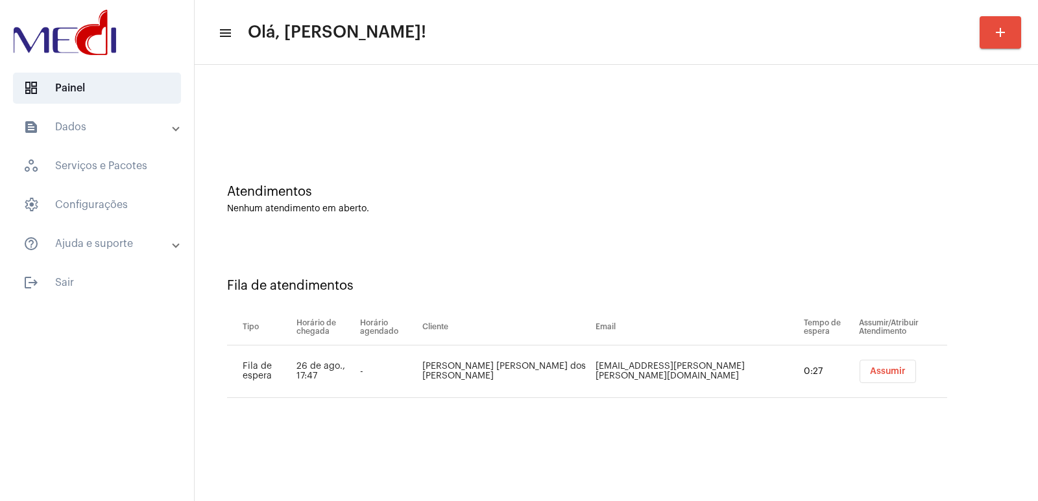
click at [873, 372] on span "Assumir" at bounding box center [888, 371] width 36 height 9
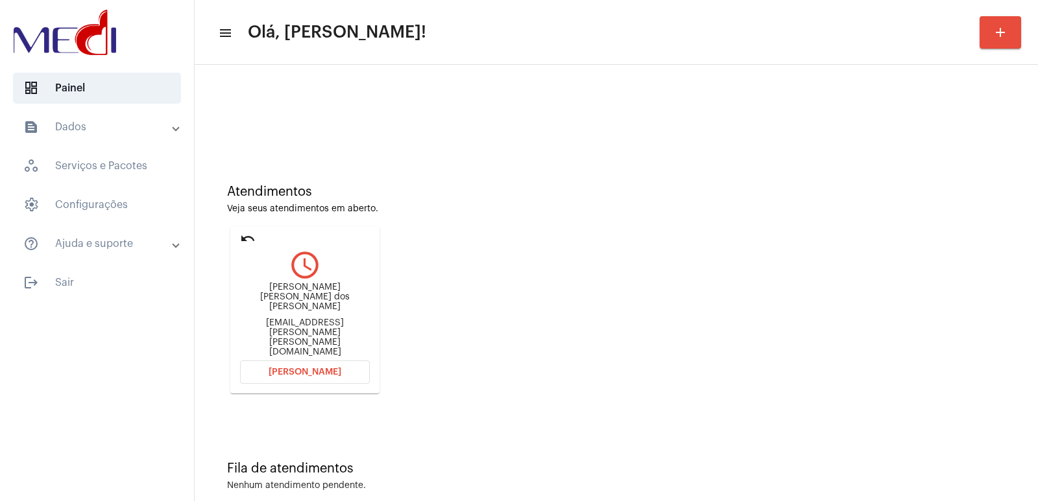
click at [306, 300] on div "[PERSON_NAME] [PERSON_NAME] dos [PERSON_NAME]" at bounding box center [305, 297] width 130 height 29
copy div "[PERSON_NAME] [PERSON_NAME] dos [PERSON_NAME]"
click at [313, 368] on span "[PERSON_NAME]" at bounding box center [305, 372] width 73 height 9
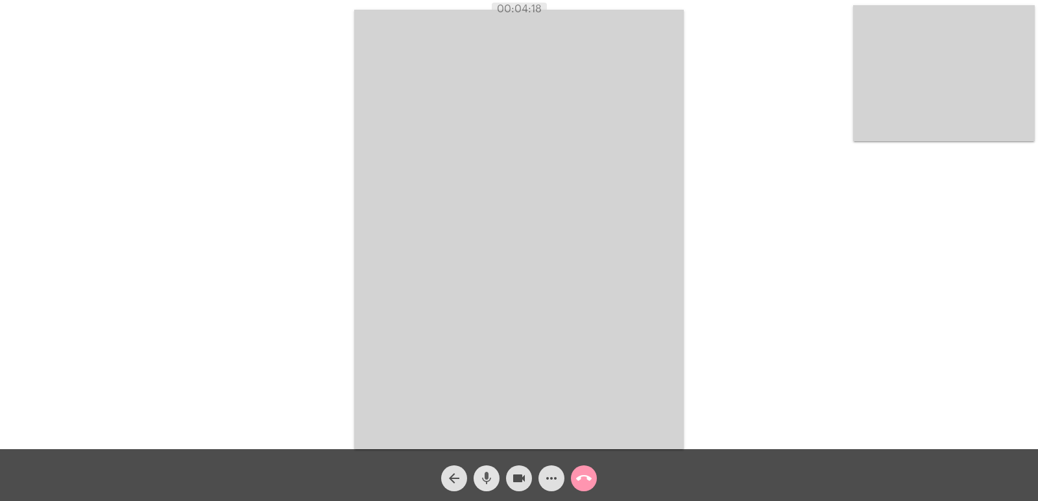
click at [490, 481] on mat-icon "mic" at bounding box center [487, 479] width 16 height 16
click at [509, 476] on button "videocam" at bounding box center [519, 479] width 26 height 26
click at [488, 481] on mat-icon "mic_off" at bounding box center [487, 479] width 16 height 16
click at [523, 476] on mat-icon "videocam_off" at bounding box center [519, 479] width 16 height 16
click at [600, 483] on div "arrow_back mic videocam more_horiz call_end" at bounding box center [519, 476] width 1038 height 52
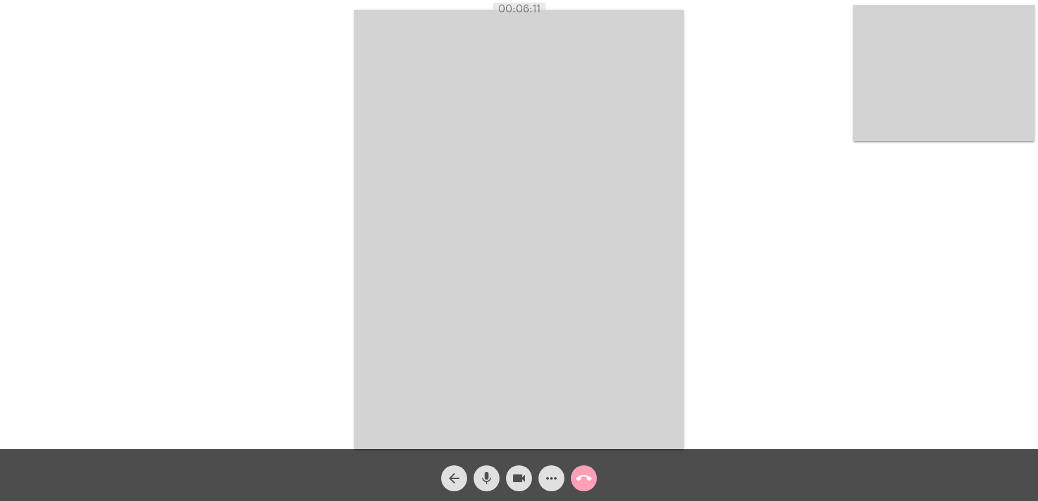
click at [590, 475] on mat-icon "call_end" at bounding box center [584, 479] width 16 height 16
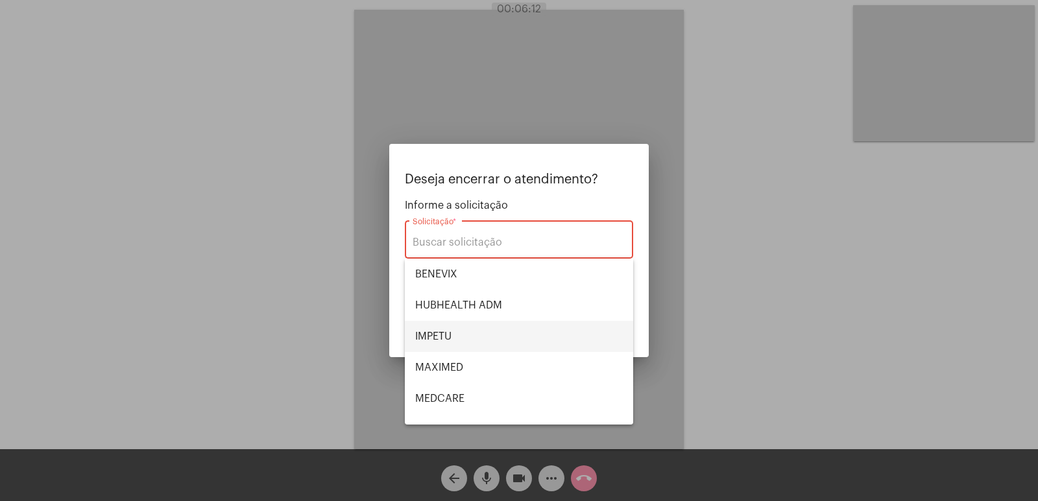
scroll to position [65, 0]
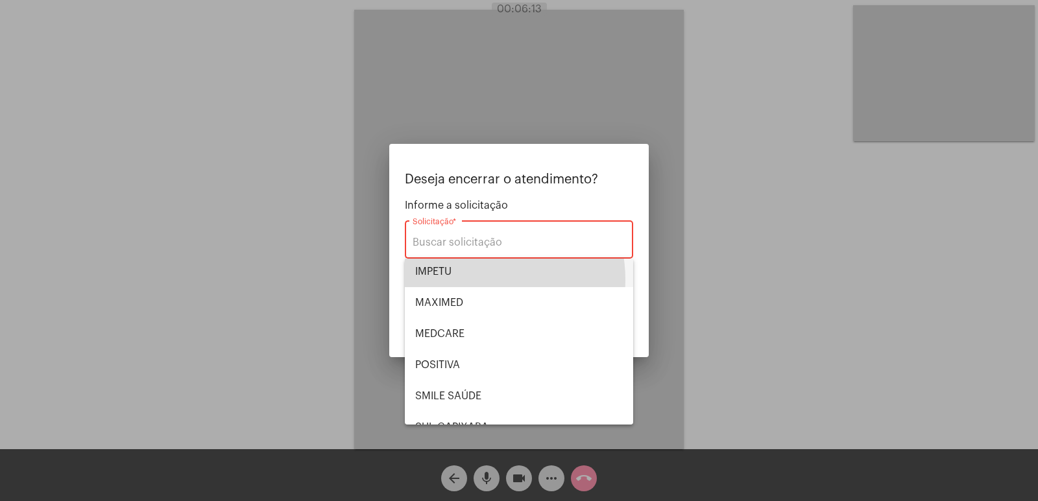
click at [470, 280] on span "IMPETU" at bounding box center [519, 271] width 208 height 31
type input "IMPETU"
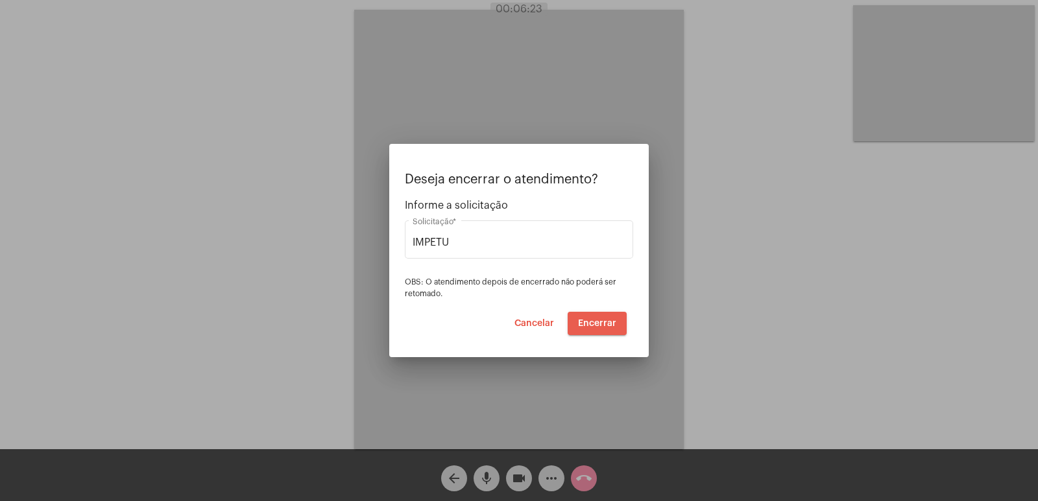
click at [605, 324] on span "Encerrar" at bounding box center [597, 323] width 38 height 9
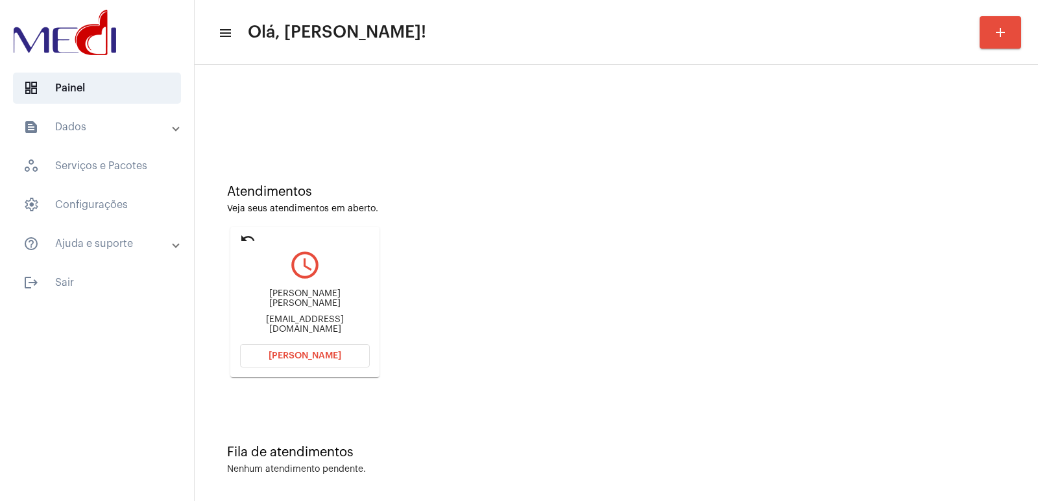
click at [282, 297] on div "[PERSON_NAME] [PERSON_NAME] [EMAIL_ADDRESS][DOMAIN_NAME]" at bounding box center [305, 312] width 130 height 58
click at [282, 298] on div "[PERSON_NAME] [PERSON_NAME] [EMAIL_ADDRESS][DOMAIN_NAME]" at bounding box center [305, 312] width 130 height 58
copy div "[PERSON_NAME] [PERSON_NAME]"
click at [299, 322] on div "[EMAIL_ADDRESS][DOMAIN_NAME]" at bounding box center [305, 324] width 130 height 19
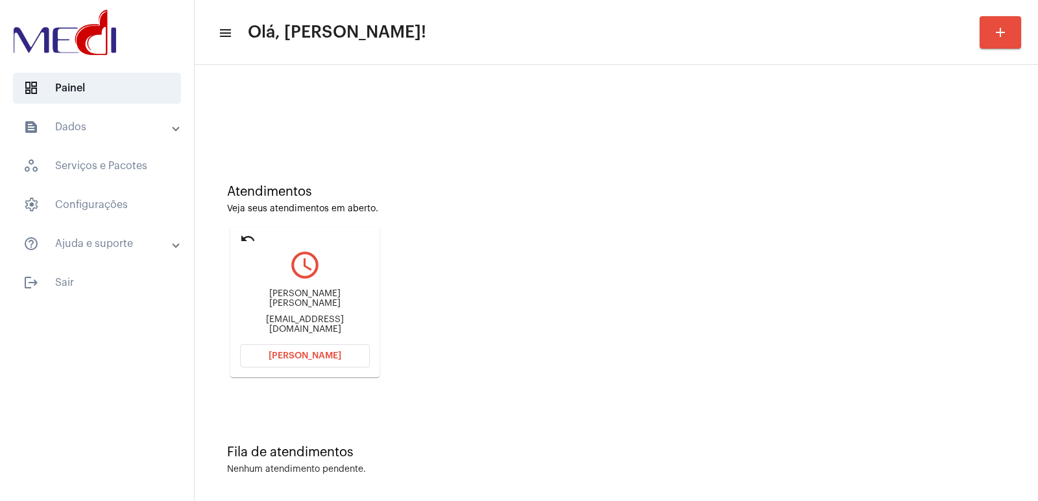
click at [299, 322] on div "[EMAIL_ADDRESS][DOMAIN_NAME]" at bounding box center [305, 324] width 130 height 19
copy mat-card-content "[EMAIL_ADDRESS][DOMAIN_NAME] [PERSON_NAME]"
click at [271, 351] on button "[PERSON_NAME]" at bounding box center [305, 355] width 130 height 23
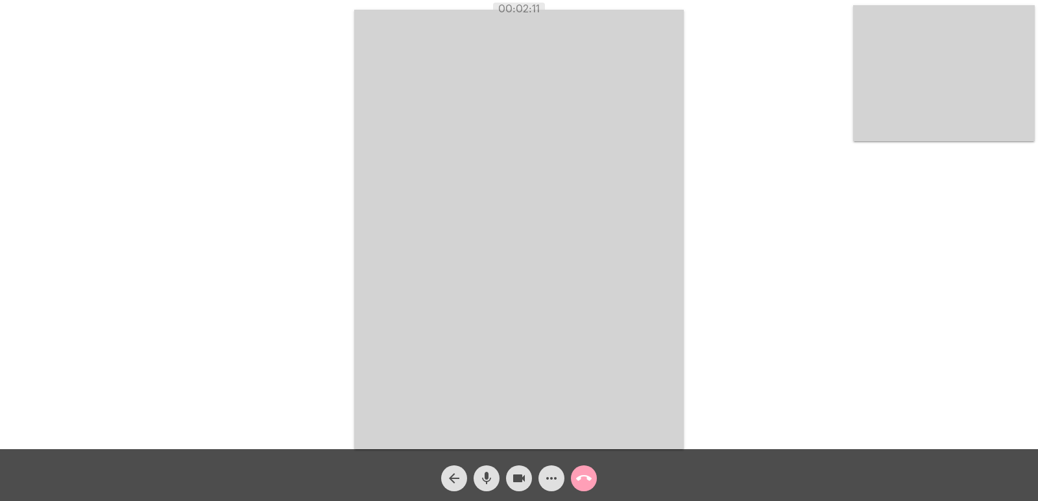
click at [581, 472] on mat-icon "call_end" at bounding box center [584, 479] width 16 height 16
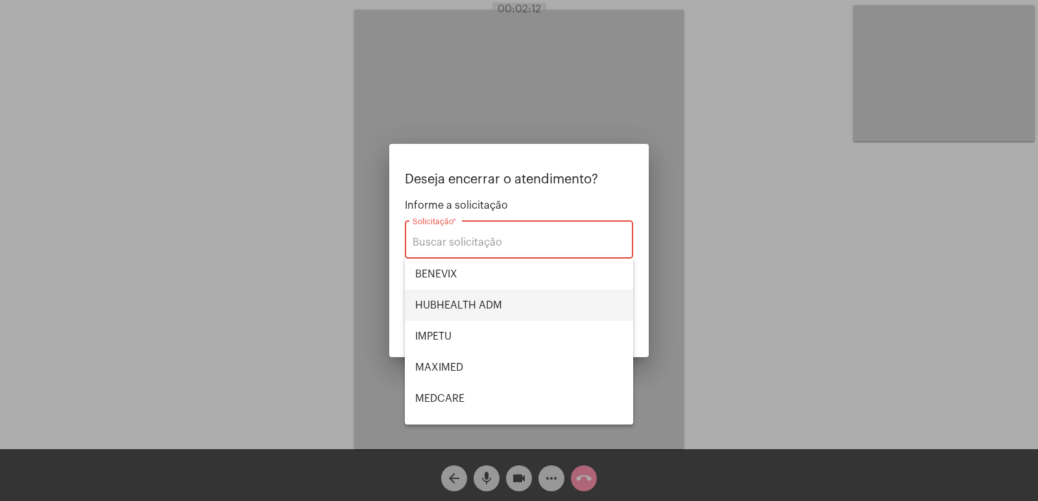
click at [533, 307] on span "HUBHEALTH ADM" at bounding box center [519, 305] width 208 height 31
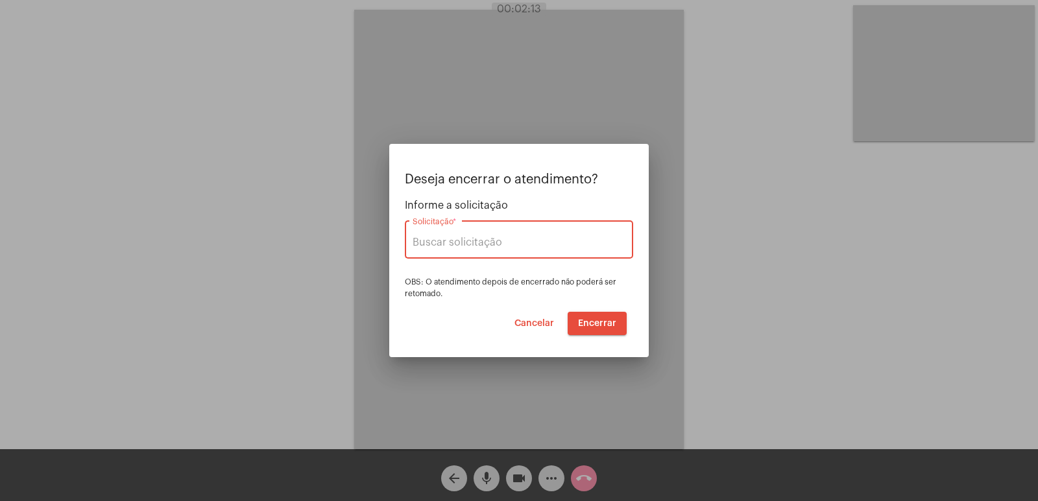
type input "HUBHEALTH ADM"
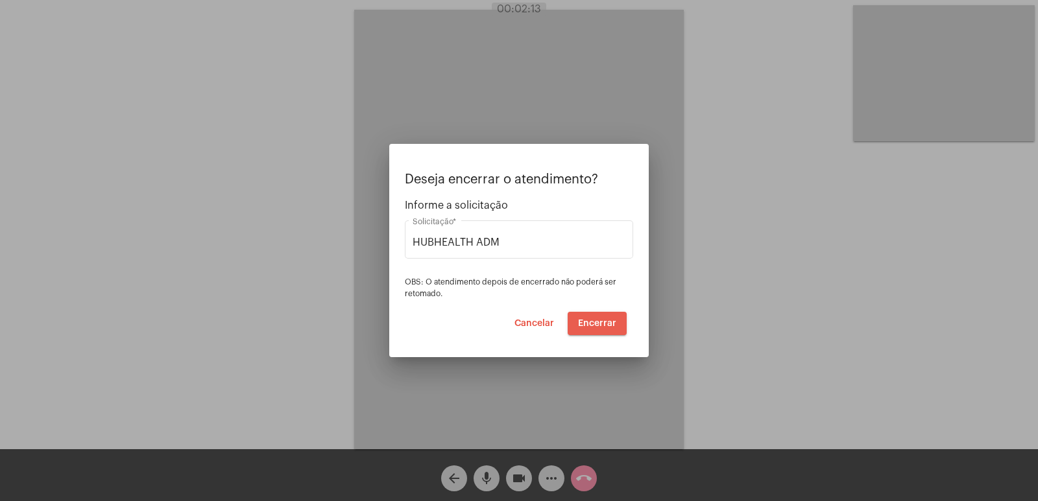
click at [616, 319] on button "Encerrar" at bounding box center [597, 323] width 59 height 23
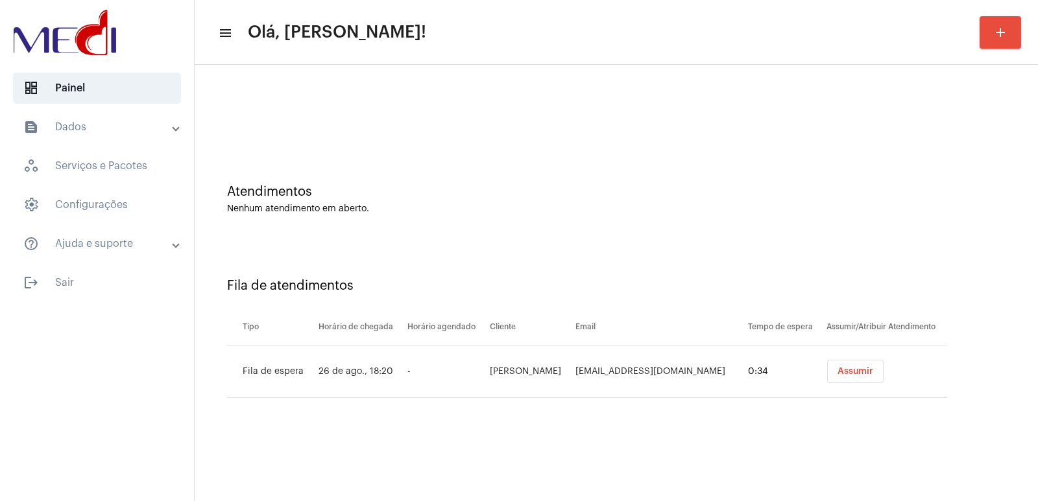
click at [870, 380] on button "Assumir" at bounding box center [855, 371] width 56 height 23
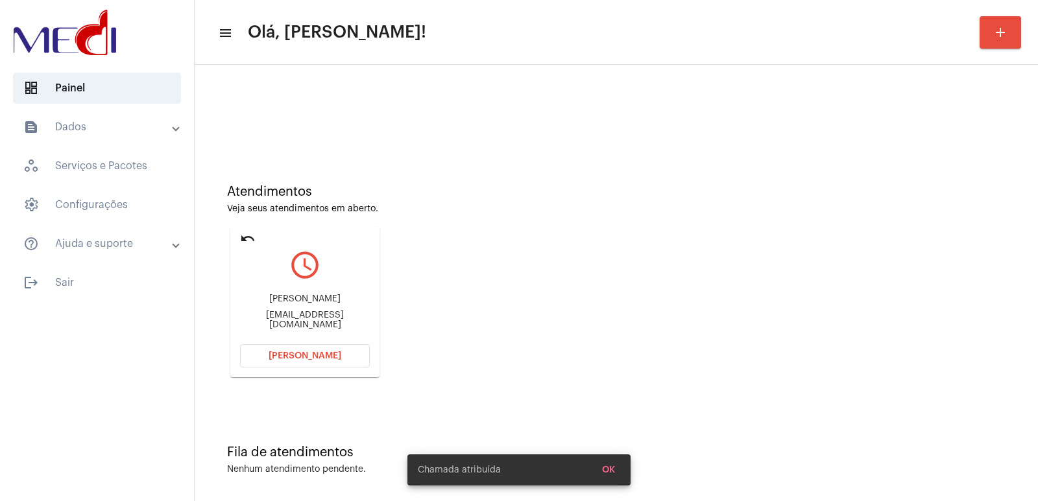
click at [272, 298] on div "[PERSON_NAME] [PERSON_NAME][EMAIL_ADDRESS][DOMAIN_NAME]" at bounding box center [305, 312] width 130 height 58
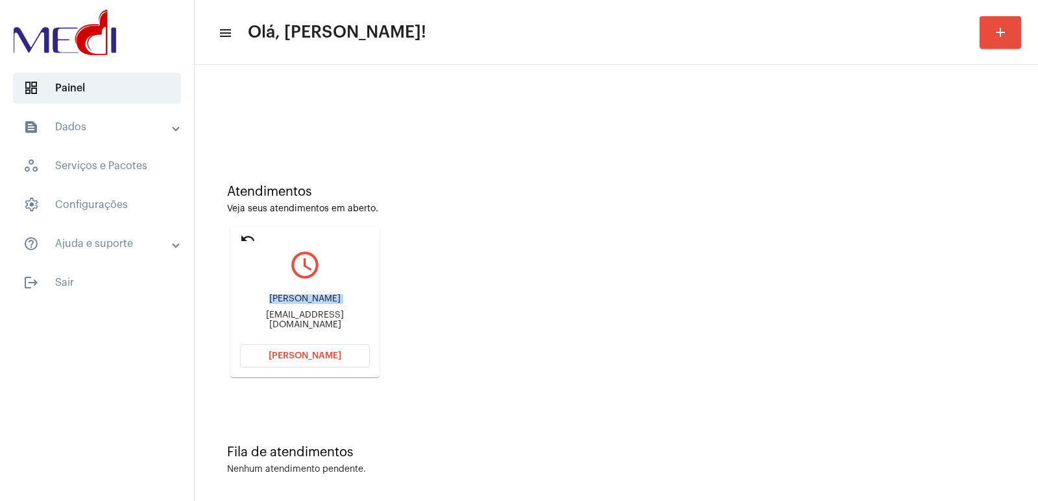
copy div "[PERSON_NAME]"
drag, startPoint x: 303, startPoint y: 355, endPoint x: 302, endPoint y: 316, distance: 38.9
click at [303, 347] on button "[PERSON_NAME]" at bounding box center [305, 355] width 130 height 23
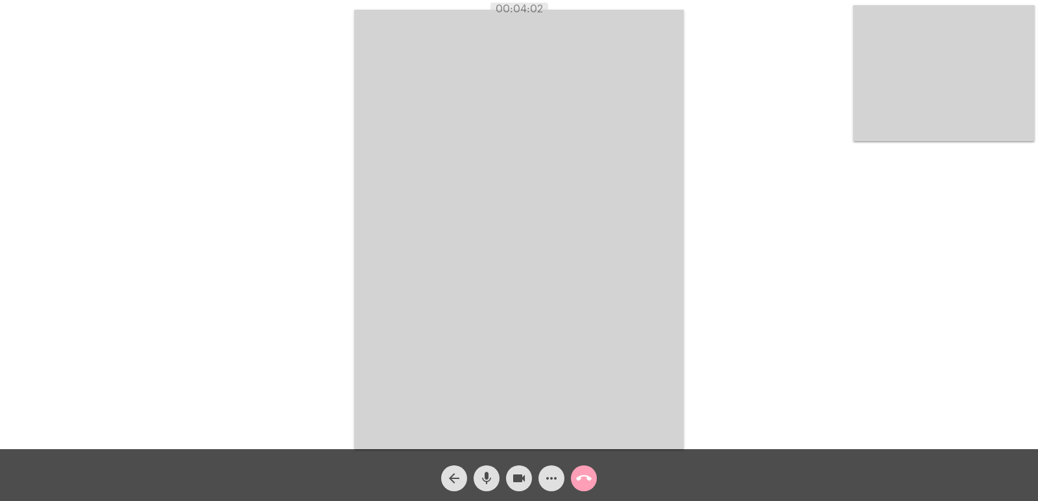
click at [580, 475] on mat-icon "call_end" at bounding box center [584, 479] width 16 height 16
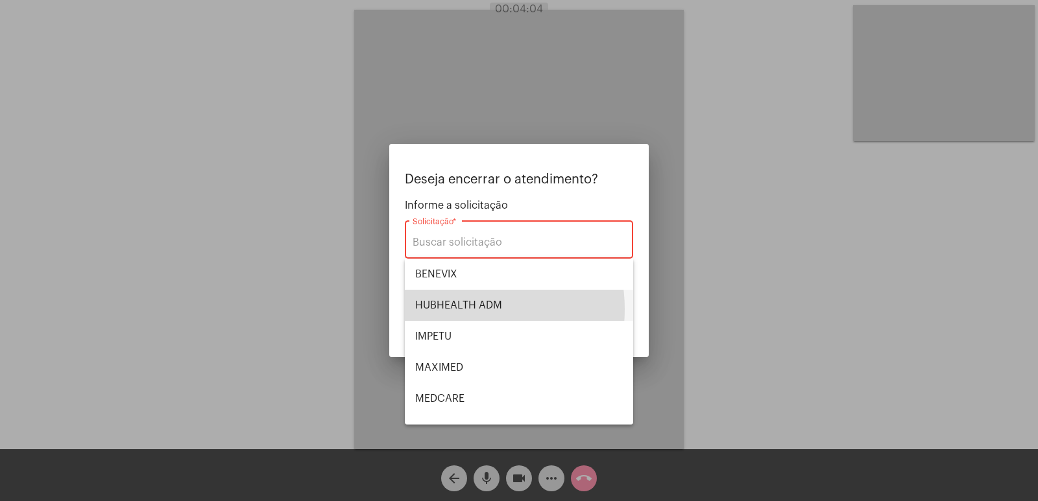
click at [458, 309] on span "HUBHEALTH ADM" at bounding box center [519, 305] width 208 height 31
type input "HUBHEALTH ADM"
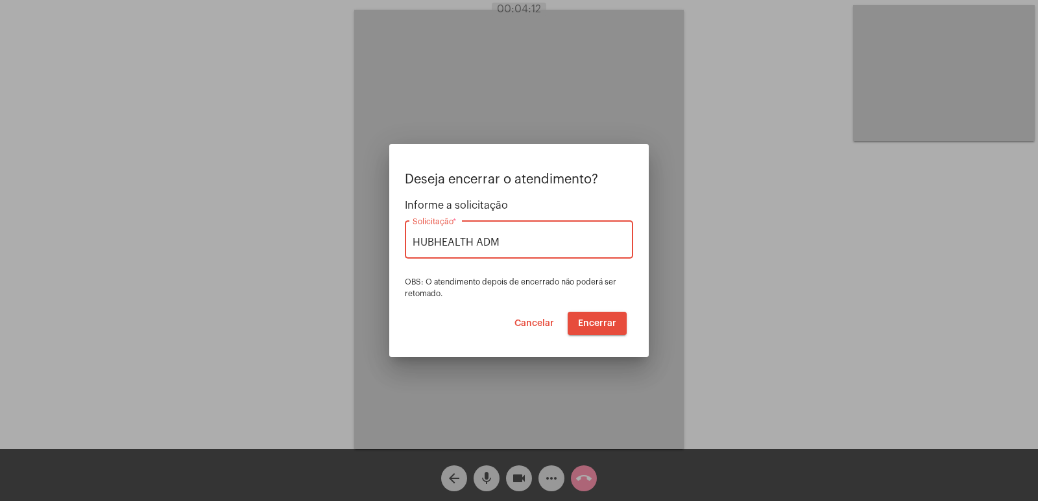
click at [584, 324] on span "Encerrar" at bounding box center [597, 323] width 38 height 9
